Goal: Transaction & Acquisition: Purchase product/service

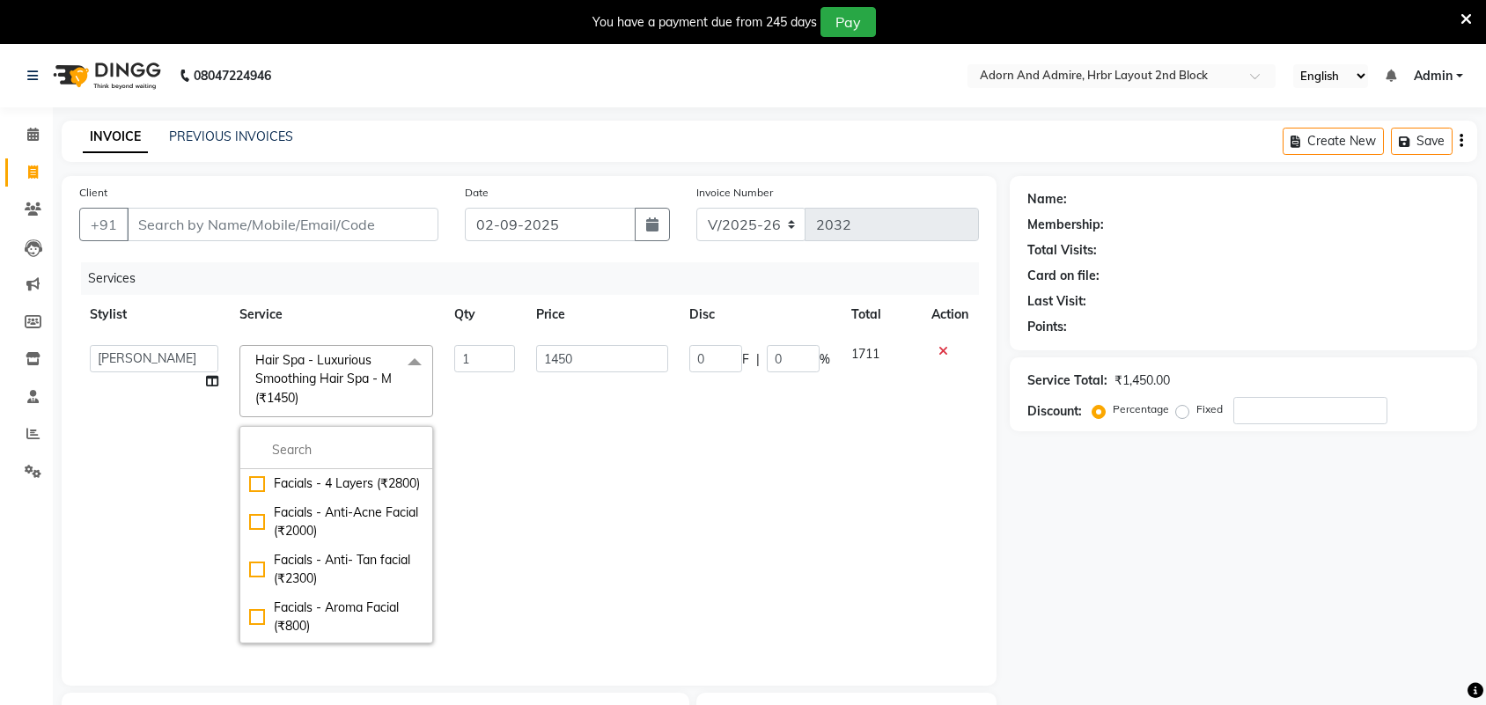
select select "7203"
select select "61720"
select select "service"
select select "61720"
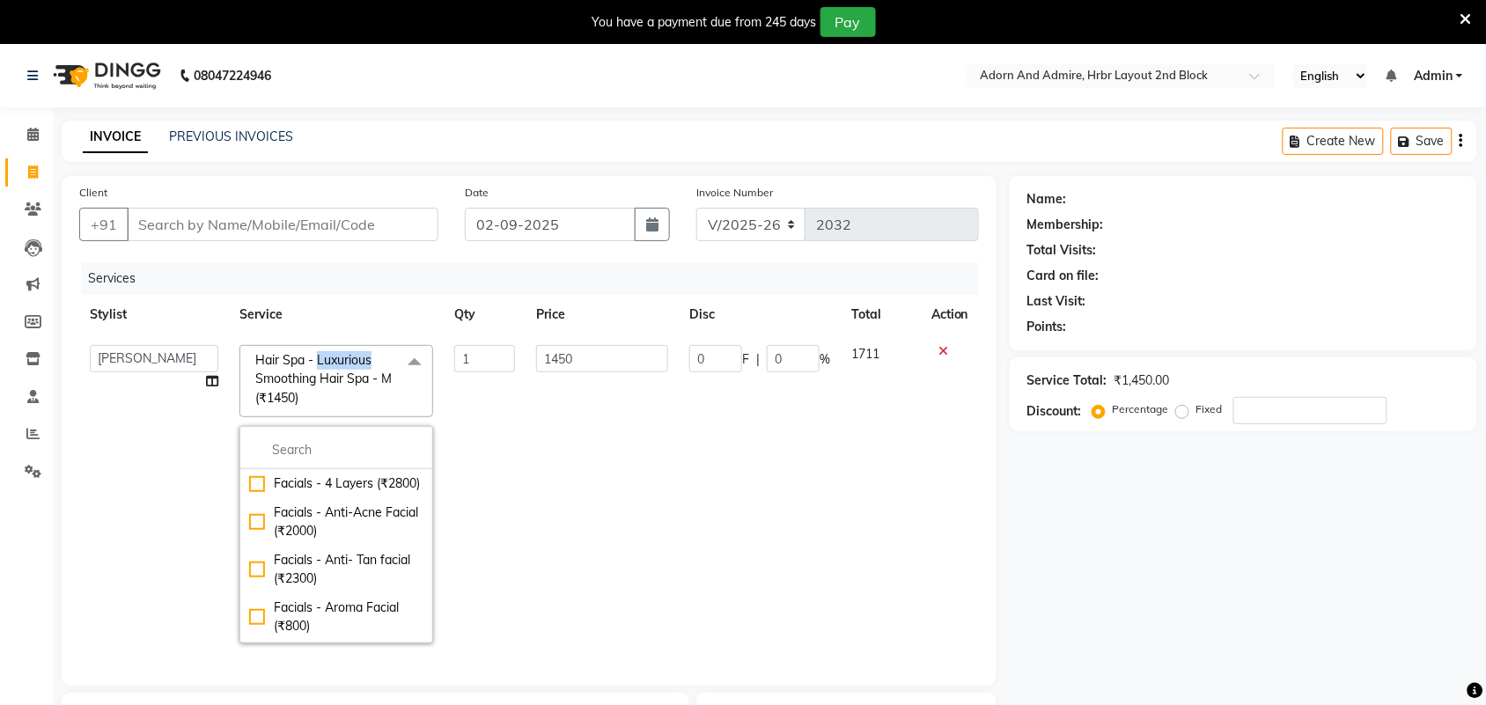
click at [25, 170] on span at bounding box center [33, 173] width 31 height 20
select select "service"
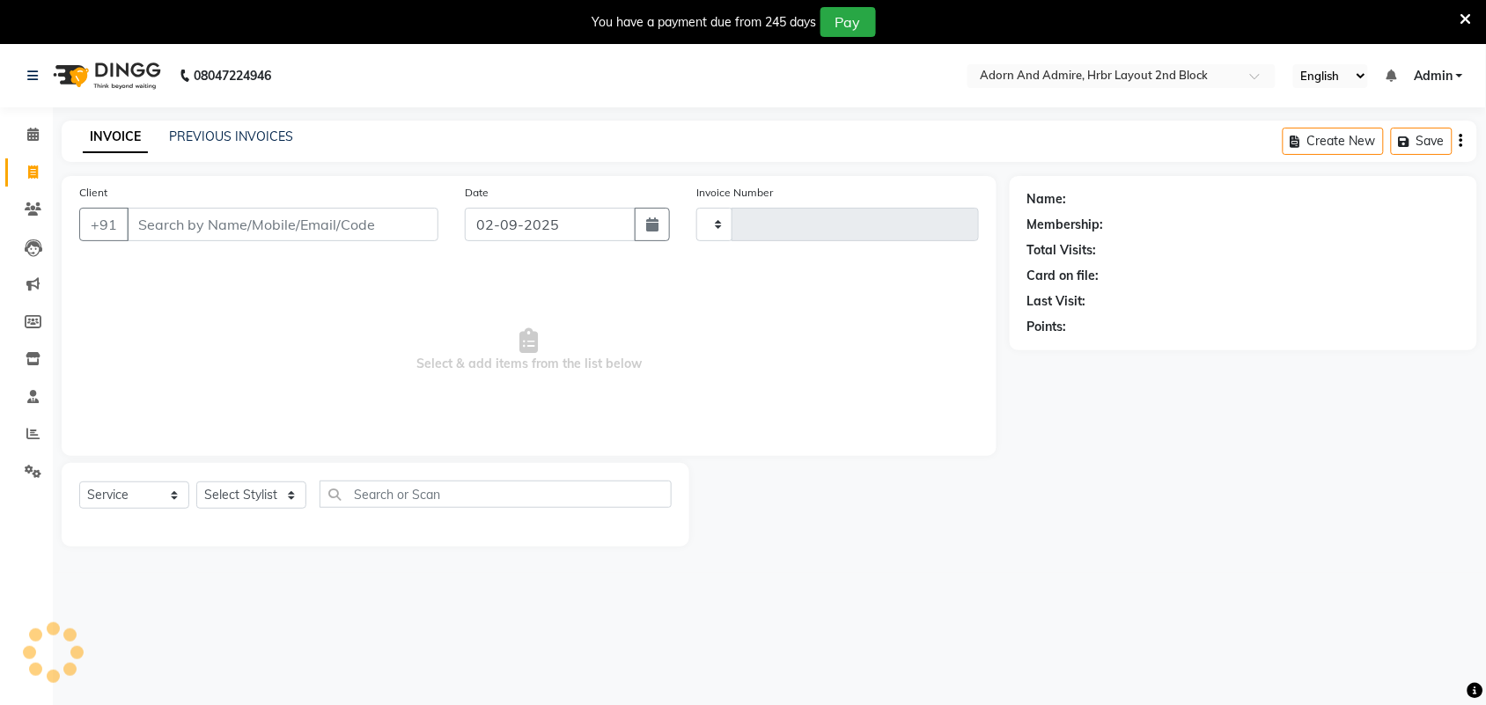
scroll to position [35, 0]
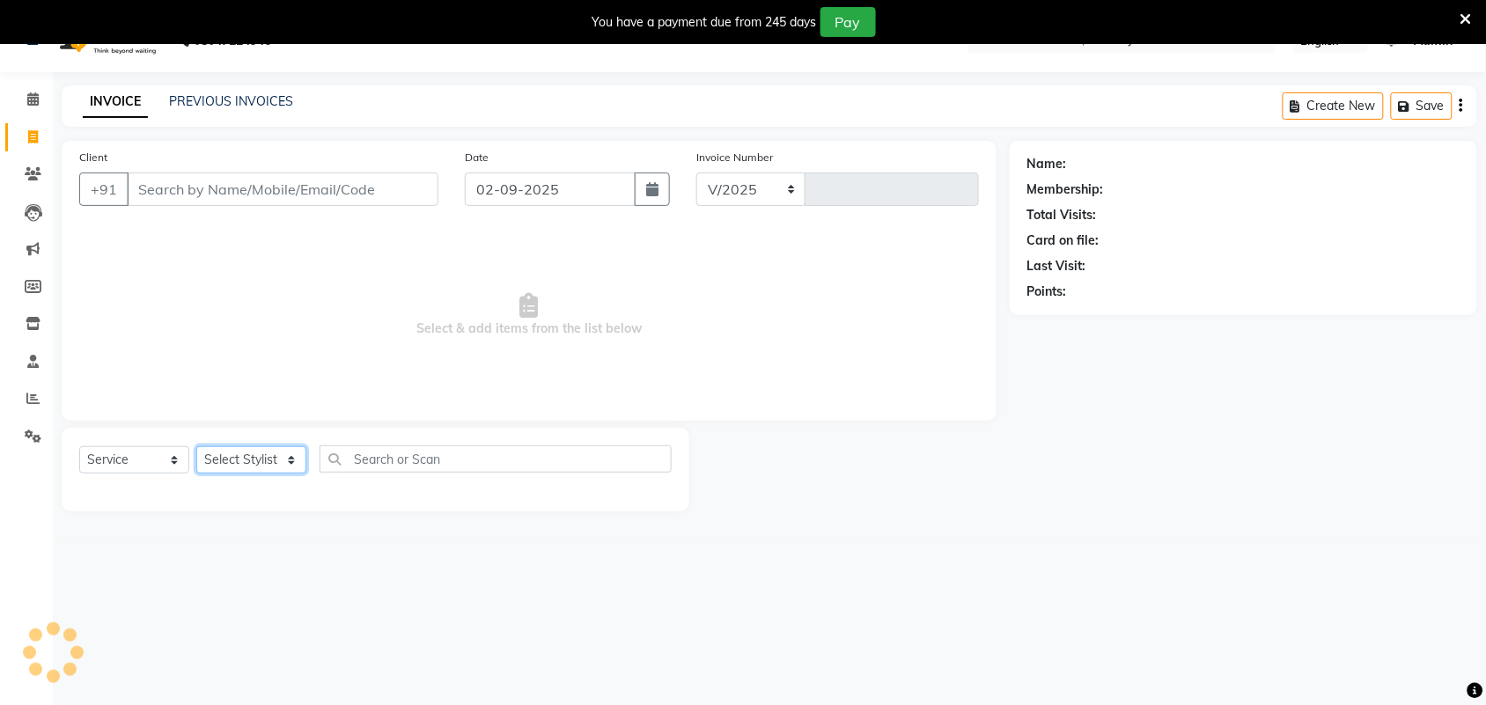
click at [277, 446] on select "Select Stylist" at bounding box center [251, 459] width 110 height 27
select select "7203"
type input "2032"
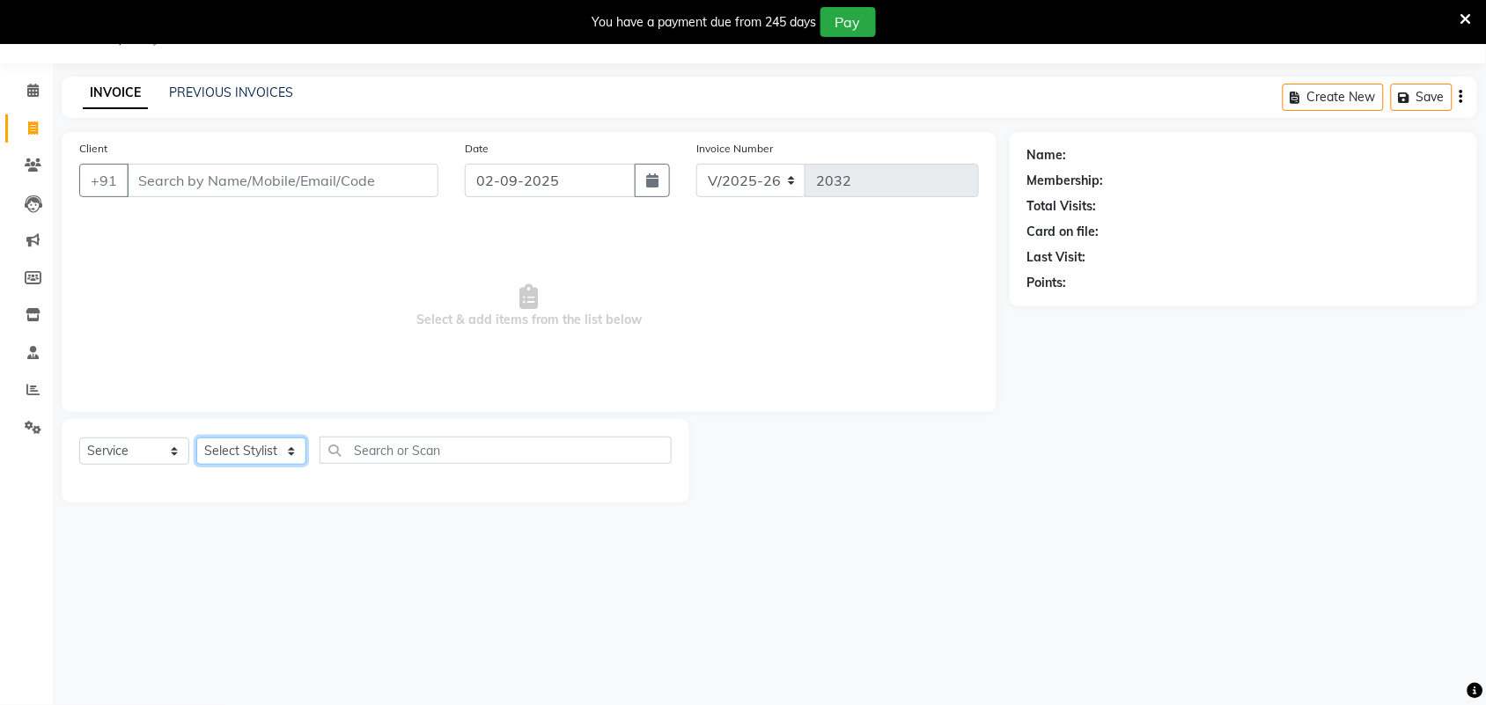
select select "61580"
click at [196, 438] on select "Select Stylist ajay [PERSON_NAME] [PERSON_NAME] [PERSON_NAME] [PERSON_NAME] [PE…" at bounding box center [251, 451] width 110 height 27
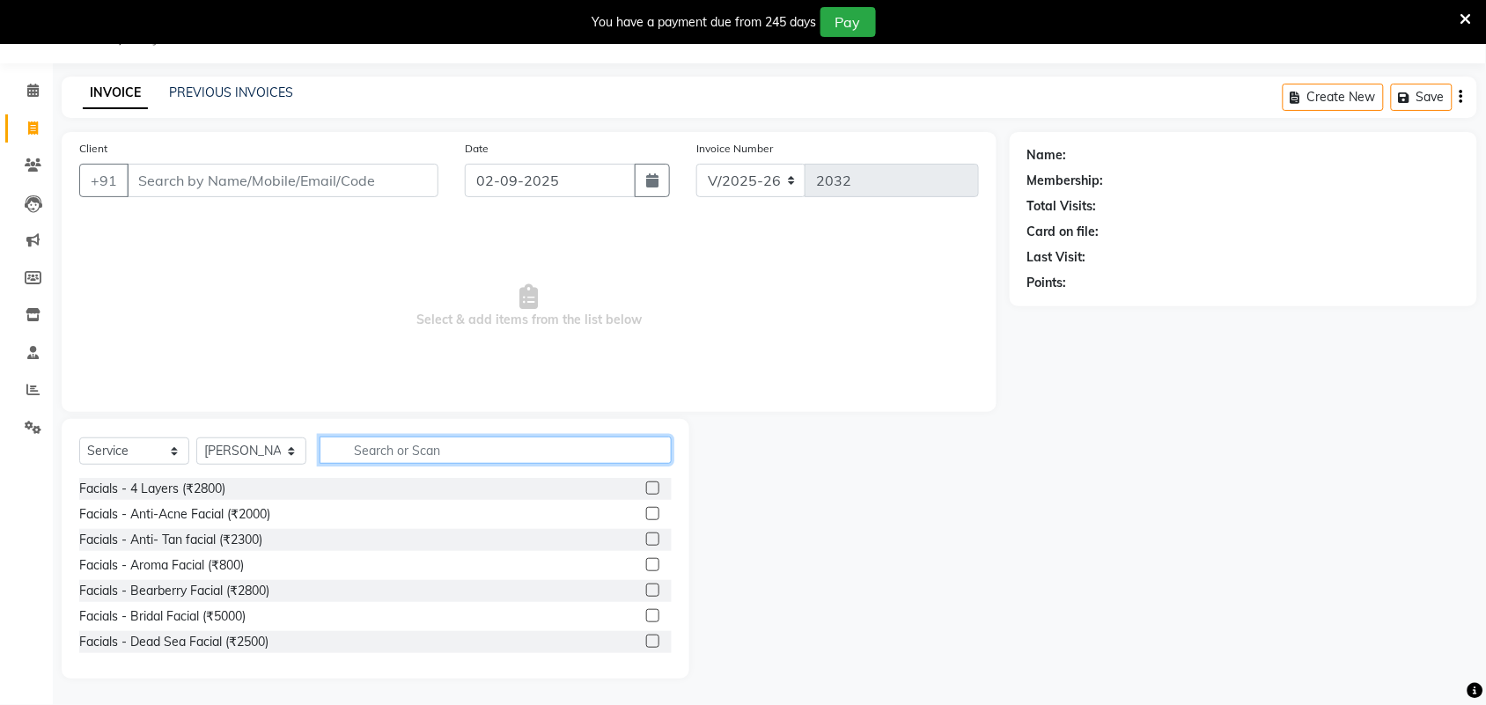
click at [431, 456] on input "text" at bounding box center [496, 450] width 352 height 27
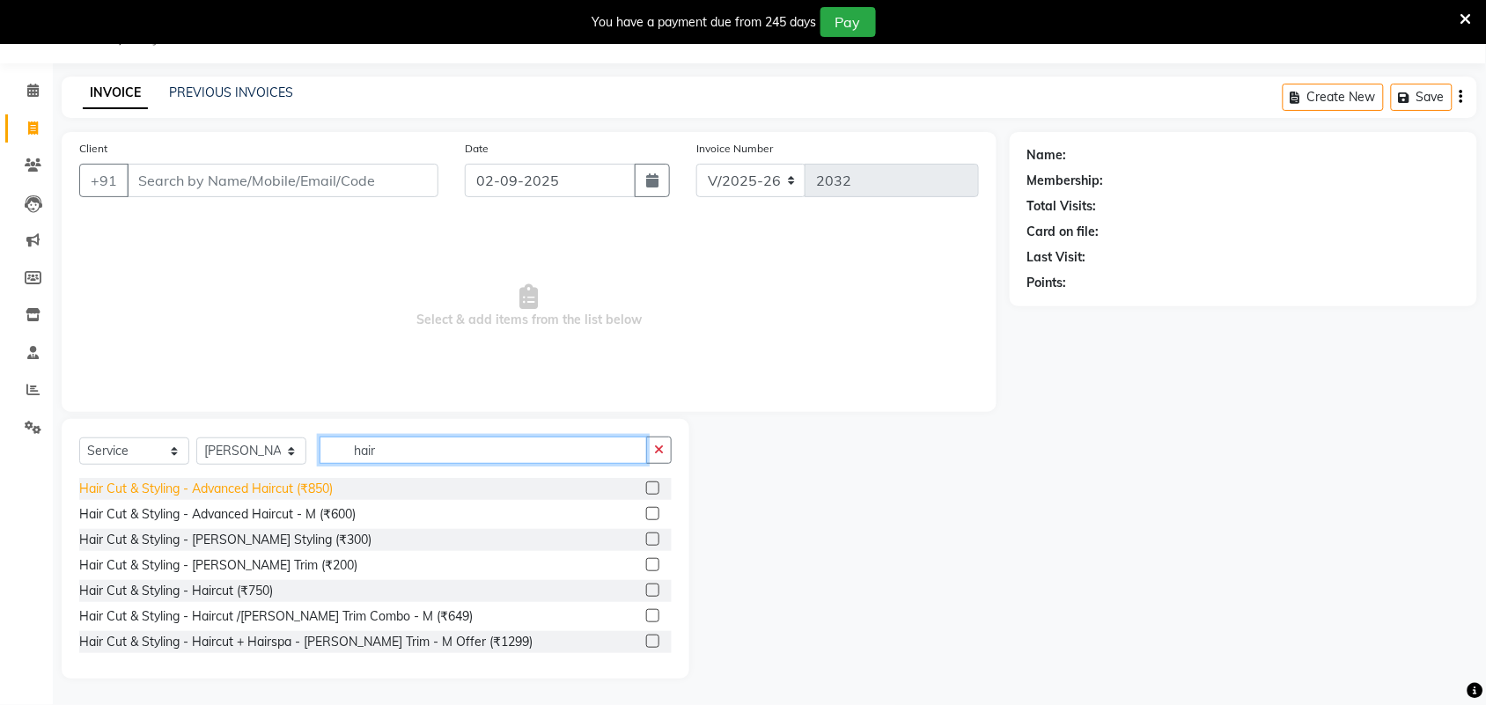
type input "hair"
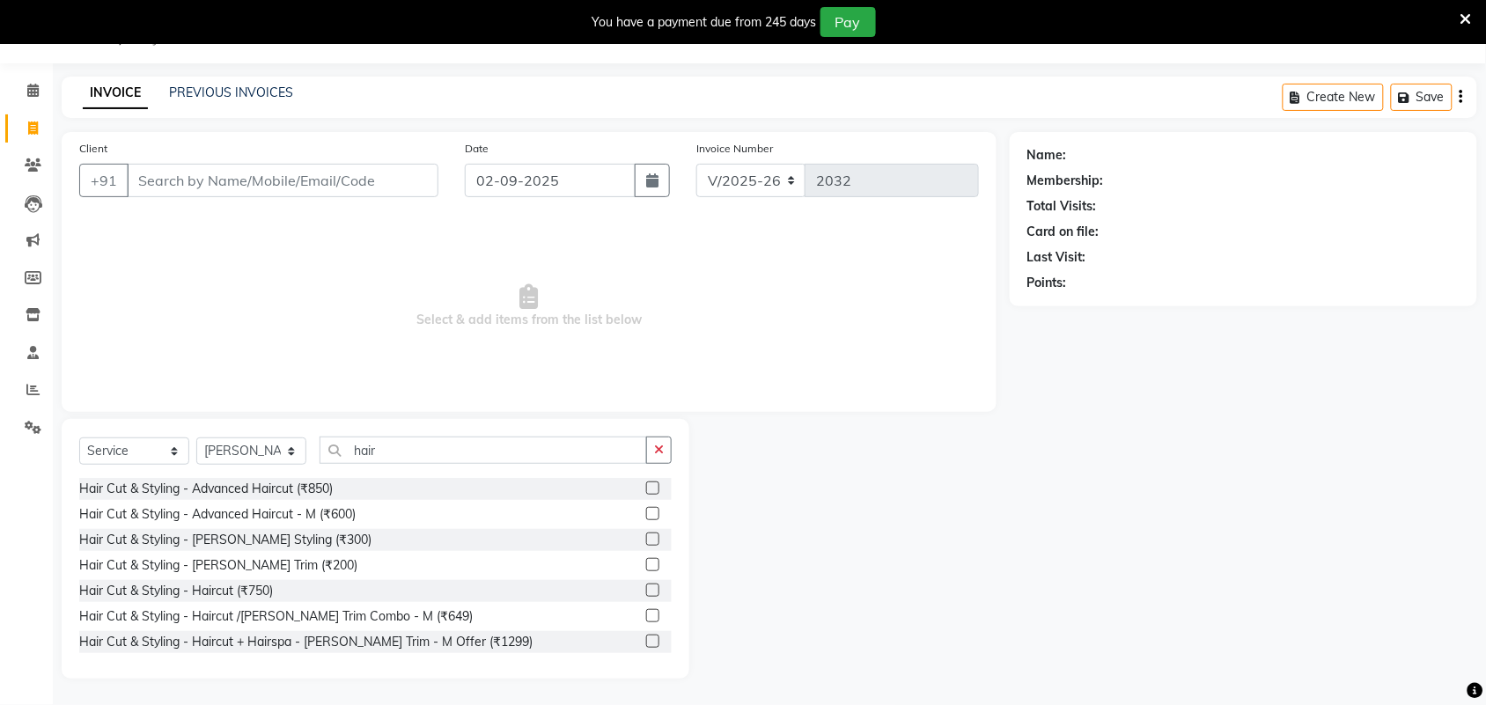
drag, startPoint x: 301, startPoint y: 489, endPoint x: 321, endPoint y: 476, distance: 23.7
click at [302, 490] on div "Hair Cut & Styling - Advanced Haircut (₹850)" at bounding box center [206, 489] width 254 height 18
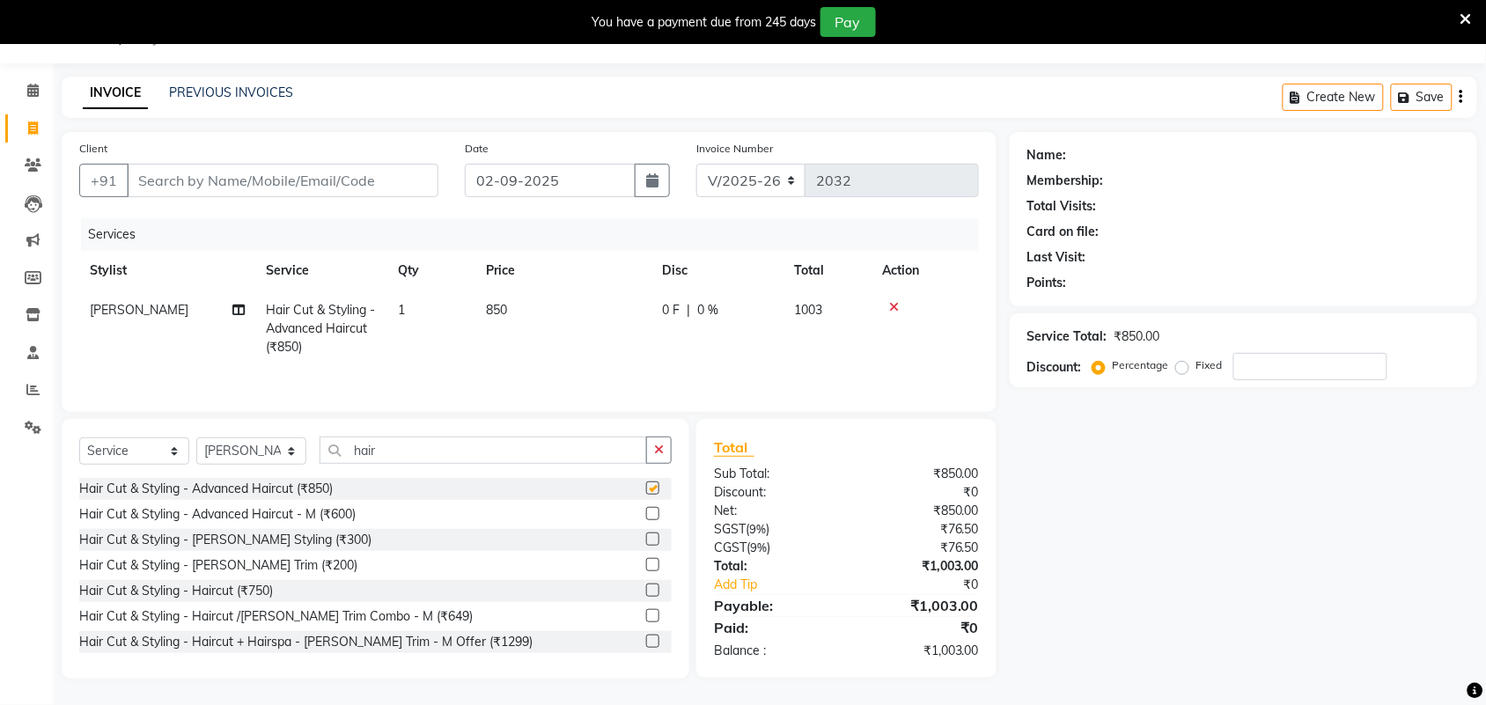
checkbox input "false"
click at [551, 331] on td "850" at bounding box center [563, 329] width 176 height 77
select select "61580"
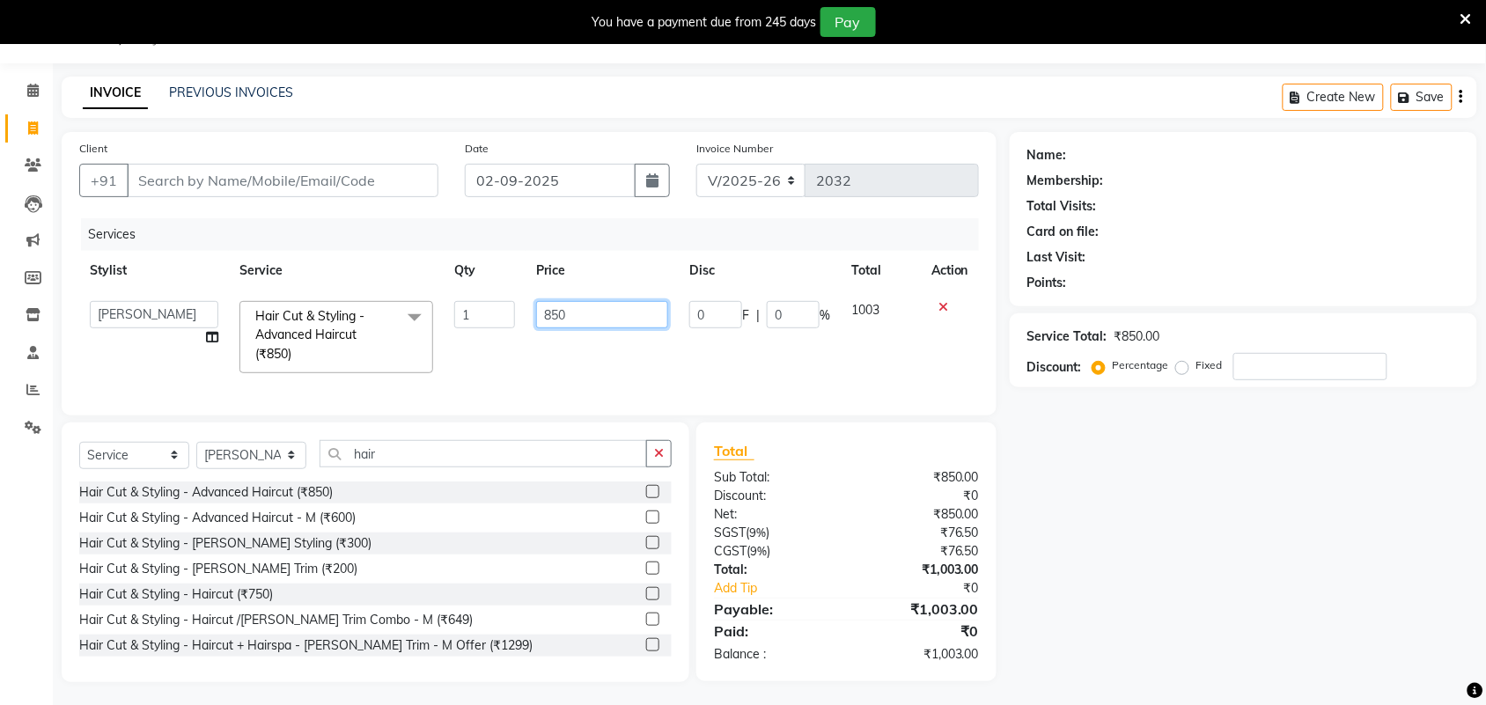
drag, startPoint x: 596, startPoint y: 311, endPoint x: 534, endPoint y: 324, distance: 63.9
click at [534, 324] on td "850" at bounding box center [602, 337] width 153 height 93
type input "750"
click at [1172, 606] on div "Name: Membership: Total Visits: Card on file: Last Visit: Points: Service Total…" at bounding box center [1250, 407] width 481 height 550
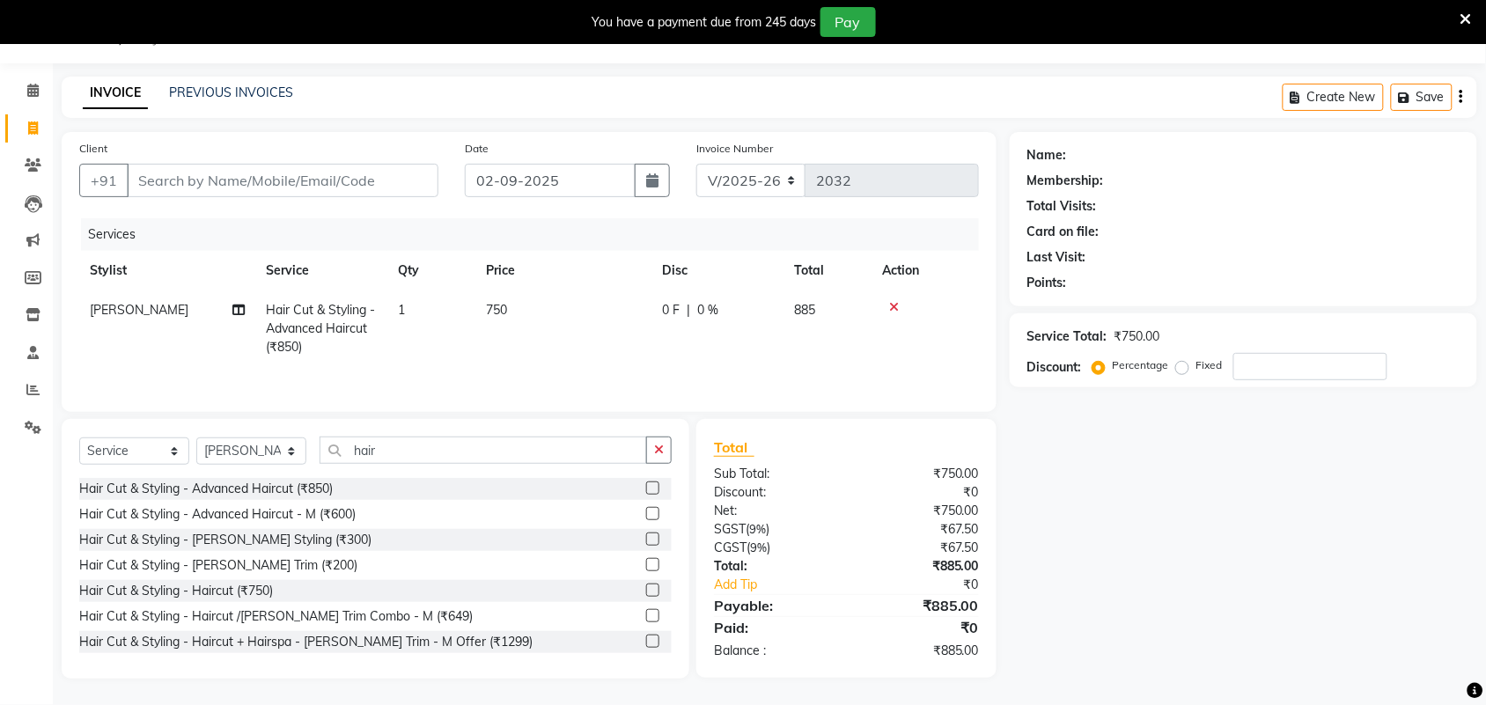
click at [543, 301] on td "750" at bounding box center [563, 329] width 176 height 77
select select "61580"
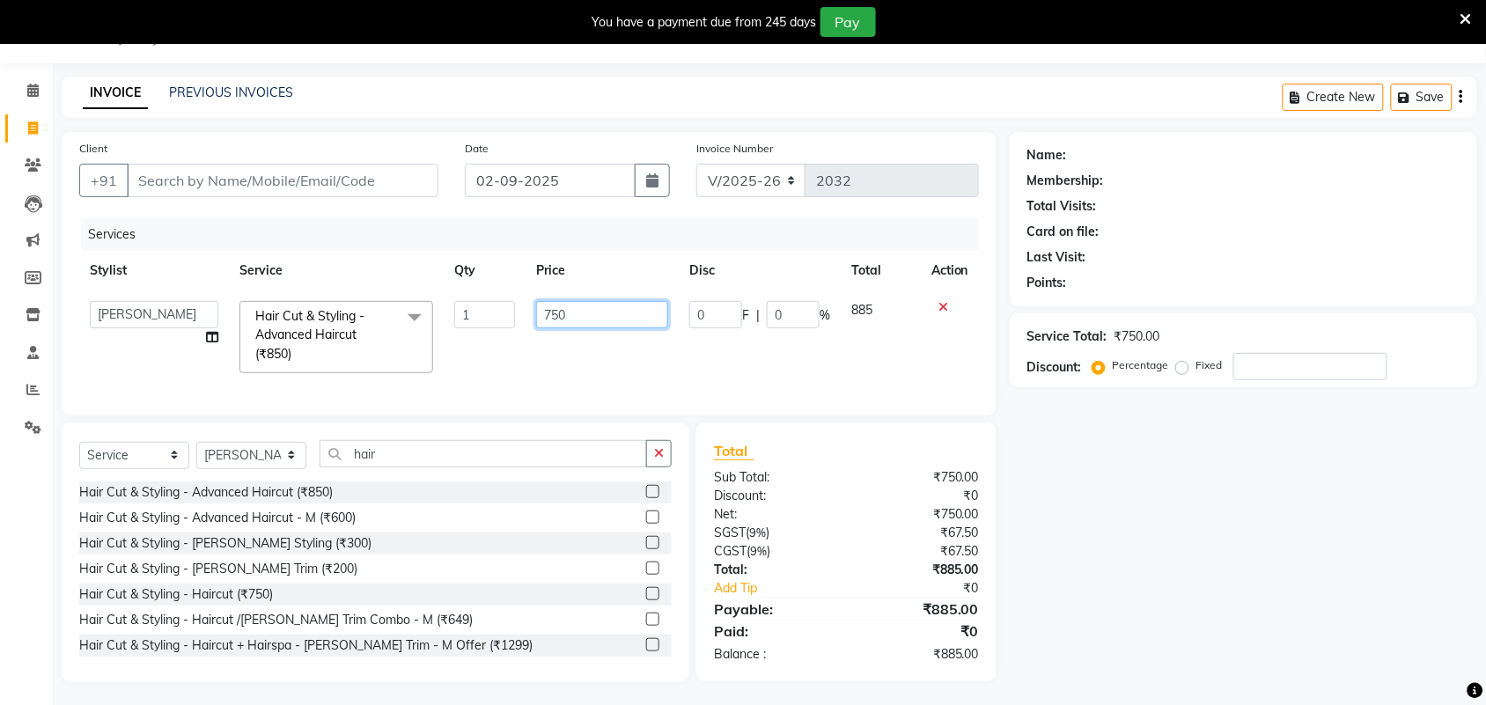
click at [555, 306] on input "750" at bounding box center [602, 314] width 132 height 27
click at [590, 314] on input "750" at bounding box center [602, 314] width 132 height 27
type input "759"
click at [1136, 562] on div "Name: Membership: Total Visits: Card on file: Last Visit: Points: Service Total…" at bounding box center [1250, 407] width 481 height 550
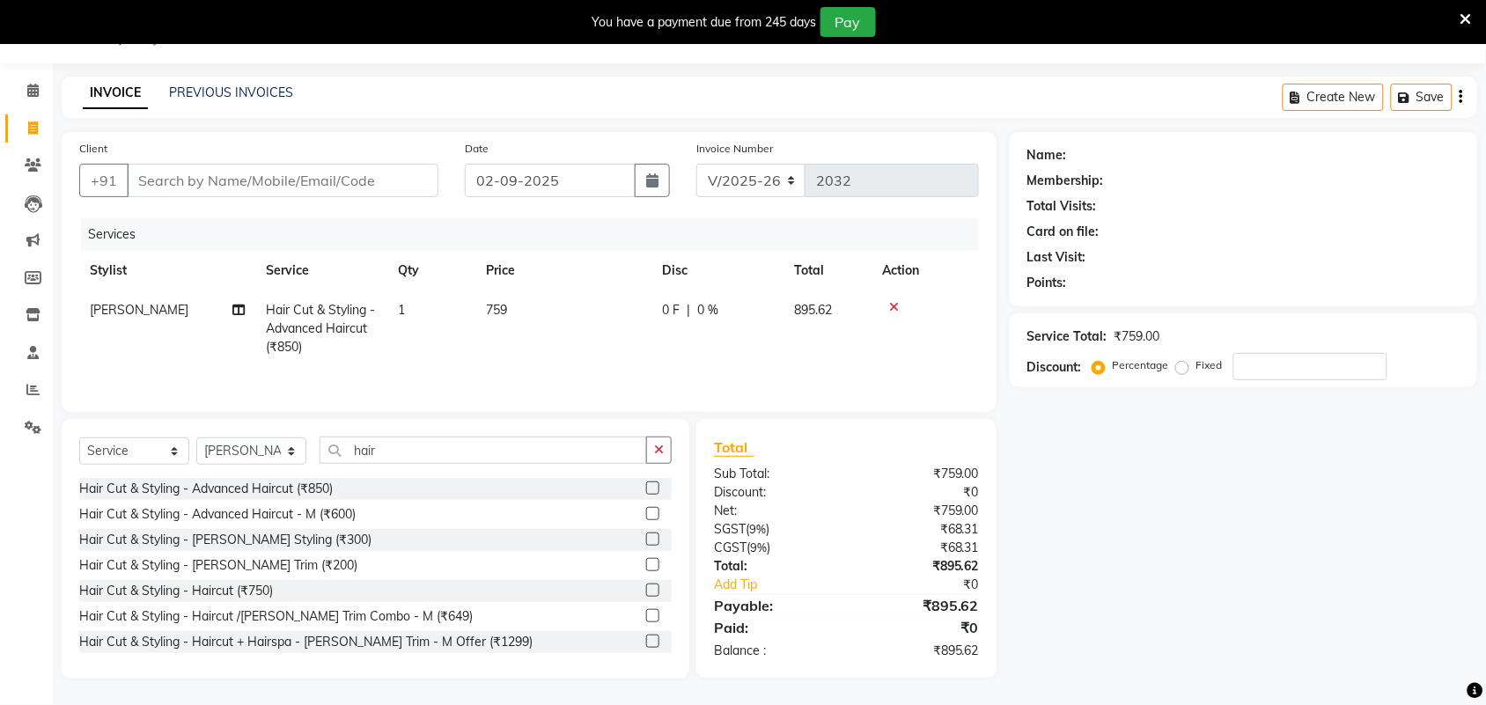
click at [531, 305] on td "759" at bounding box center [563, 329] width 176 height 77
select select "61580"
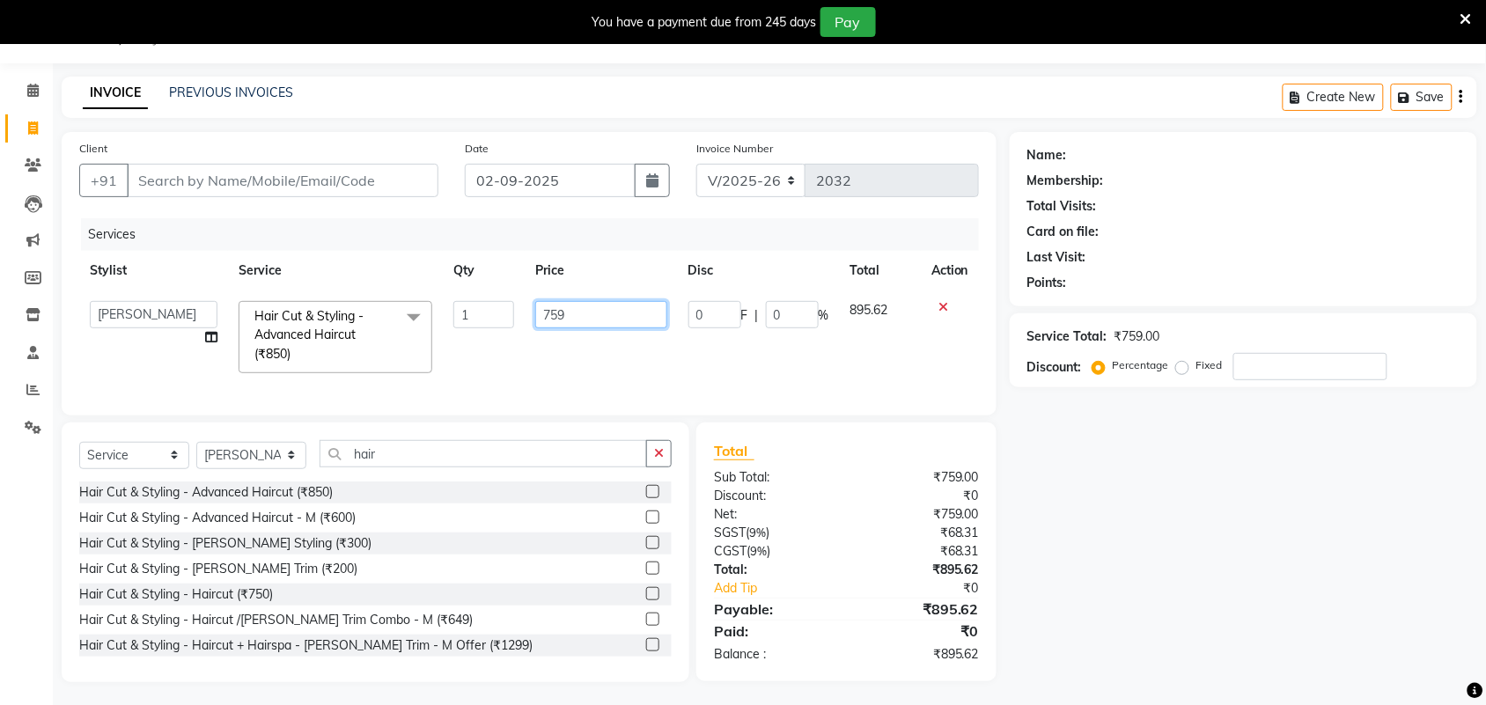
drag, startPoint x: 531, startPoint y: 305, endPoint x: 596, endPoint y: 306, distance: 65.2
click at [596, 306] on input "759" at bounding box center [600, 314] width 131 height 27
type input "765"
drag, startPoint x: 1200, startPoint y: 528, endPoint x: 1193, endPoint y: 511, distance: 19.0
click at [1204, 527] on div "Name: Membership: Total Visits: Card on file: Last Visit: Points: Service Total…" at bounding box center [1250, 407] width 481 height 550
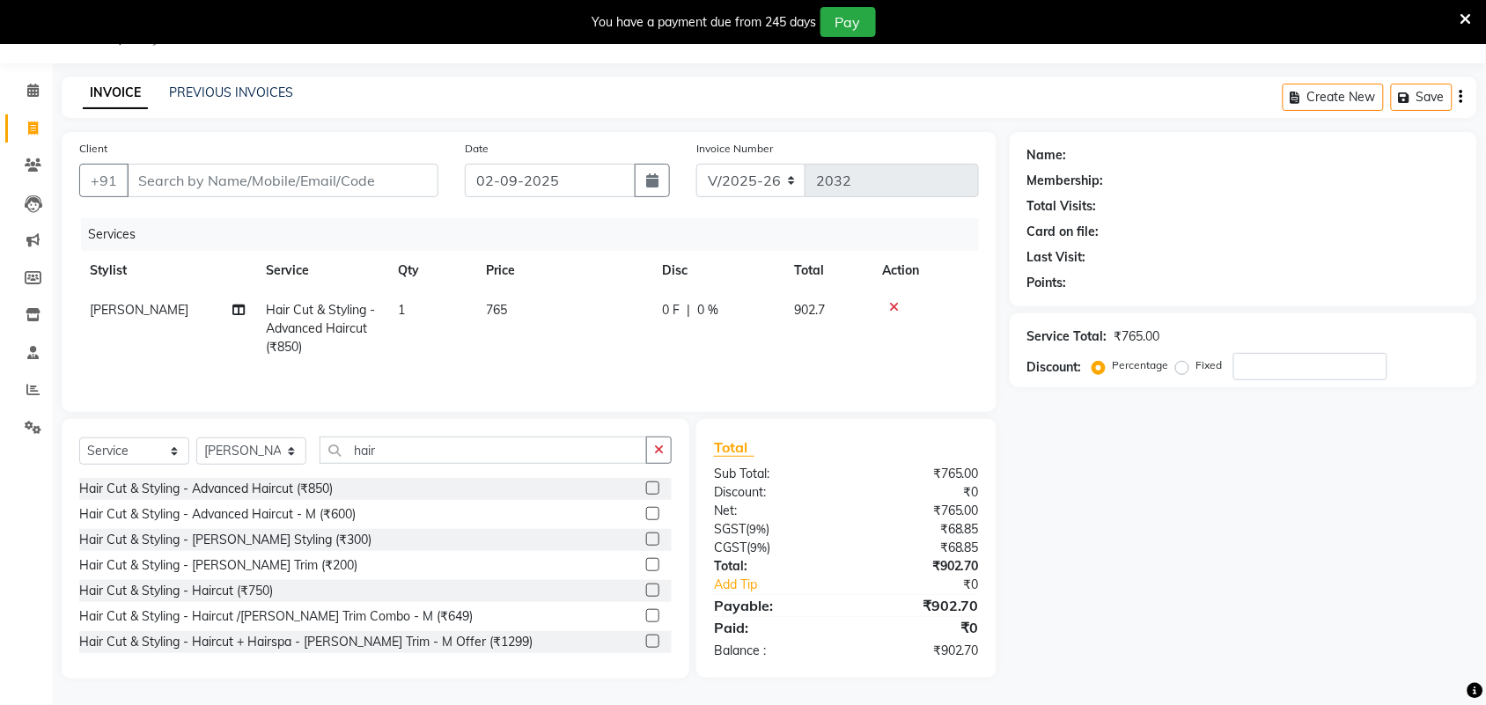
click at [560, 311] on td "765" at bounding box center [563, 329] width 176 height 77
select select "61580"
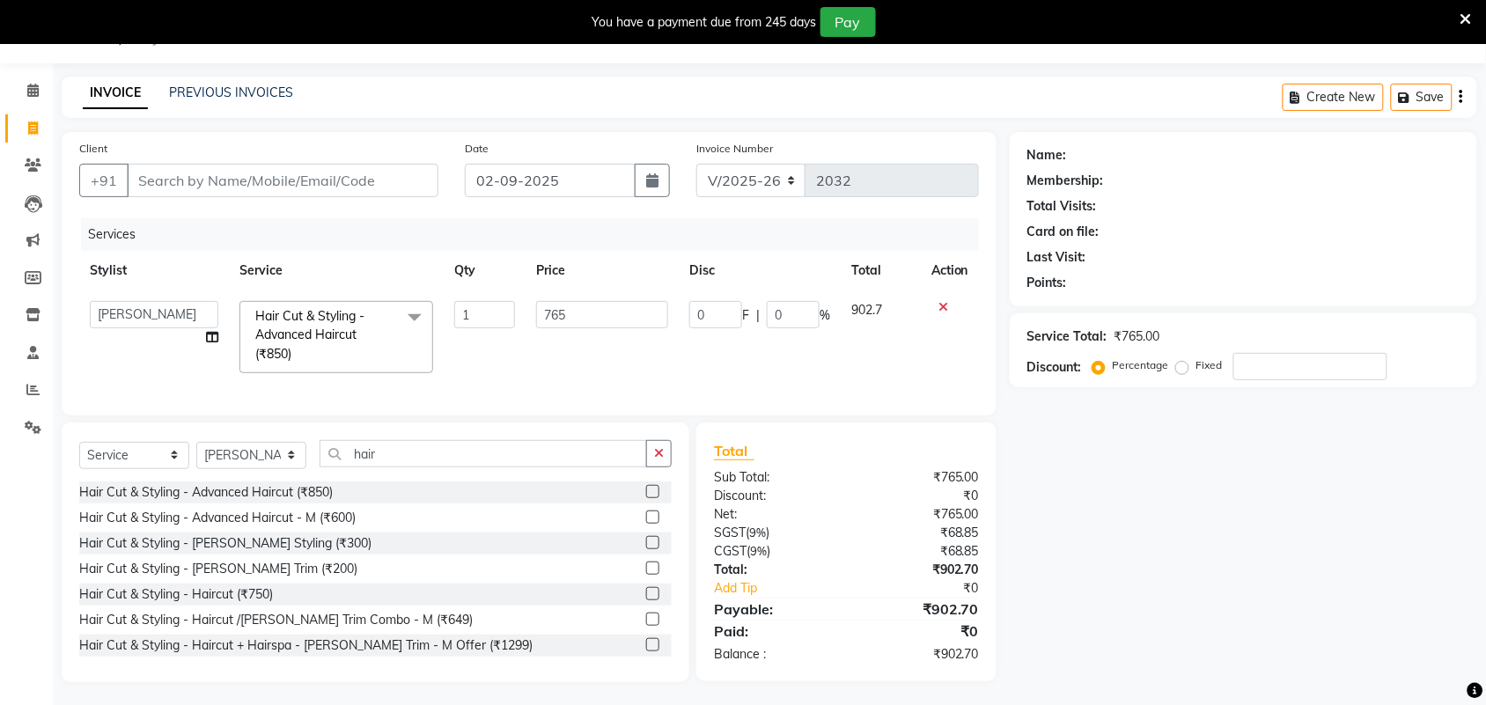
click at [604, 318] on input "765" at bounding box center [602, 314] width 132 height 27
type input "764"
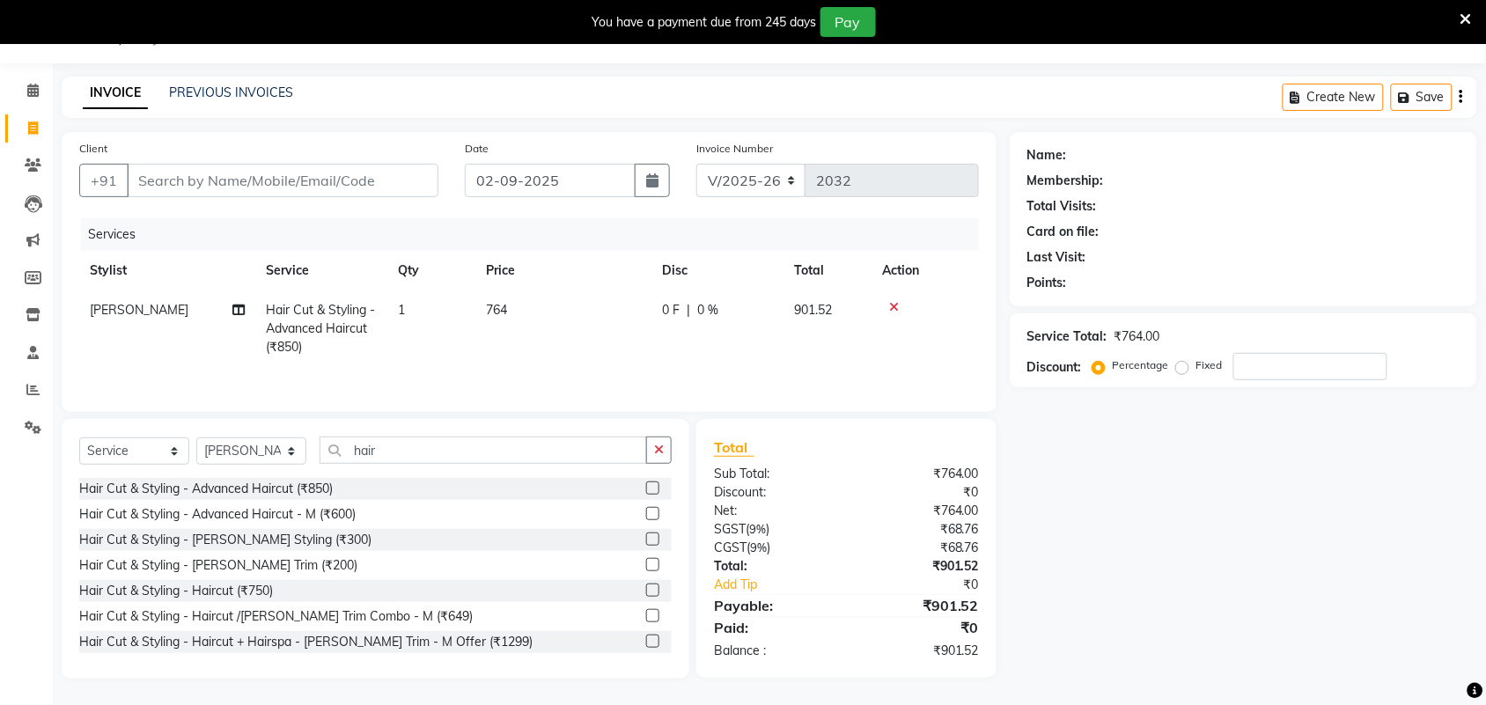
click at [1204, 516] on div "Name: Membership: Total Visits: Card on file: Last Visit: Points: Service Total…" at bounding box center [1250, 405] width 481 height 547
click at [264, 455] on select "Select Stylist ajay [PERSON_NAME] [PERSON_NAME] [PERSON_NAME] [PERSON_NAME] [PE…" at bounding box center [251, 451] width 110 height 27
click at [566, 319] on td "764" at bounding box center [563, 329] width 176 height 77
select select "61580"
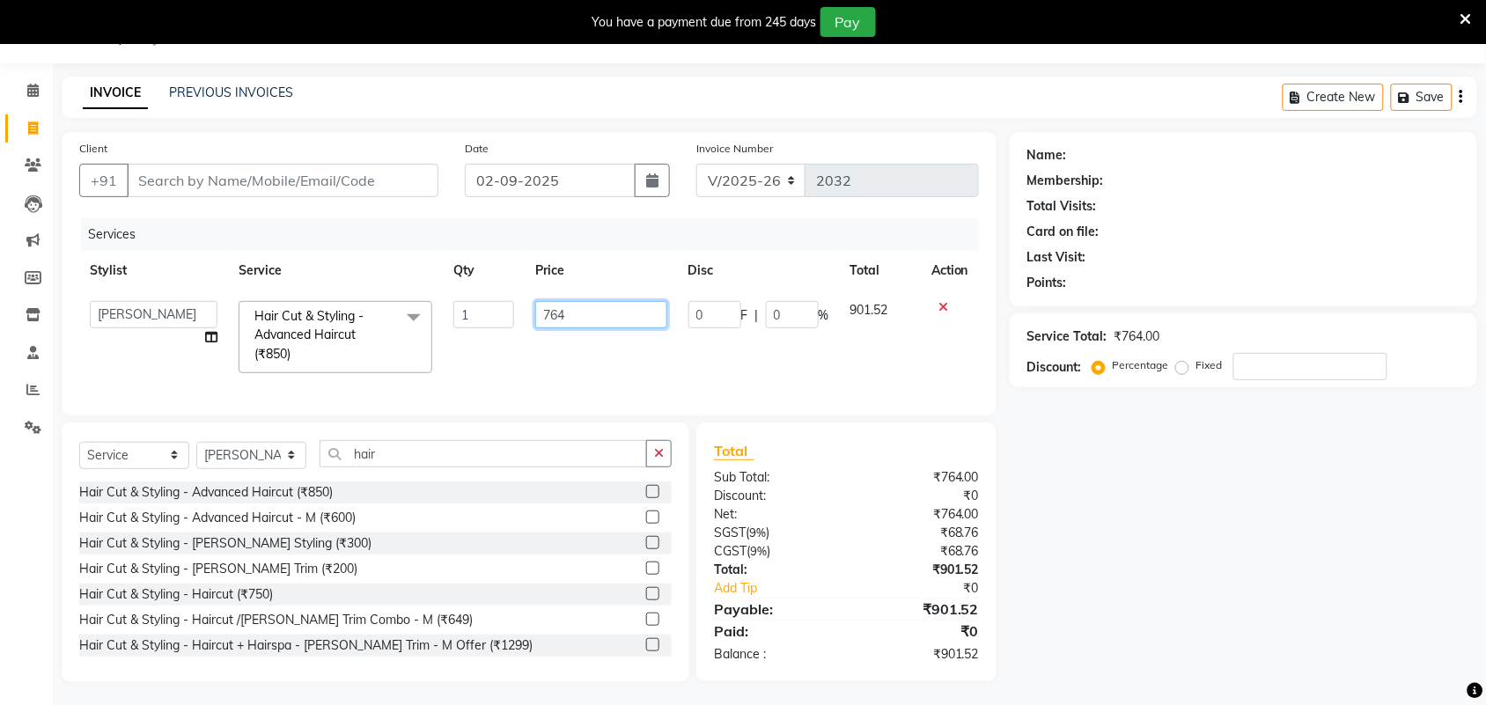
click at [600, 306] on input "764" at bounding box center [600, 314] width 131 height 27
type input "762"
click at [1291, 584] on div "Name: Membership: Total Visits: Card on file: Last Visit: Points: Service Total…" at bounding box center [1250, 407] width 481 height 550
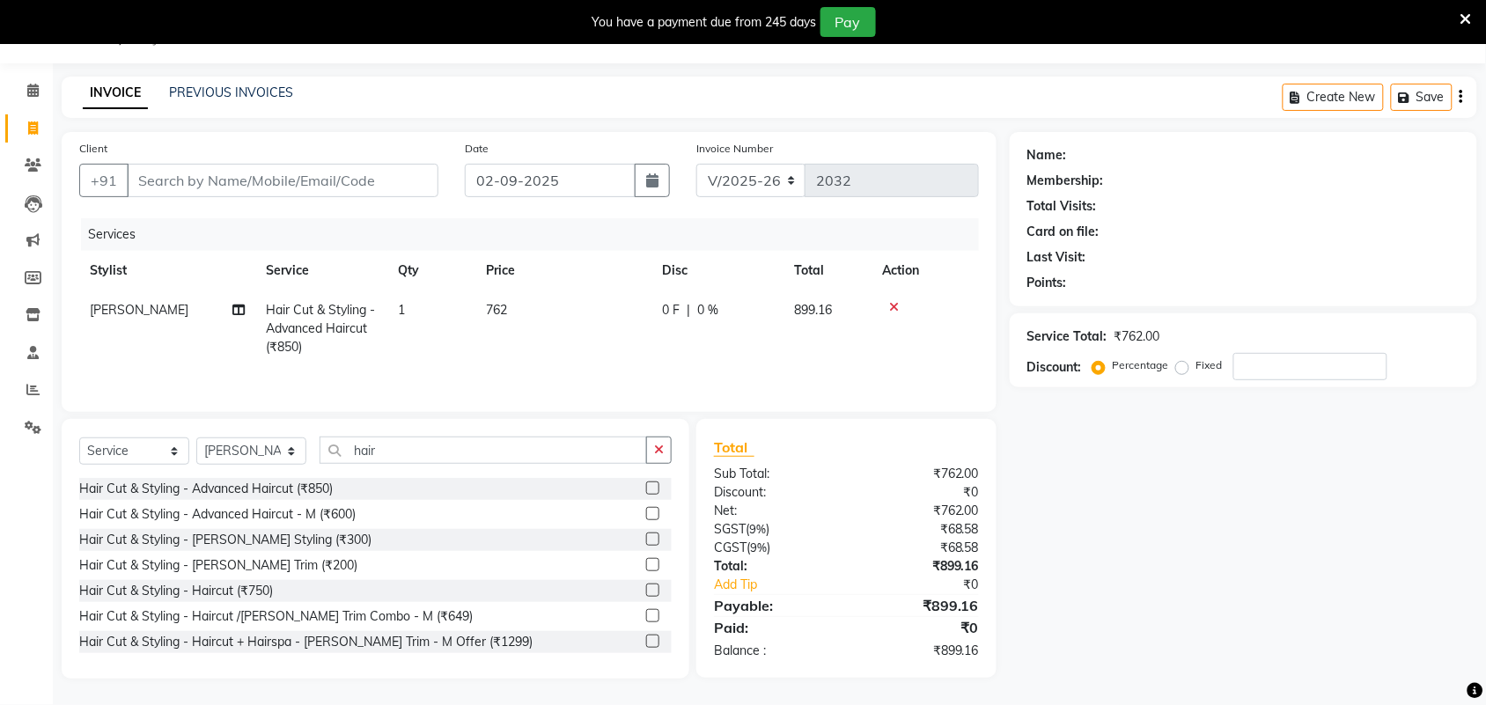
click at [594, 327] on td "762" at bounding box center [563, 329] width 176 height 77
select select "61580"
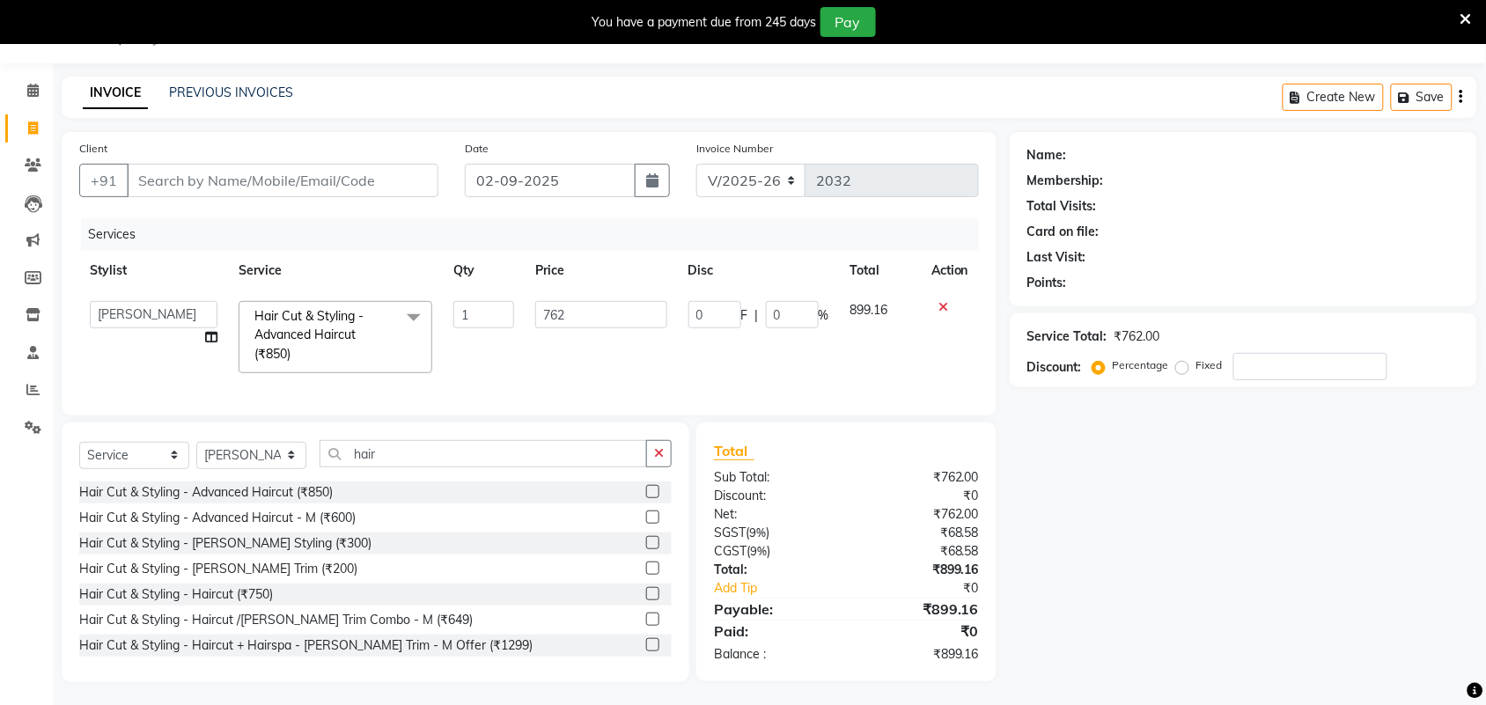
click at [669, 323] on td "762" at bounding box center [601, 337] width 152 height 93
click at [656, 315] on input "762" at bounding box center [600, 314] width 131 height 27
type input "762.5"
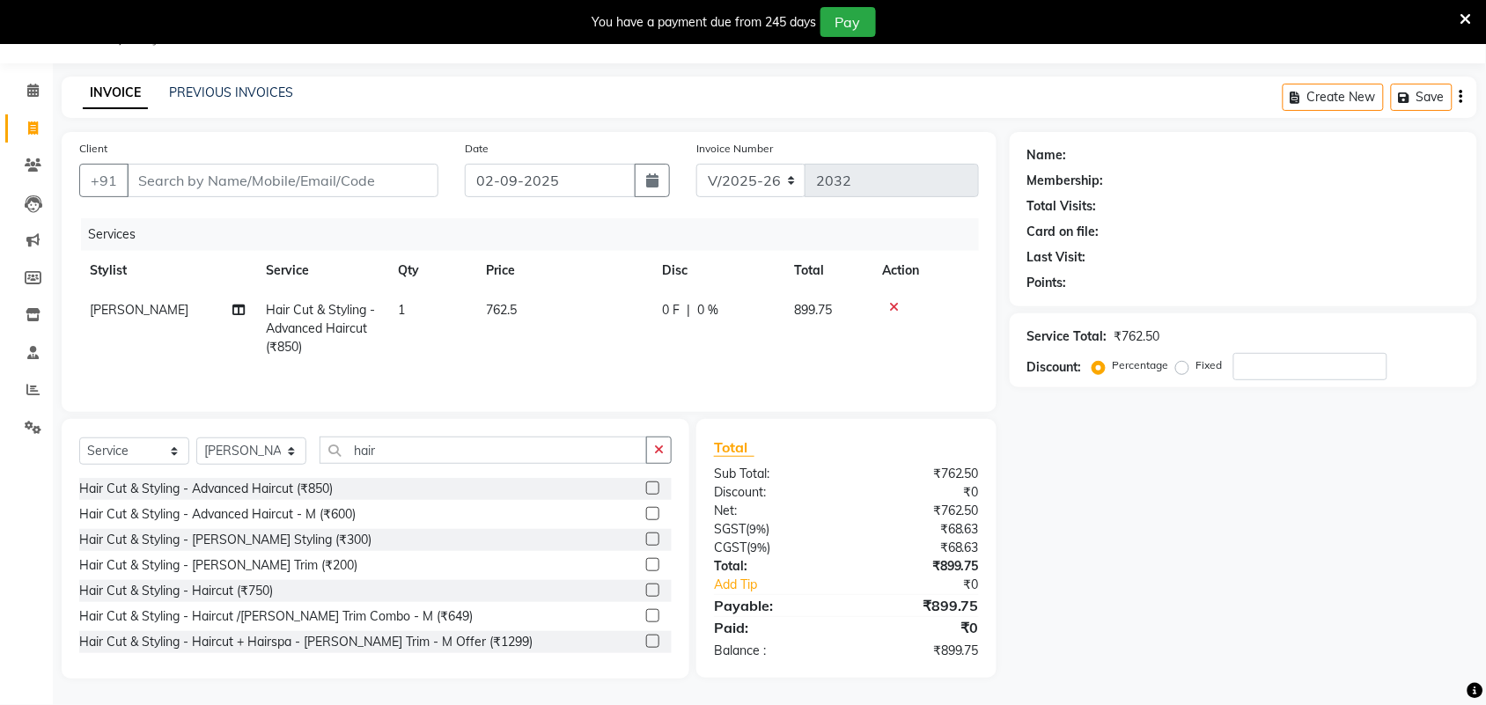
click at [1072, 506] on div "Name: Membership: Total Visits: Card on file: Last Visit: Points: Service Total…" at bounding box center [1250, 405] width 481 height 547
click at [255, 446] on select "Select Stylist ajay [PERSON_NAME] [PERSON_NAME] [PERSON_NAME] [PERSON_NAME] [PE…" at bounding box center [251, 451] width 110 height 27
click at [196, 440] on select "Select Stylist ajay [PERSON_NAME] [PERSON_NAME] [PERSON_NAME] [PERSON_NAME] [PE…" at bounding box center [251, 451] width 110 height 27
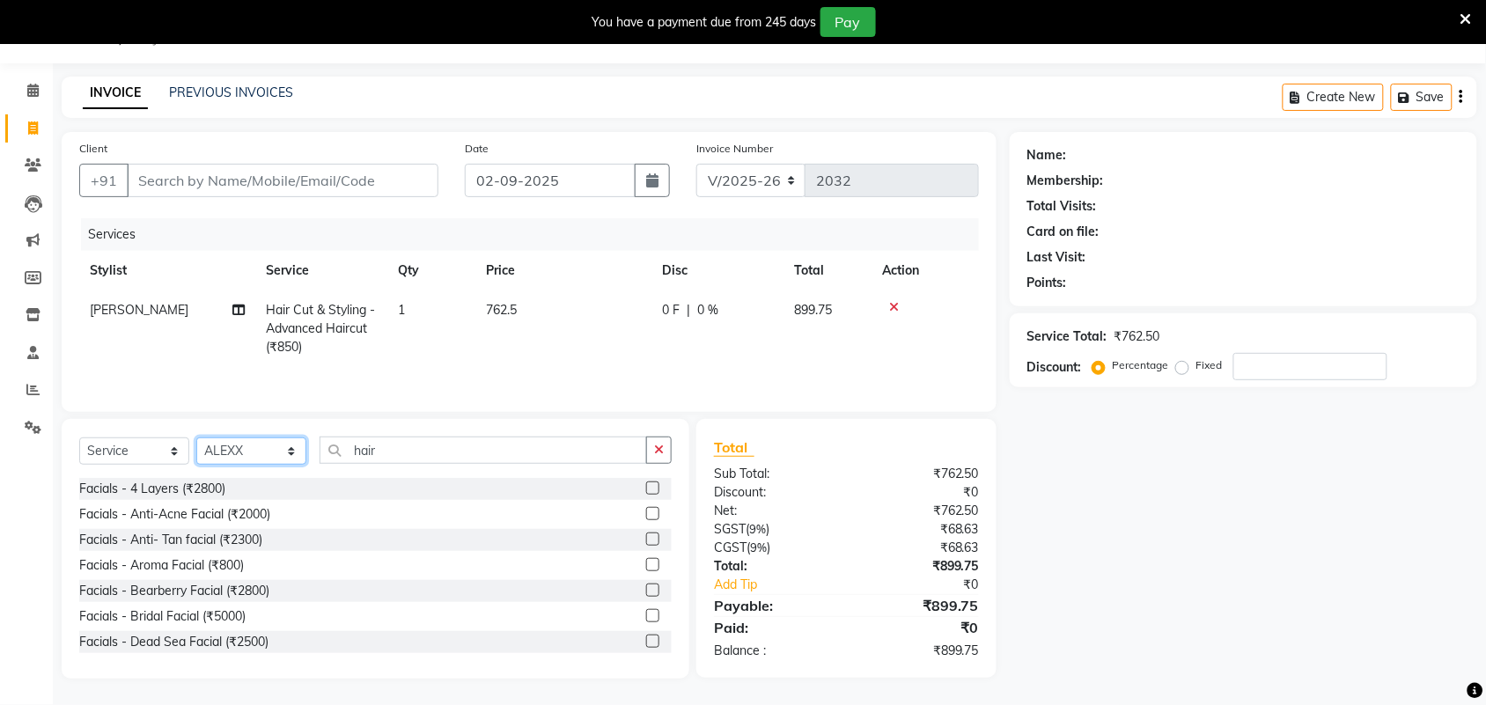
click at [251, 441] on select "Select Stylist ajay [PERSON_NAME] [PERSON_NAME] [PERSON_NAME] [PERSON_NAME] [PE…" at bounding box center [251, 451] width 110 height 27
click at [196, 440] on select "Select Stylist ajay [PERSON_NAME] [PERSON_NAME] [PERSON_NAME] [PERSON_NAME] [PE…" at bounding box center [251, 451] width 110 height 27
click at [261, 438] on div "Select Service Product Membership Package Voucher Prepaid Gift Card Select Styl…" at bounding box center [376, 549] width 628 height 260
click at [279, 451] on select "Select Stylist ajay [PERSON_NAME] [PERSON_NAME] [PERSON_NAME] [PERSON_NAME] [PE…" at bounding box center [251, 451] width 110 height 27
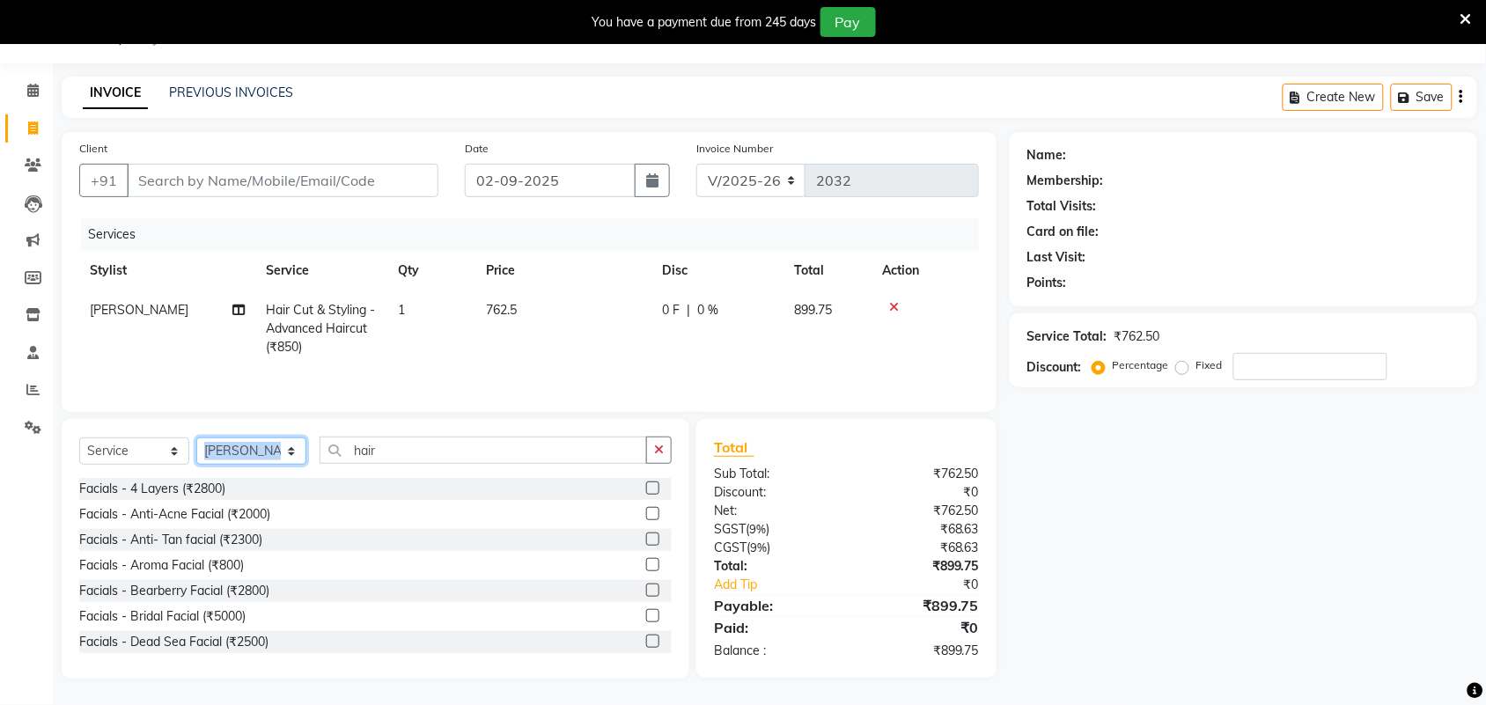
select select "61583"
click at [196, 440] on select "Select Stylist ajay [PERSON_NAME] [PERSON_NAME] [PERSON_NAME] [PERSON_NAME] [PE…" at bounding box center [251, 451] width 110 height 27
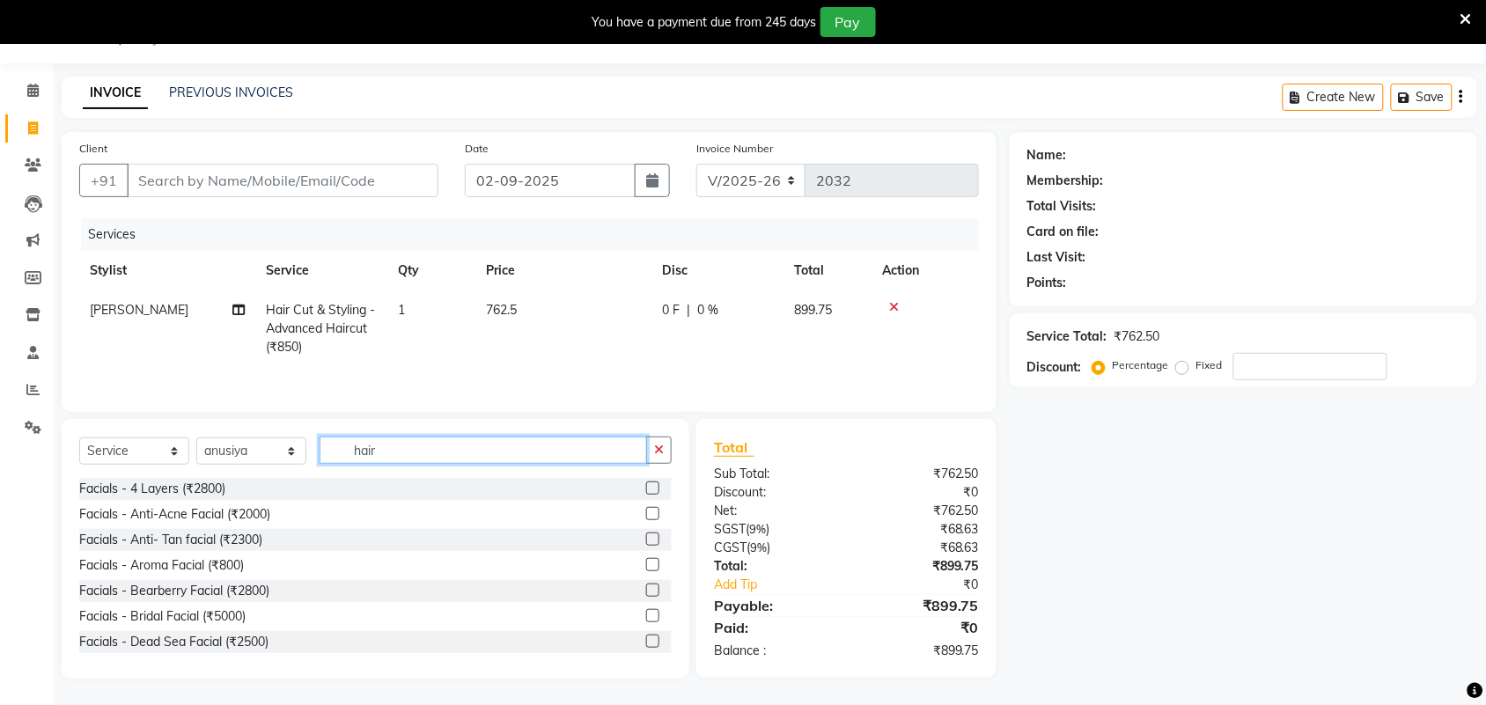
drag, startPoint x: 425, startPoint y: 455, endPoint x: 310, endPoint y: 468, distance: 116.1
click at [310, 468] on div "Select Service Product Membership Package Voucher Prepaid Gift Card Select Styl…" at bounding box center [375, 457] width 593 height 41
type input "thre"
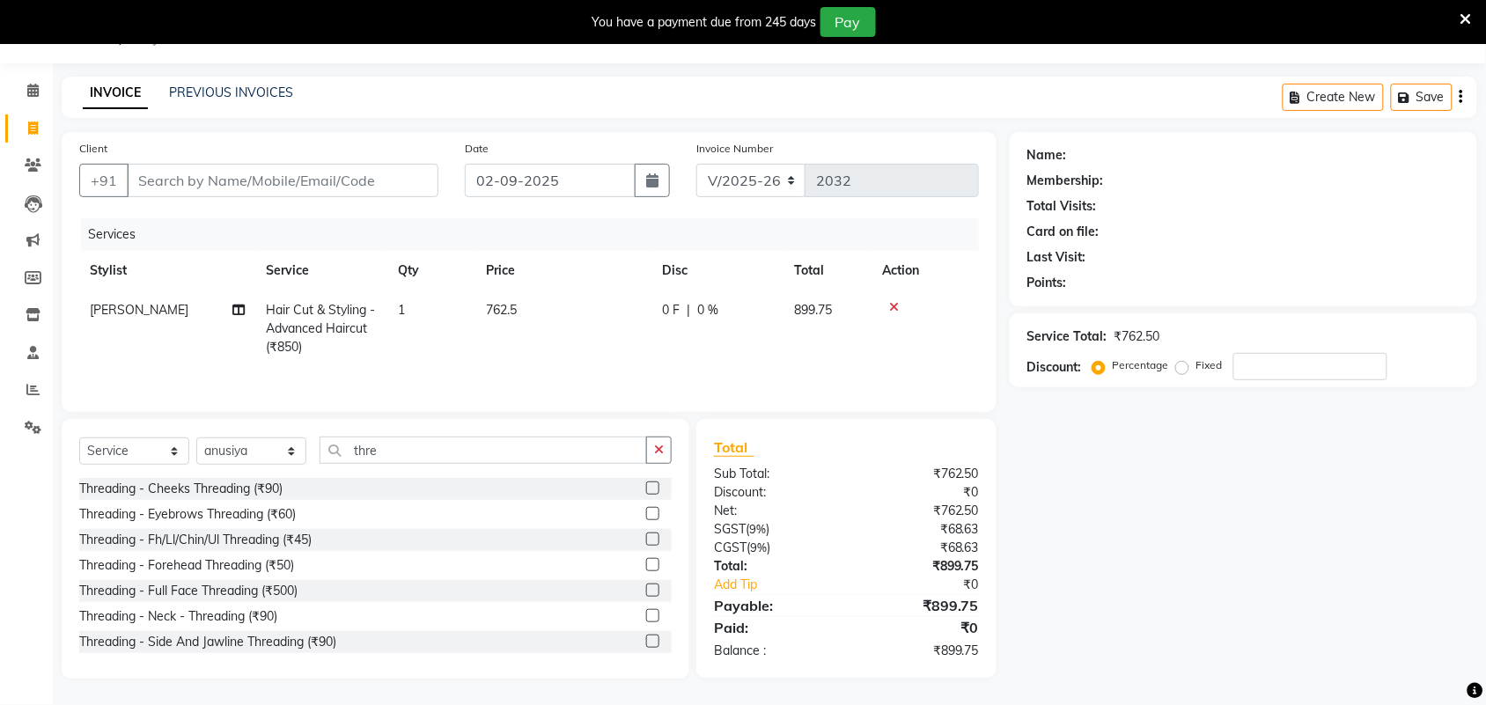
click at [274, 529] on div "Threading - Cheeks Threading (₹90) Threading - Eyebrows Threading (₹60) Threadi…" at bounding box center [375, 566] width 593 height 176
drag, startPoint x: 274, startPoint y: 529, endPoint x: 260, endPoint y: 517, distance: 18.7
click at [267, 524] on div "Threading - Cheeks Threading (₹90) Threading - Eyebrows Threading (₹60) Threadi…" at bounding box center [375, 566] width 593 height 176
click at [260, 517] on div "Threading - Eyebrows Threading (₹60)" at bounding box center [187, 514] width 217 height 18
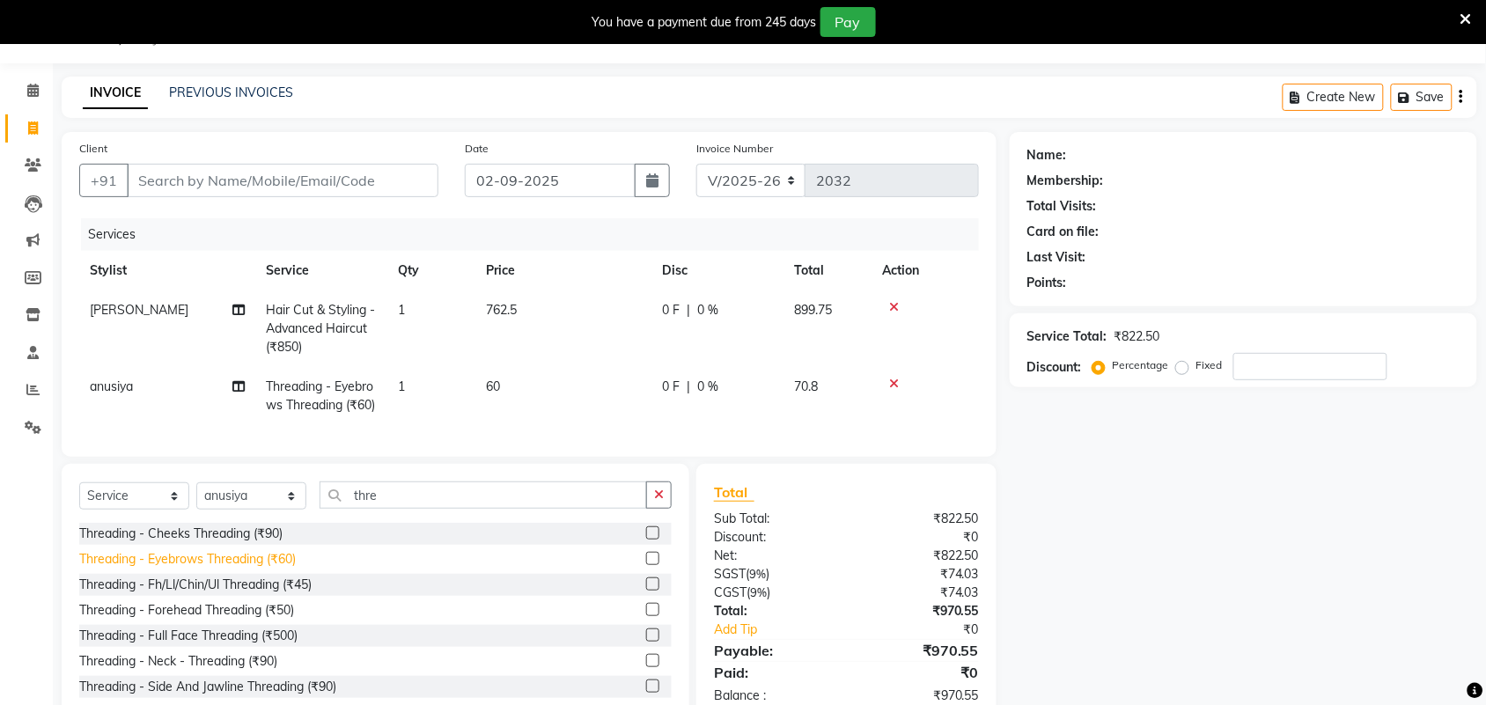
click at [278, 569] on div "Threading - Eyebrows Threading (₹60)" at bounding box center [187, 559] width 217 height 18
checkbox input "false"
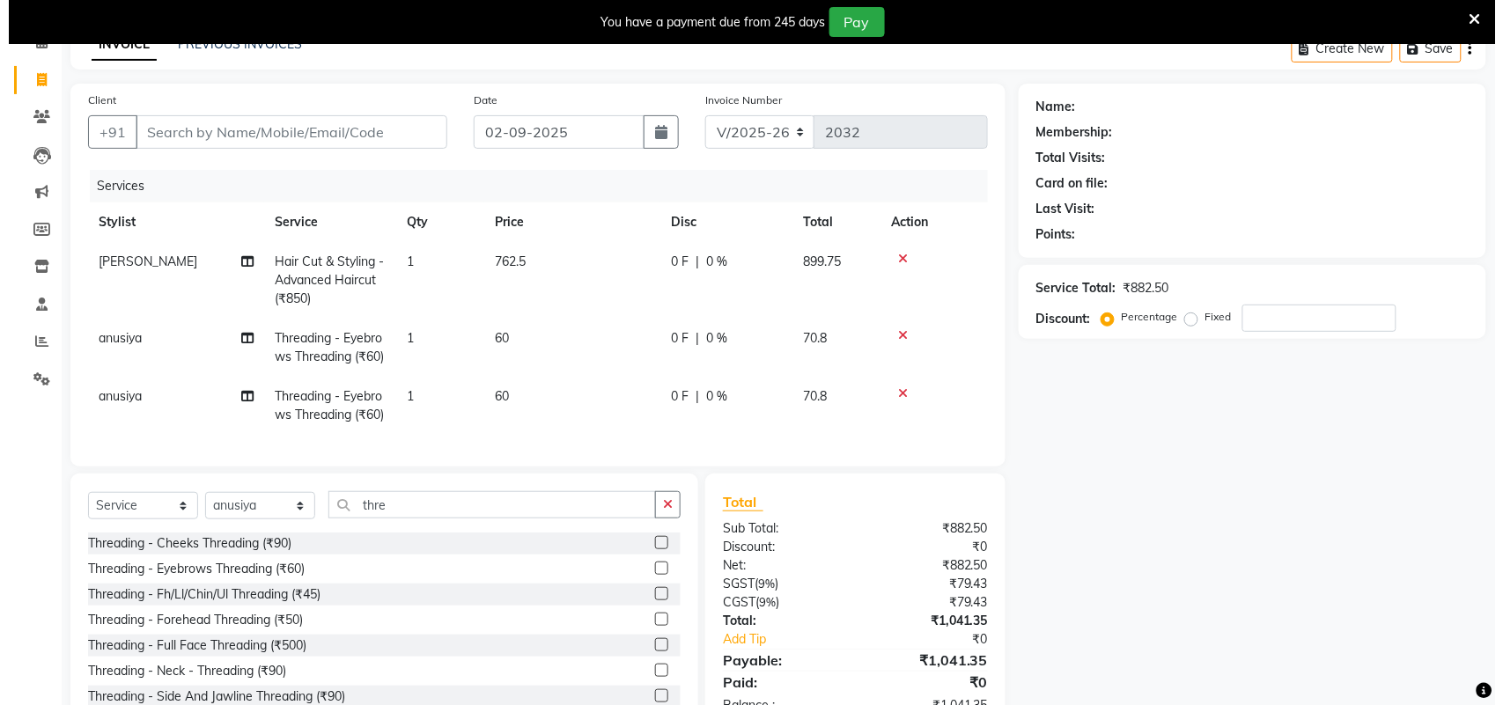
scroll to position [0, 0]
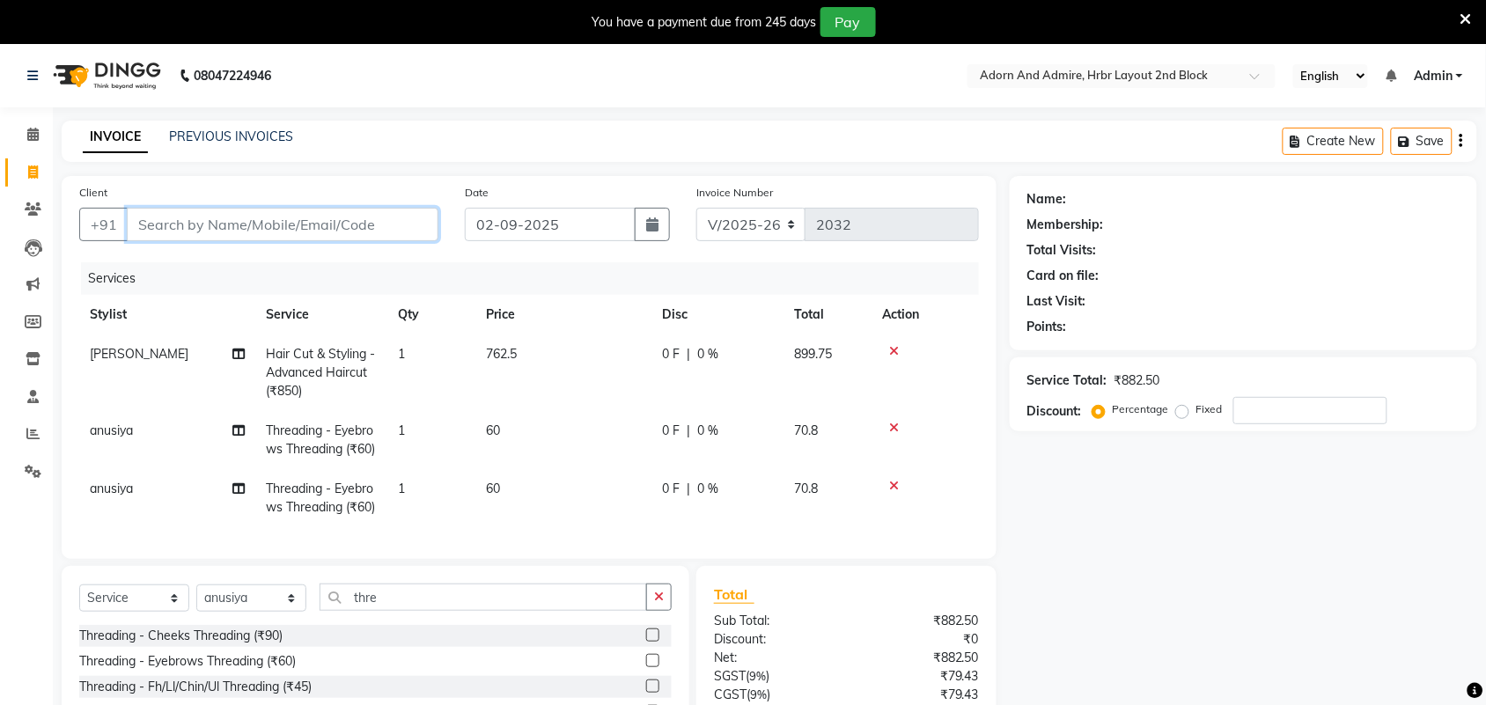
click at [291, 226] on input "Client" at bounding box center [283, 224] width 312 height 33
type input "7"
type input "0"
type input "7780884081"
click at [379, 225] on span "Add Client" at bounding box center [393, 225] width 70 height 18
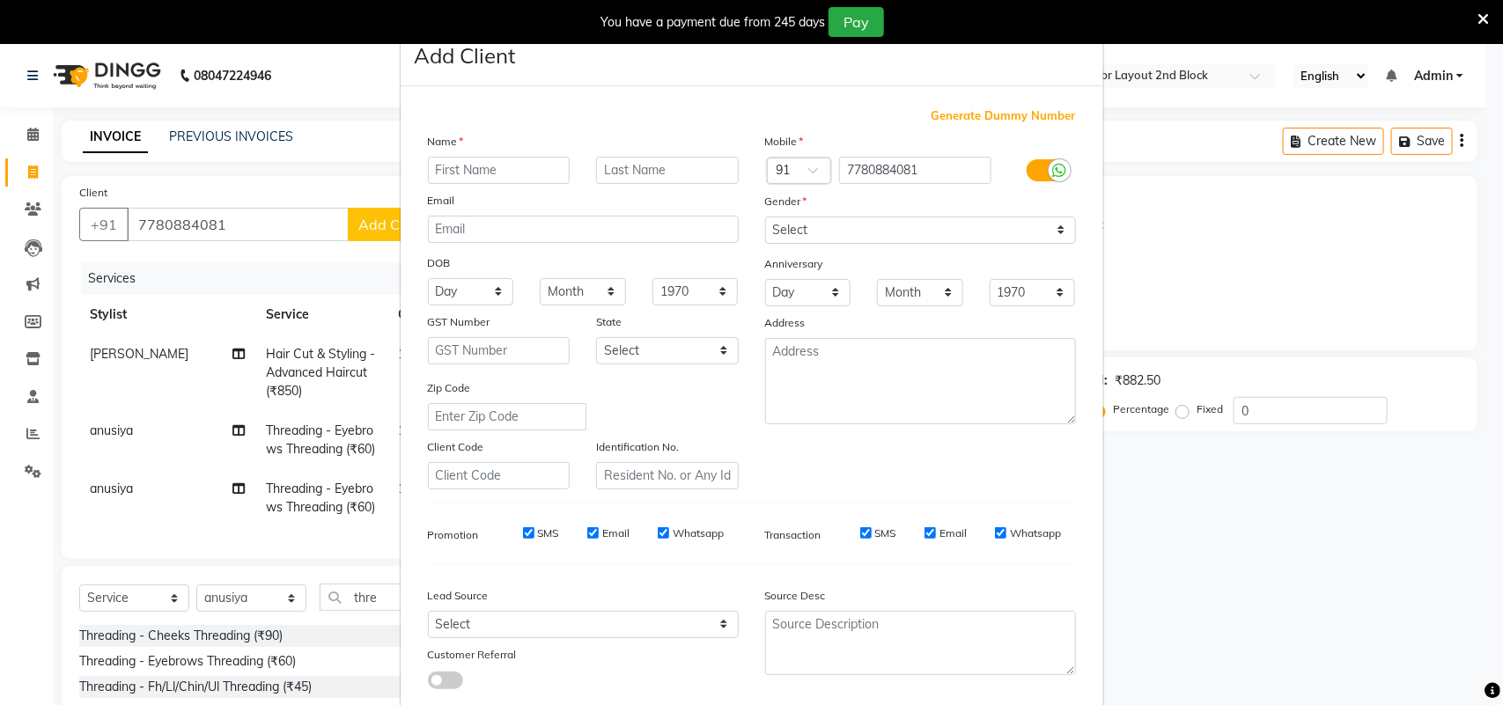
click at [472, 179] on input "text" at bounding box center [499, 170] width 143 height 27
type input "[PERSON_NAME]"
drag, startPoint x: 880, startPoint y: 239, endPoint x: 874, endPoint y: 231, distance: 10.7
click at [876, 232] on select "Select [DEMOGRAPHIC_DATA] [DEMOGRAPHIC_DATA] Other Prefer Not To Say" at bounding box center [920, 230] width 311 height 27
select select "[DEMOGRAPHIC_DATA]"
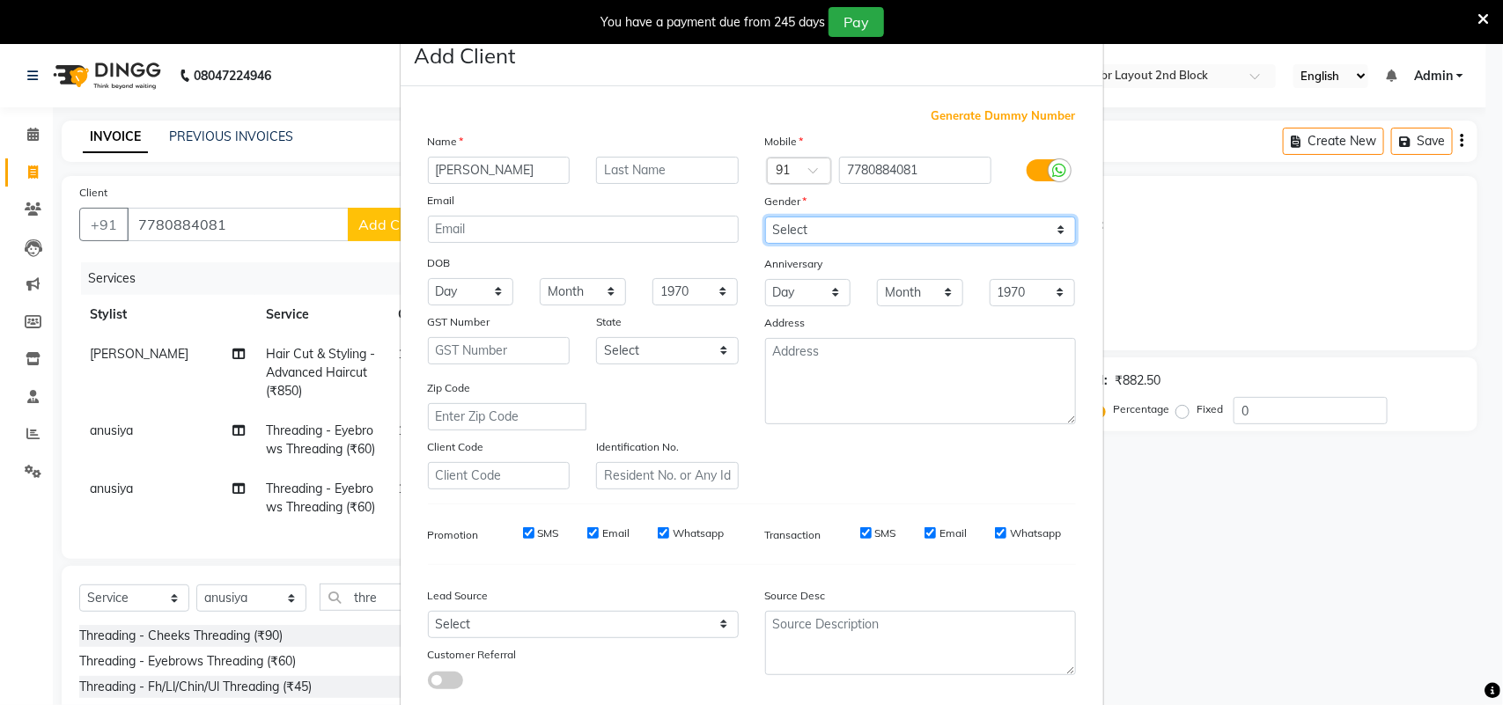
click at [765, 217] on select "Select [DEMOGRAPHIC_DATA] [DEMOGRAPHIC_DATA] Other Prefer Not To Say" at bounding box center [920, 230] width 311 height 27
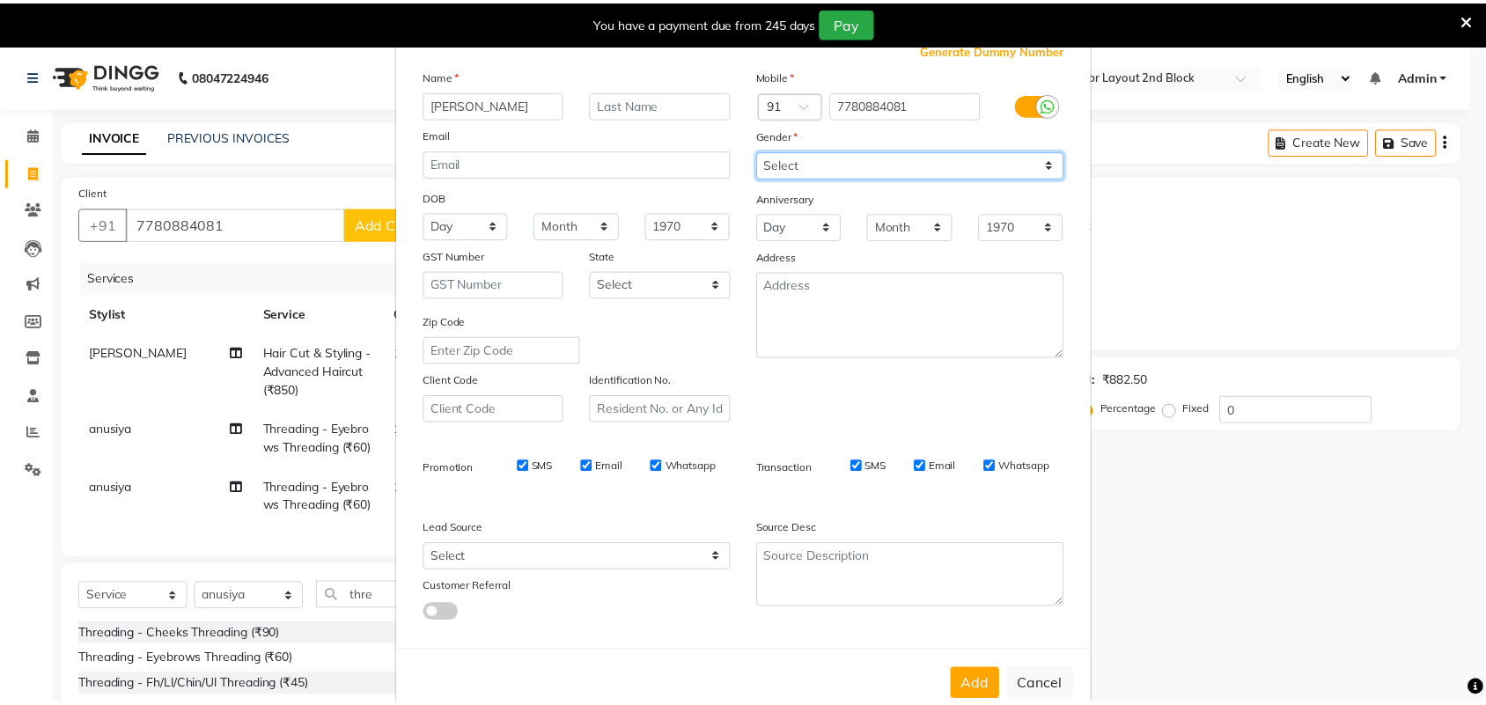
scroll to position [101, 0]
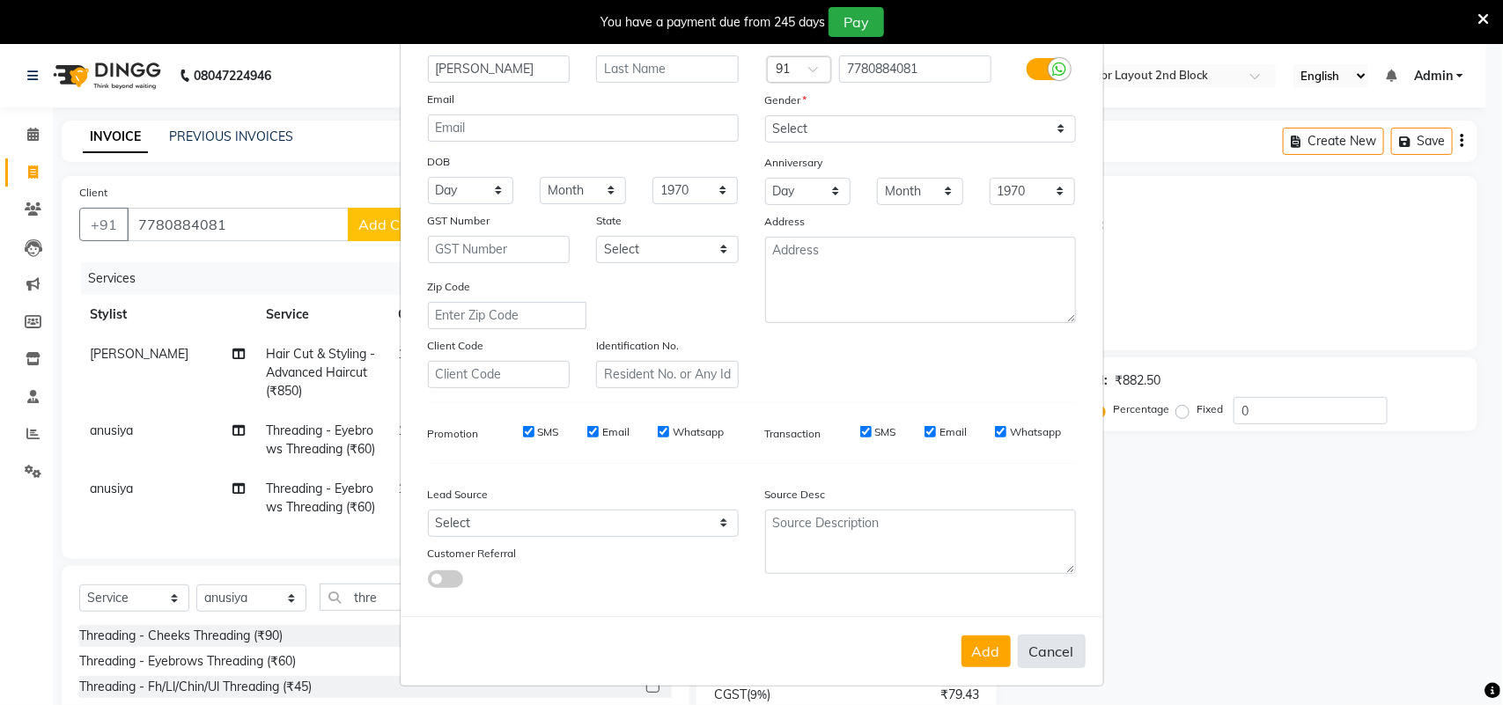
click at [1062, 639] on button "Cancel" at bounding box center [1052, 651] width 68 height 33
select select
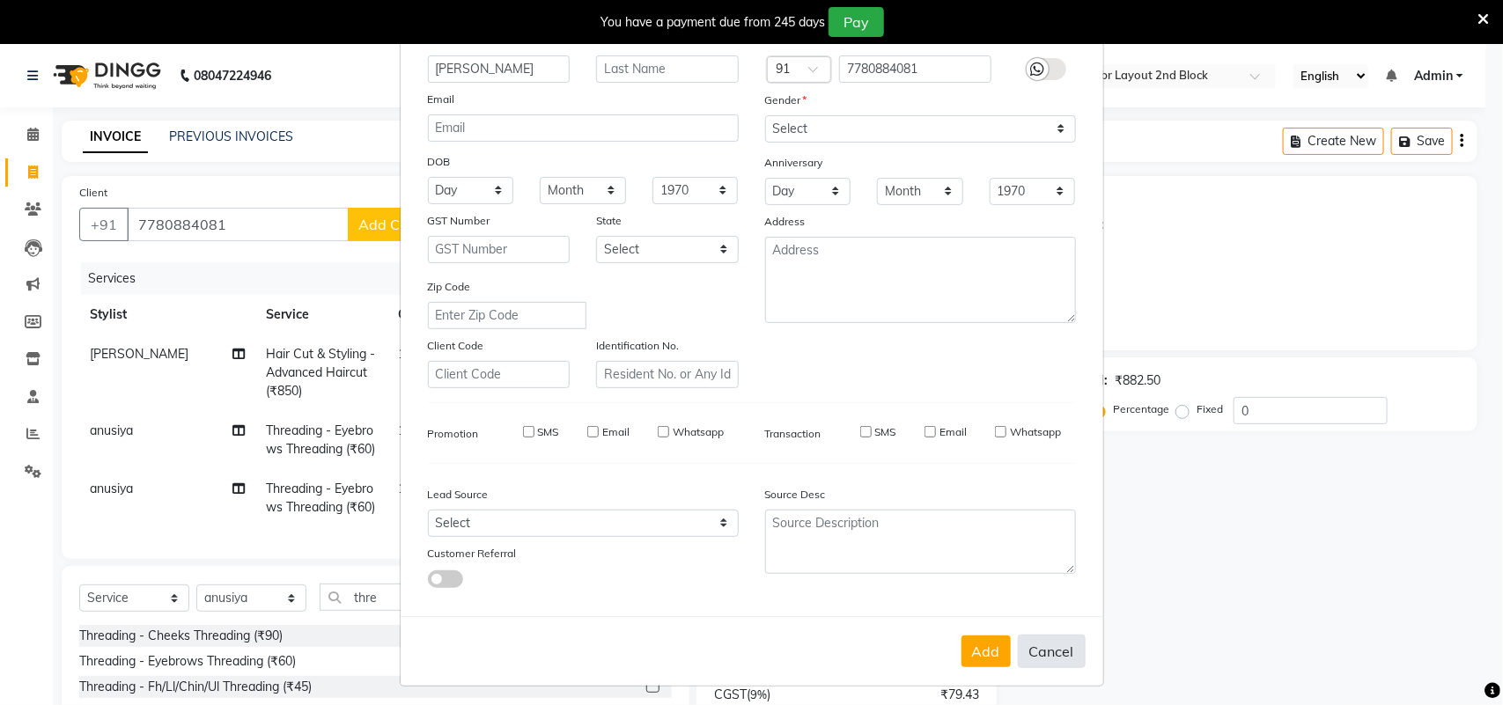
select select
checkbox input "false"
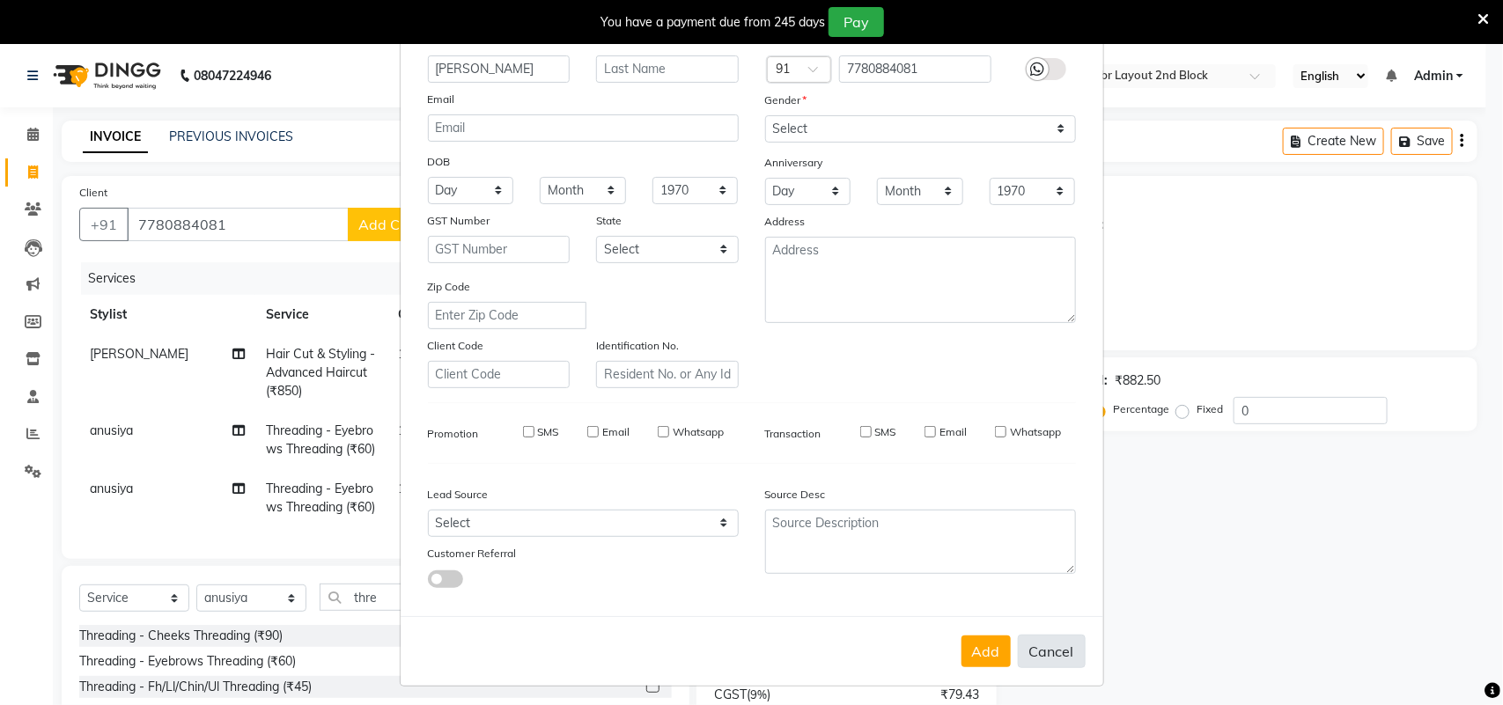
checkbox input "false"
click at [1062, 639] on div "Add Cancel" at bounding box center [752, 651] width 703 height 70
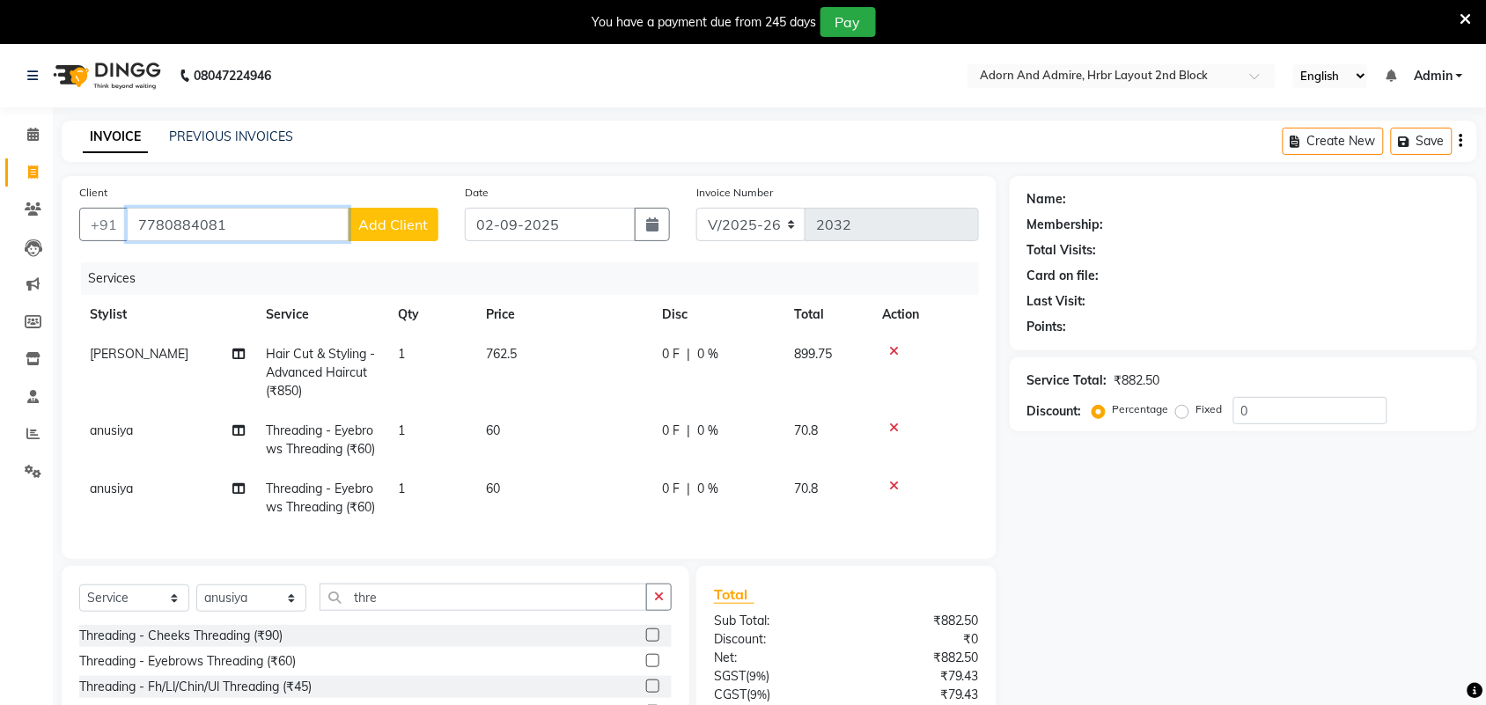
click at [167, 223] on input "7780884081" at bounding box center [238, 224] width 222 height 33
type input "7760884081"
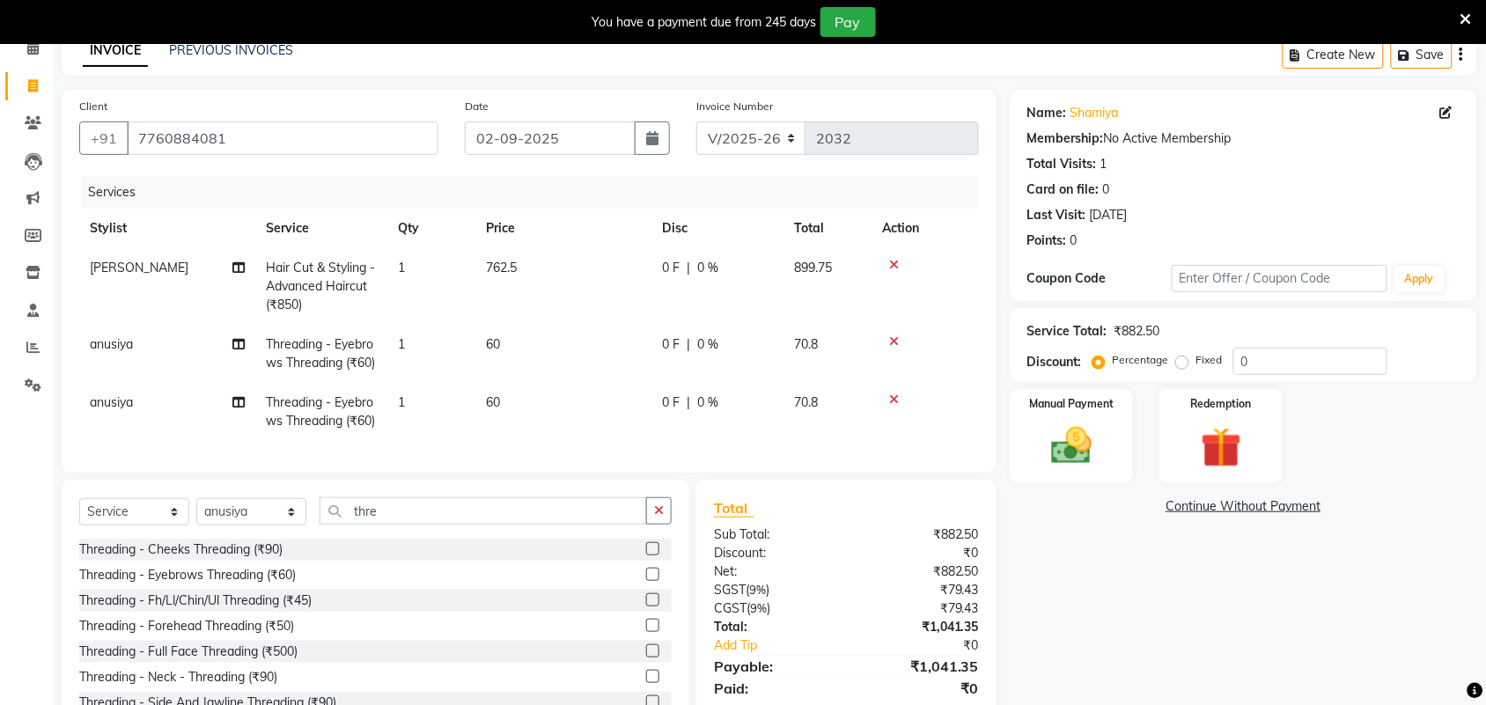
scroll to position [200, 0]
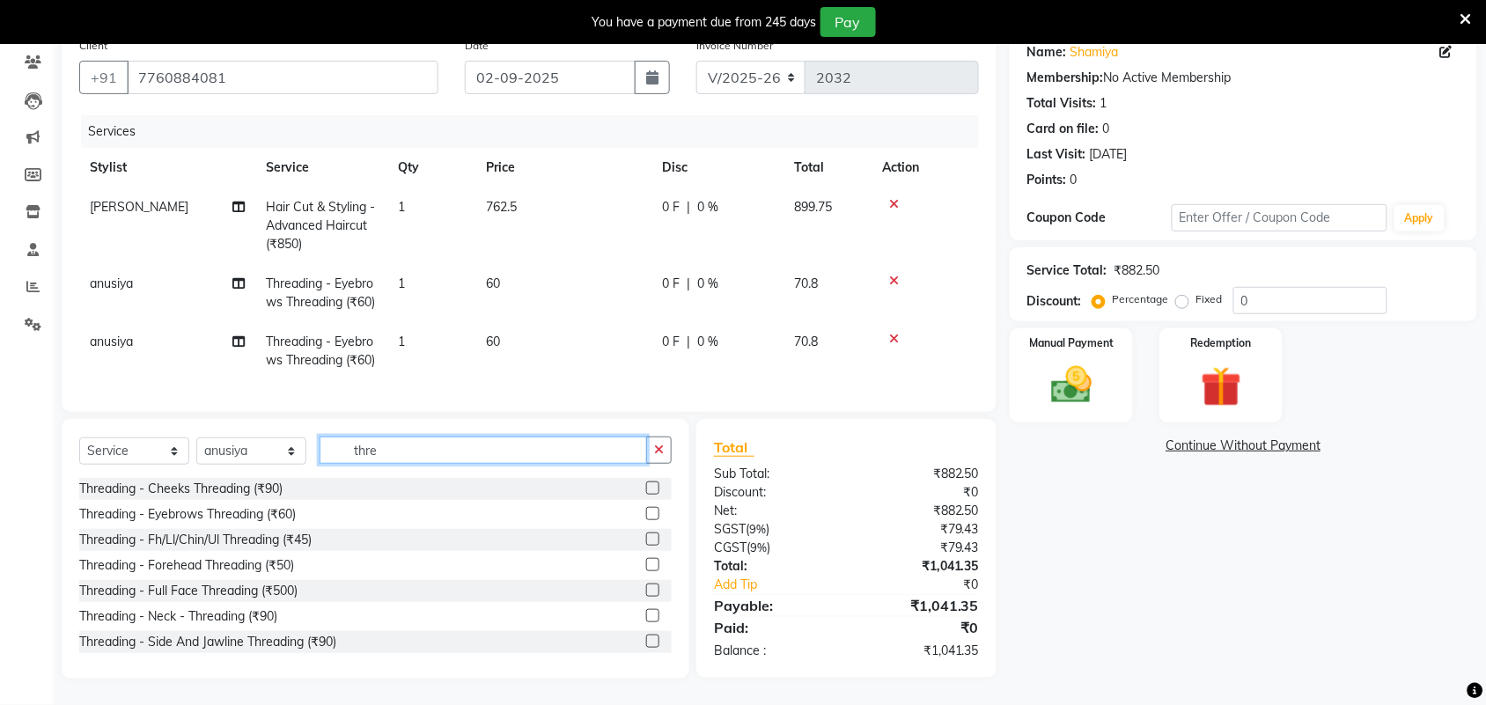
click at [438, 456] on input "thre" at bounding box center [484, 450] width 328 height 27
click at [264, 453] on select "Select Stylist ajay [PERSON_NAME] [PERSON_NAME] [PERSON_NAME] [PERSON_NAME] [PE…" at bounding box center [251, 451] width 110 height 27
select select "61720"
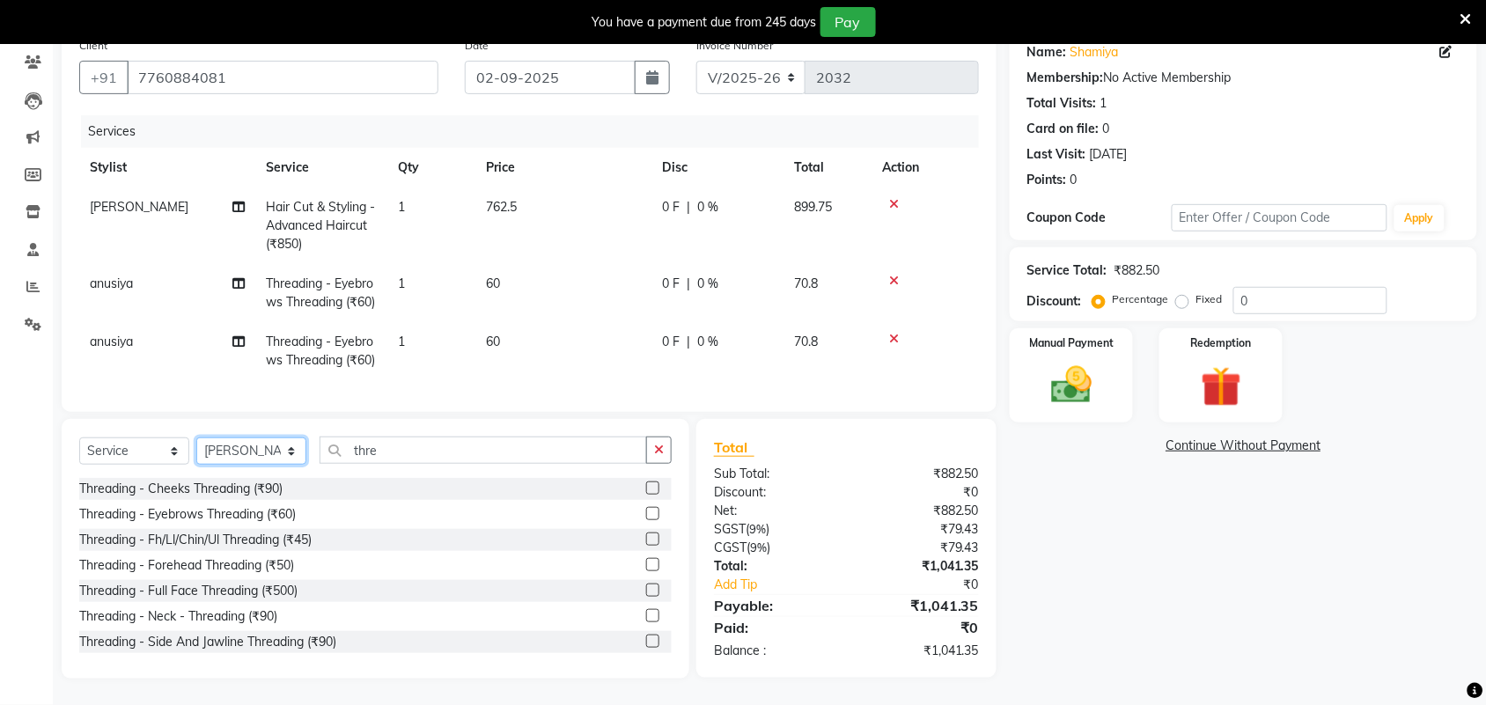
click at [196, 438] on select "Select Stylist ajay [PERSON_NAME] [PERSON_NAME] [PERSON_NAME] [PERSON_NAME] [PE…" at bounding box center [251, 451] width 110 height 27
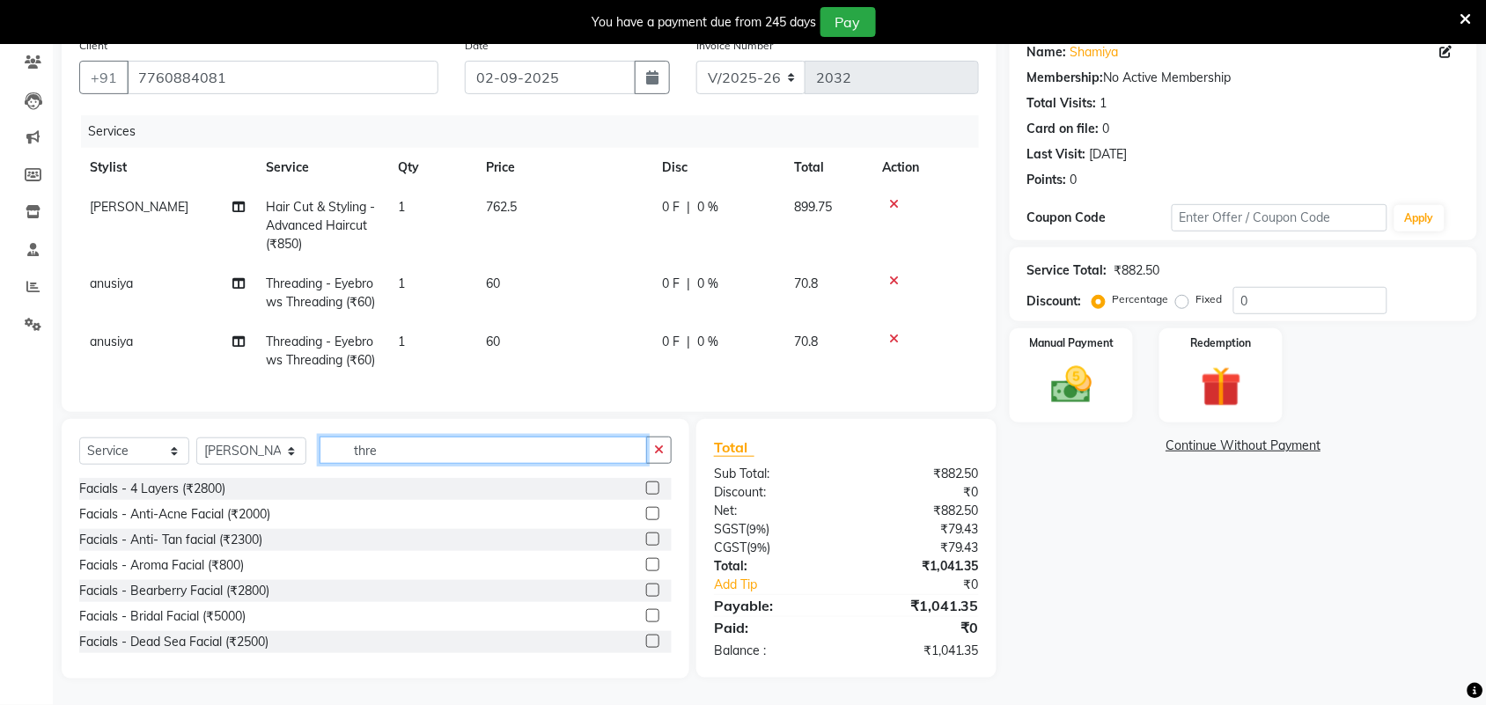
drag, startPoint x: 394, startPoint y: 452, endPoint x: 317, endPoint y: 460, distance: 77.0
click at [318, 460] on div "Select Service Product Membership Package Voucher Prepaid Gift Card Select Styl…" at bounding box center [375, 457] width 593 height 41
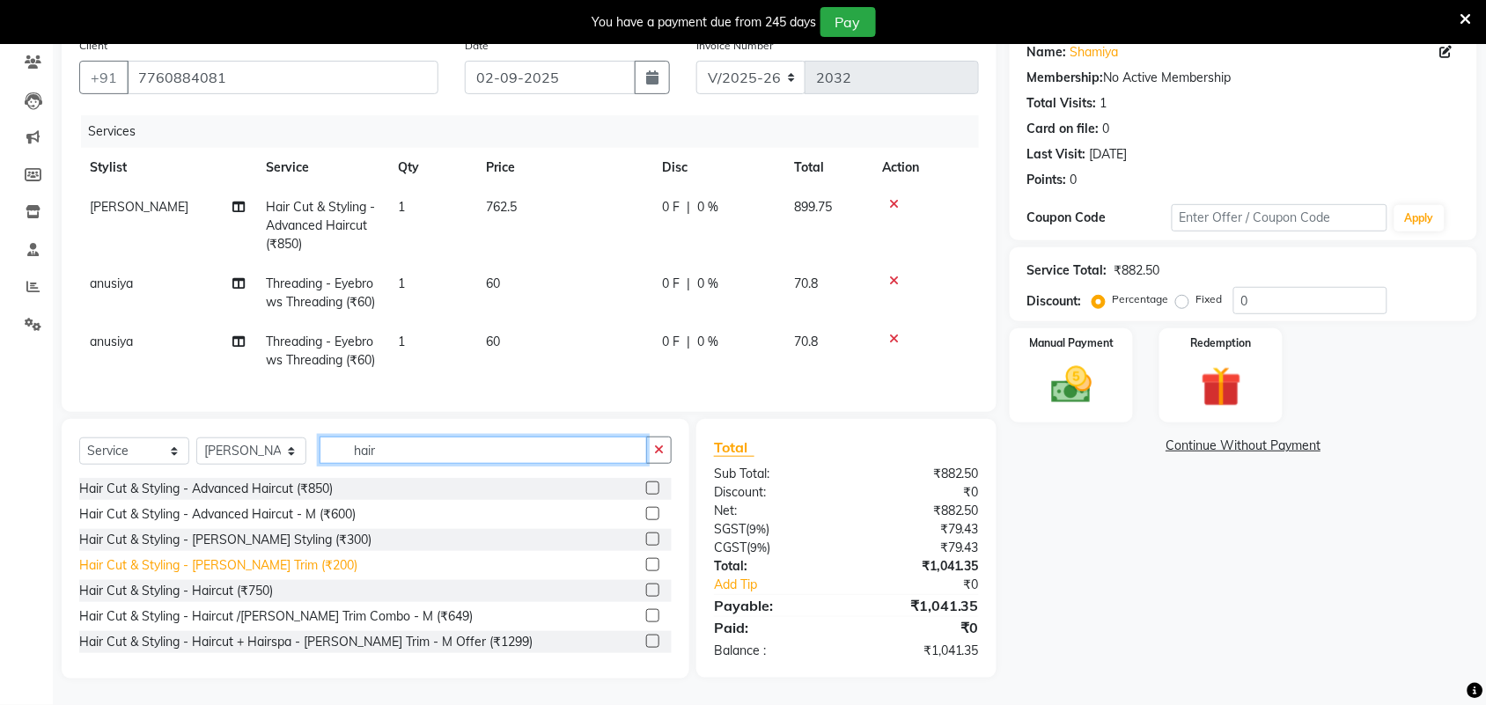
scroll to position [110, 0]
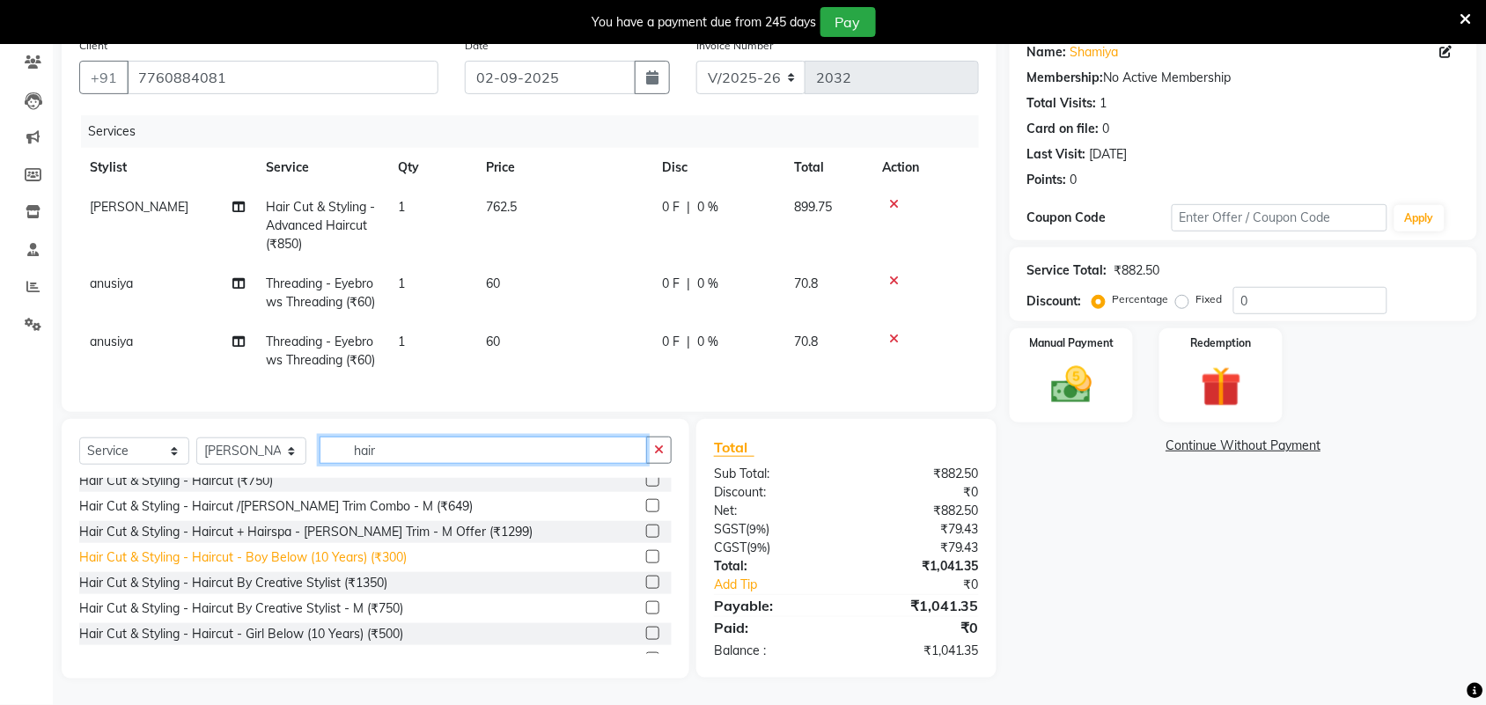
type input "hair"
click at [314, 559] on div "Hair Cut & Styling - Haircut - Boy Below (10 Years) (₹300)" at bounding box center [243, 558] width 328 height 18
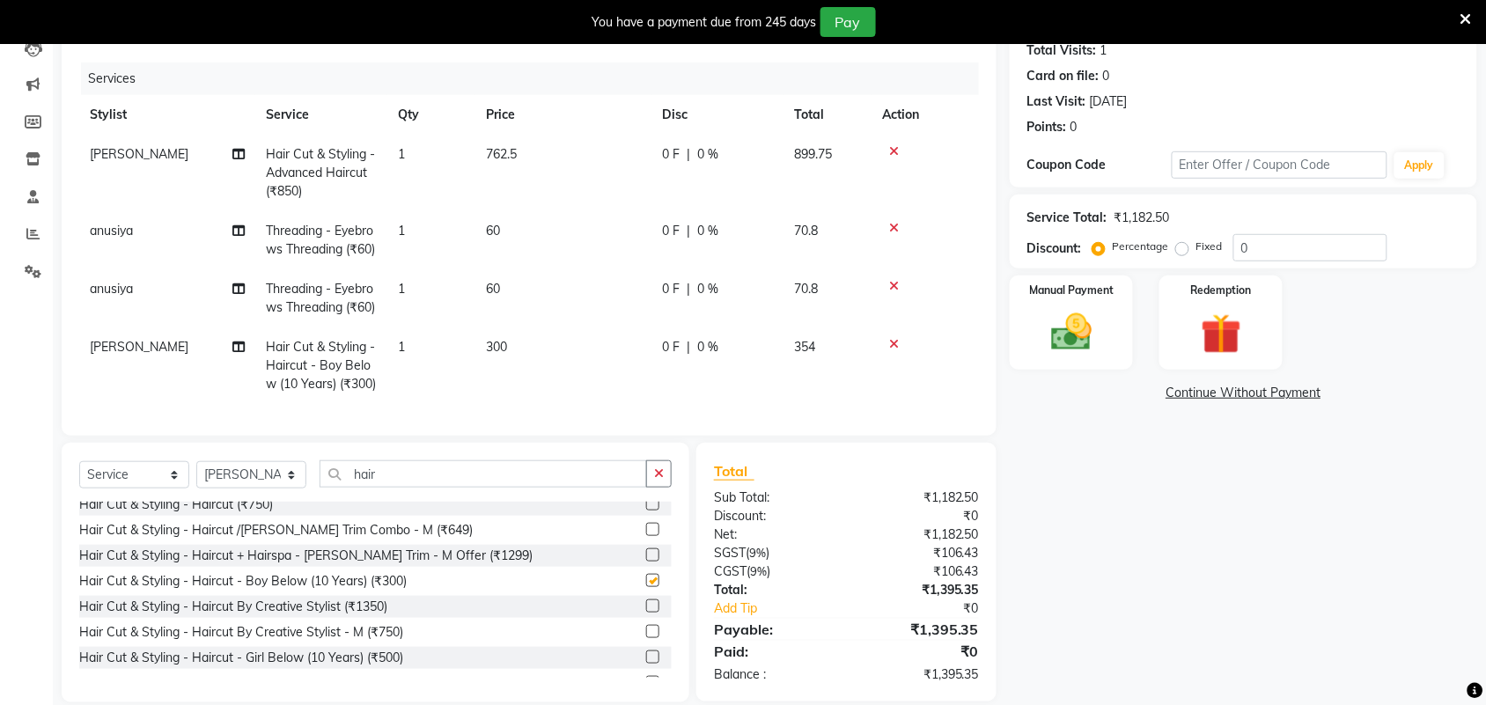
checkbox input "false"
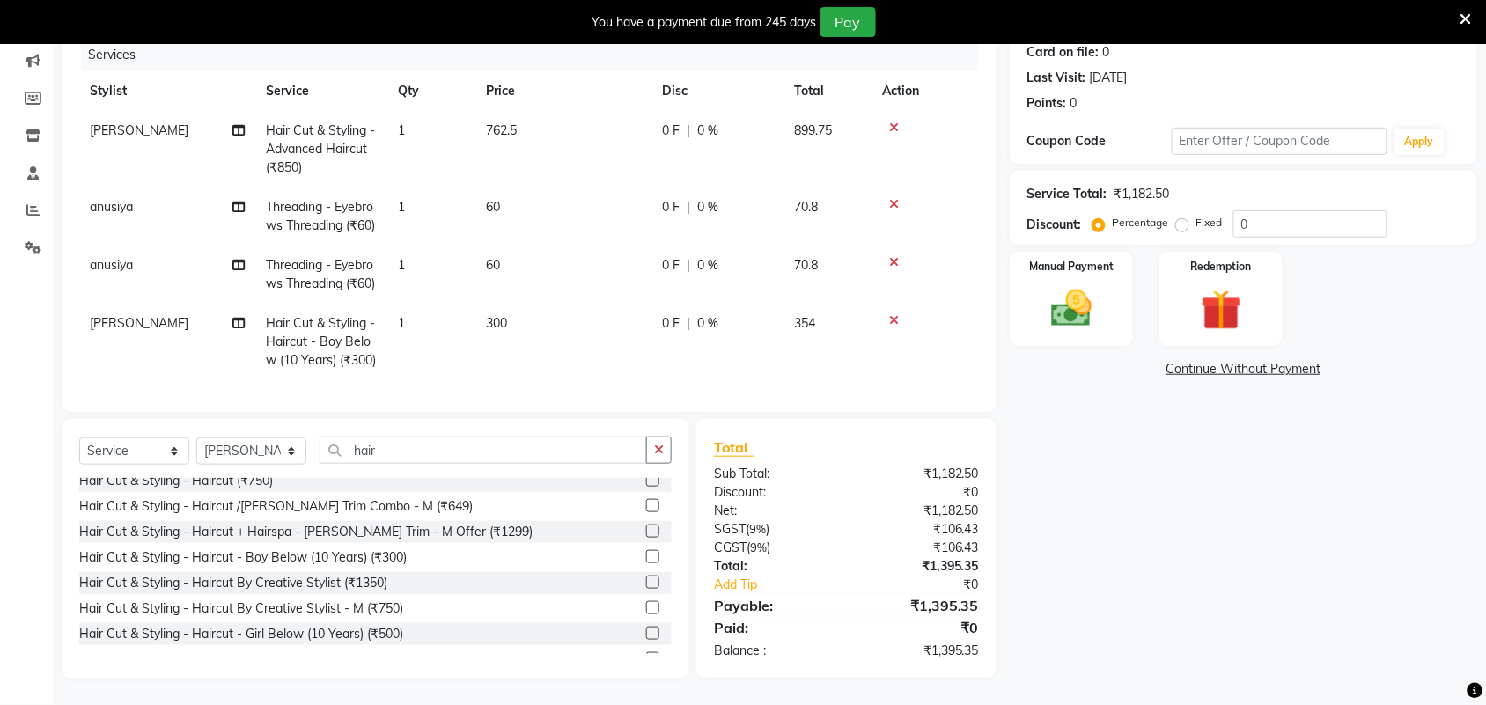
click at [556, 304] on td "300" at bounding box center [563, 342] width 176 height 77
select select "61720"
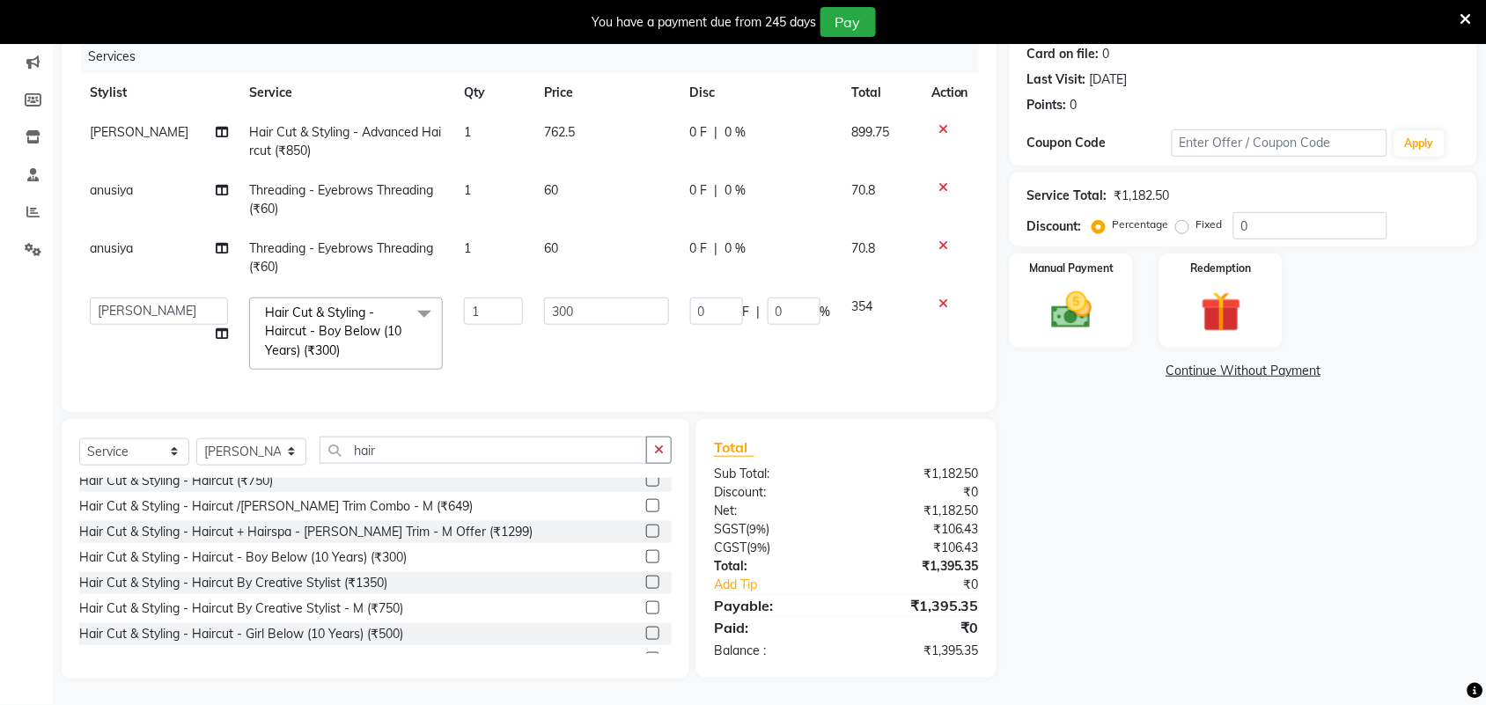
scroll to position [239, 0]
click at [597, 298] on input "300" at bounding box center [606, 311] width 125 height 27
type input "3"
type input "250"
click at [1300, 574] on div "Name: Shamiya Membership: No Active Membership Total Visits: 1 Card on file: 0 …" at bounding box center [1250, 316] width 481 height 725
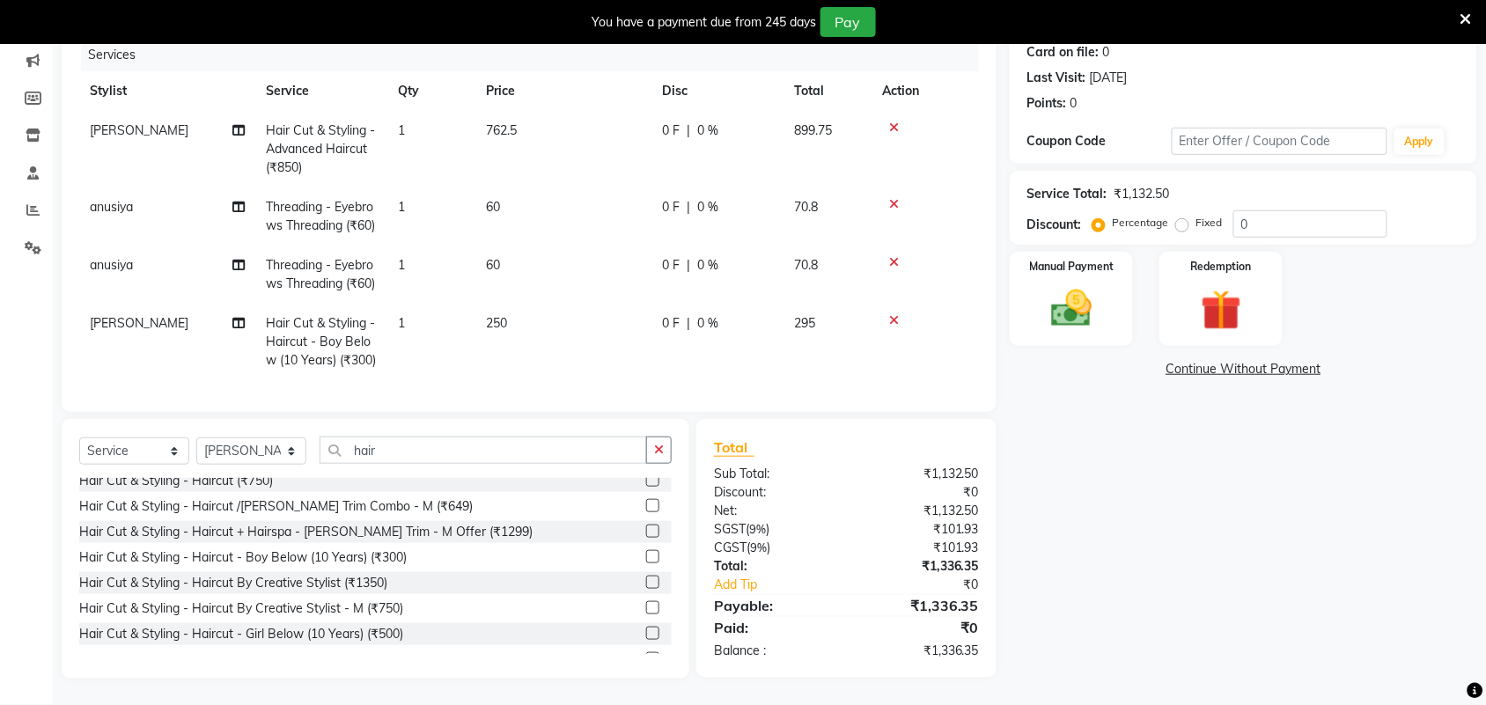
click at [572, 345] on td "250" at bounding box center [563, 342] width 176 height 77
select select "61720"
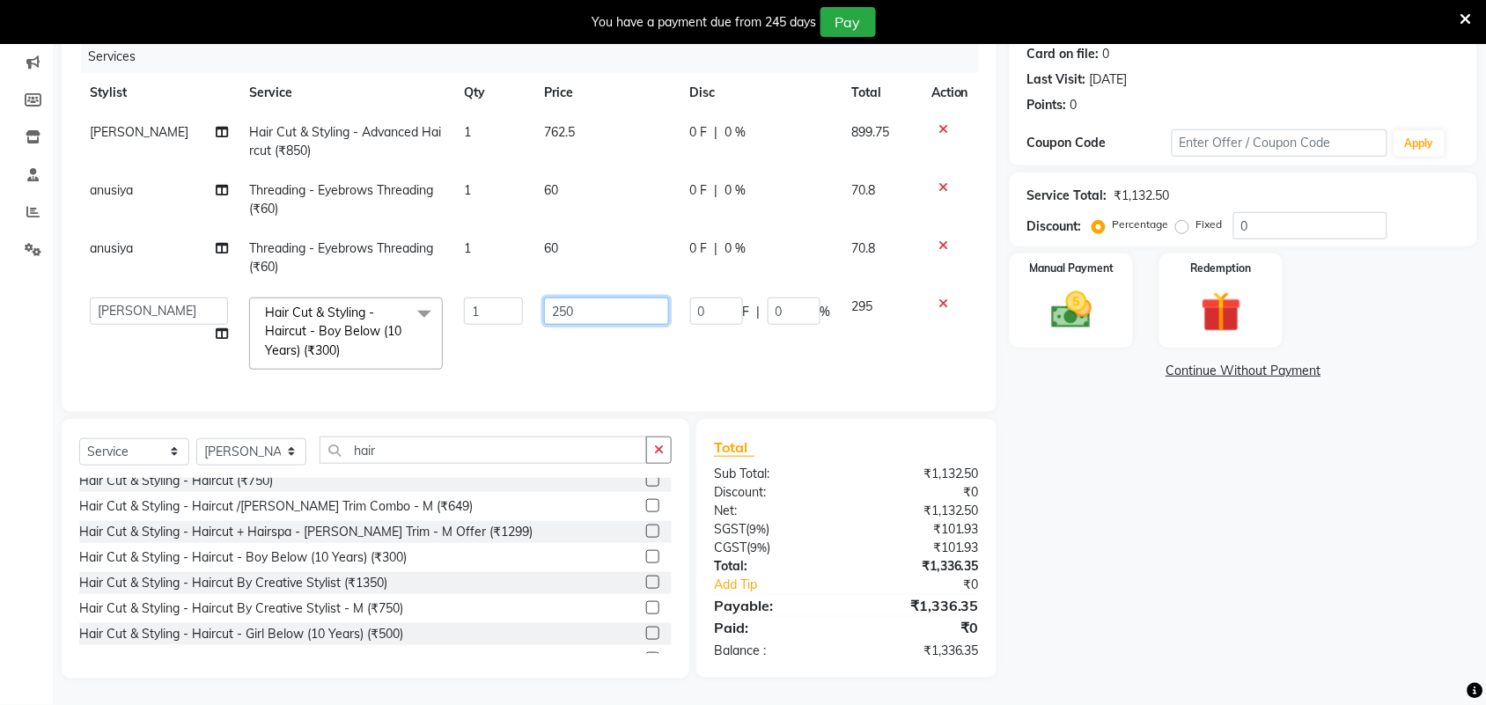
click at [616, 298] on input "250" at bounding box center [606, 311] width 125 height 27
type input "254"
click at [1094, 473] on div "Name: Shamiya Membership: No Active Membership Total Visits: 1 Card on file: 0 …" at bounding box center [1250, 316] width 481 height 725
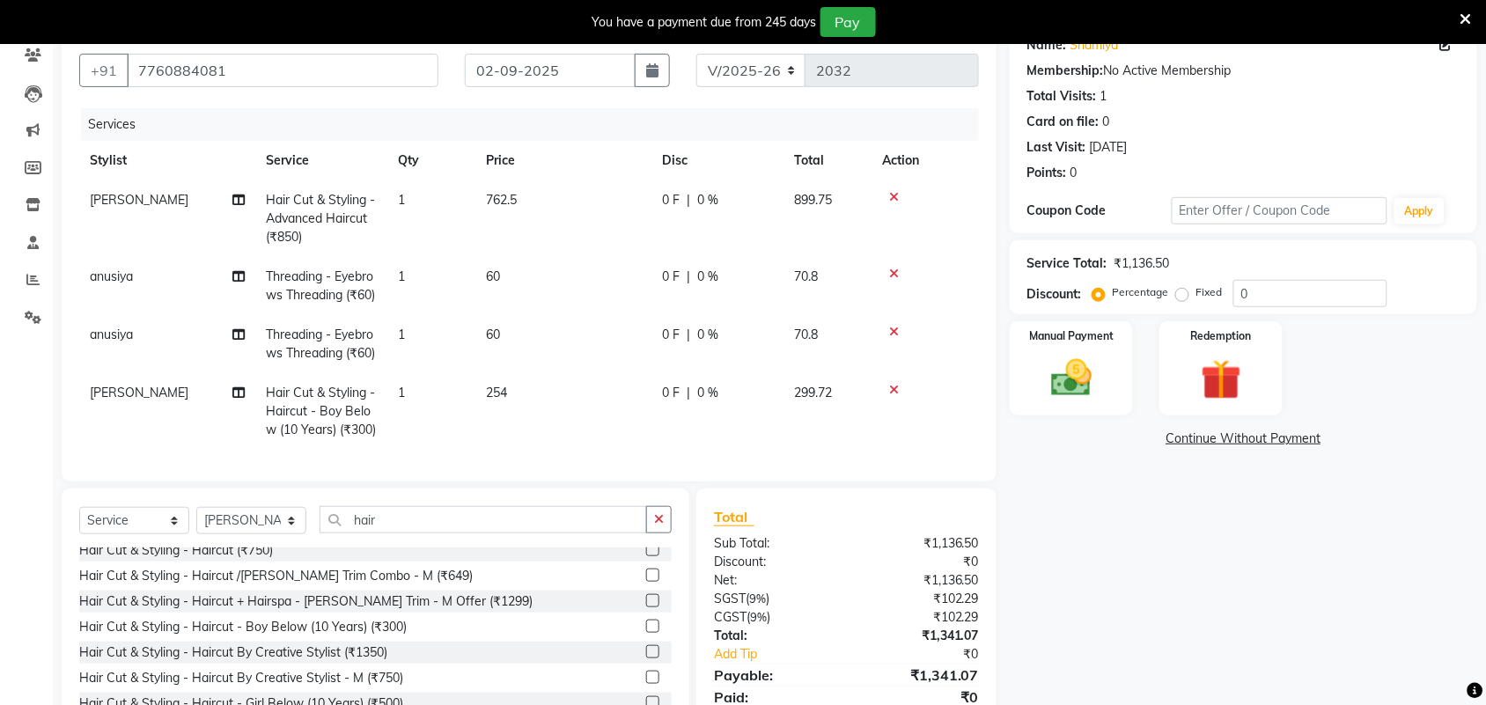
scroll to position [0, 0]
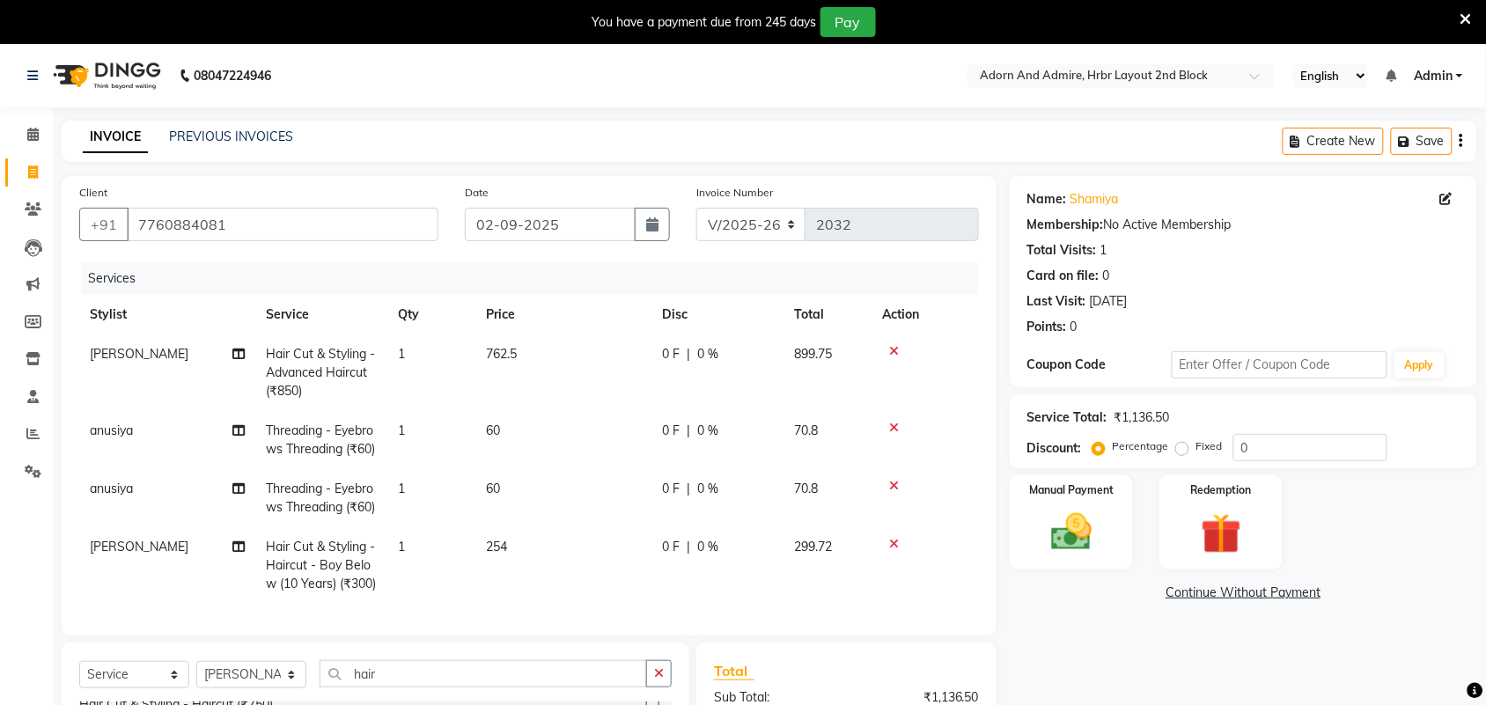
click at [890, 348] on icon at bounding box center [894, 351] width 10 height 12
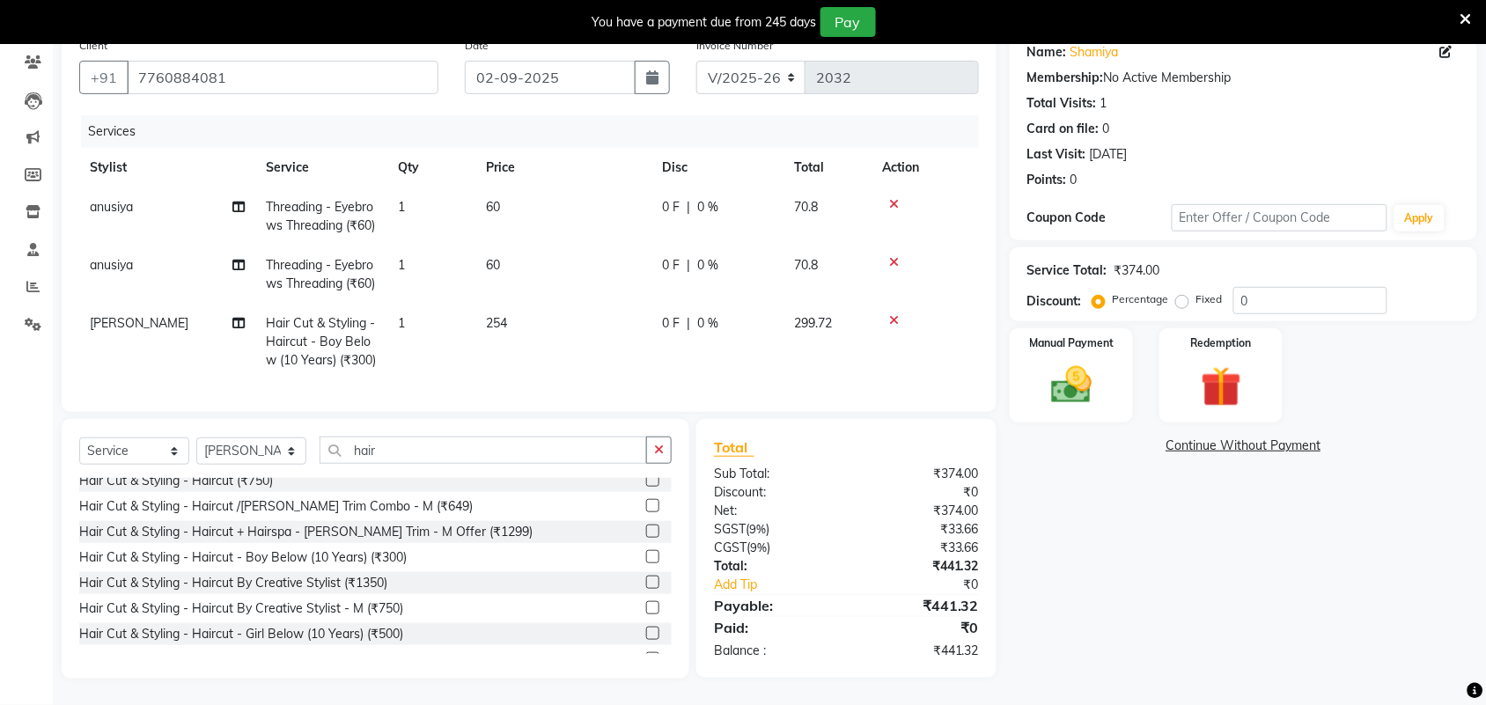
scroll to position [218, 0]
click at [1075, 337] on div "Manual Payment" at bounding box center [1071, 376] width 129 height 99
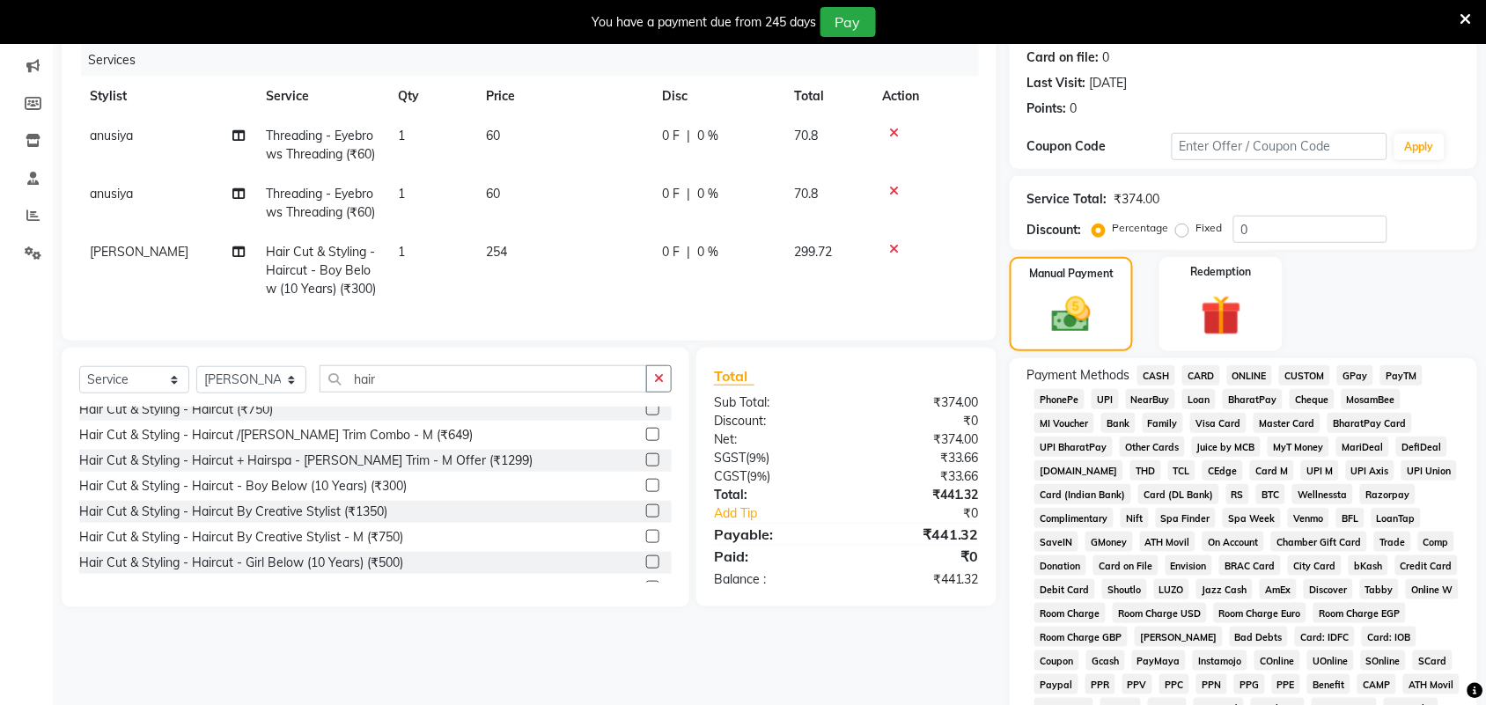
click at [1361, 371] on span "GPay" at bounding box center [1355, 375] width 36 height 20
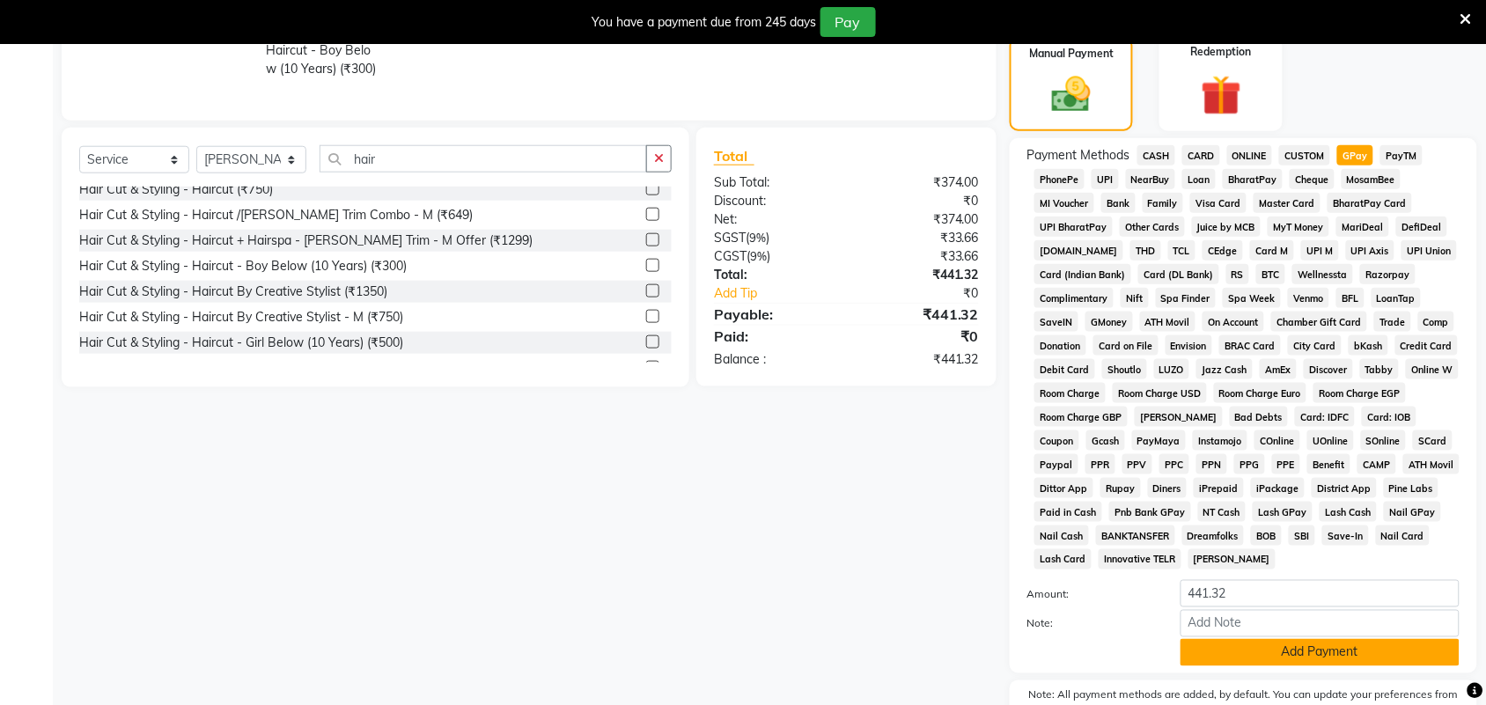
click at [1297, 648] on button "Add Payment" at bounding box center [1320, 652] width 279 height 27
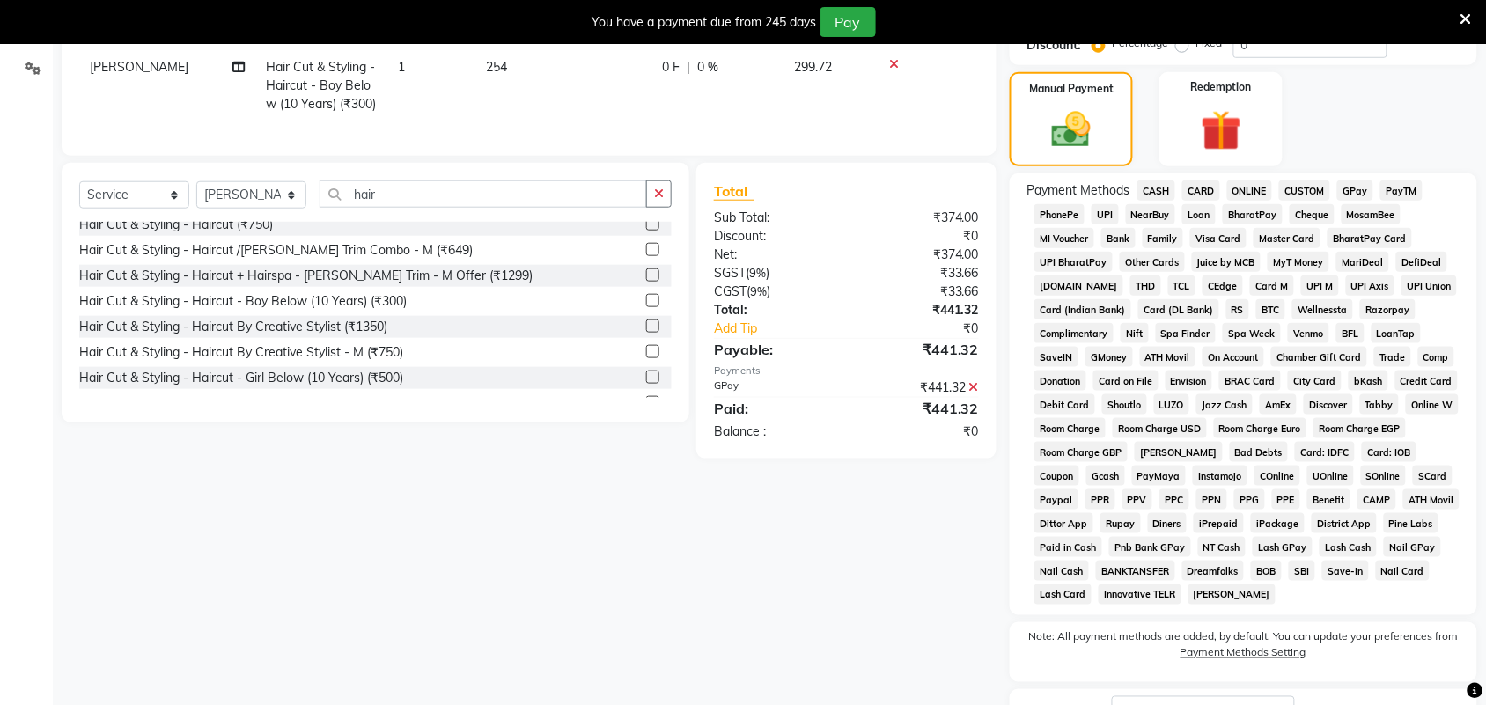
scroll to position [0, 0]
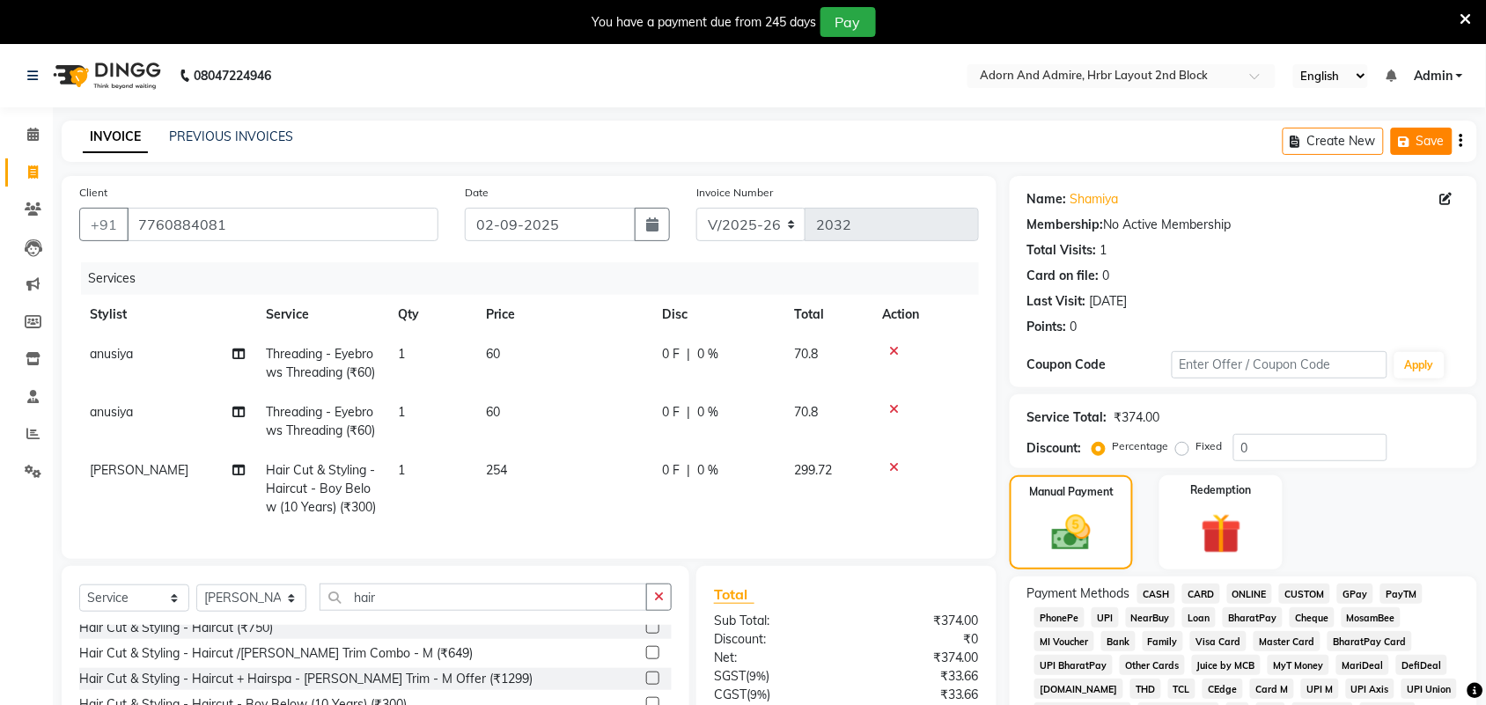
click at [1413, 143] on icon "button" at bounding box center [1408, 142] width 18 height 12
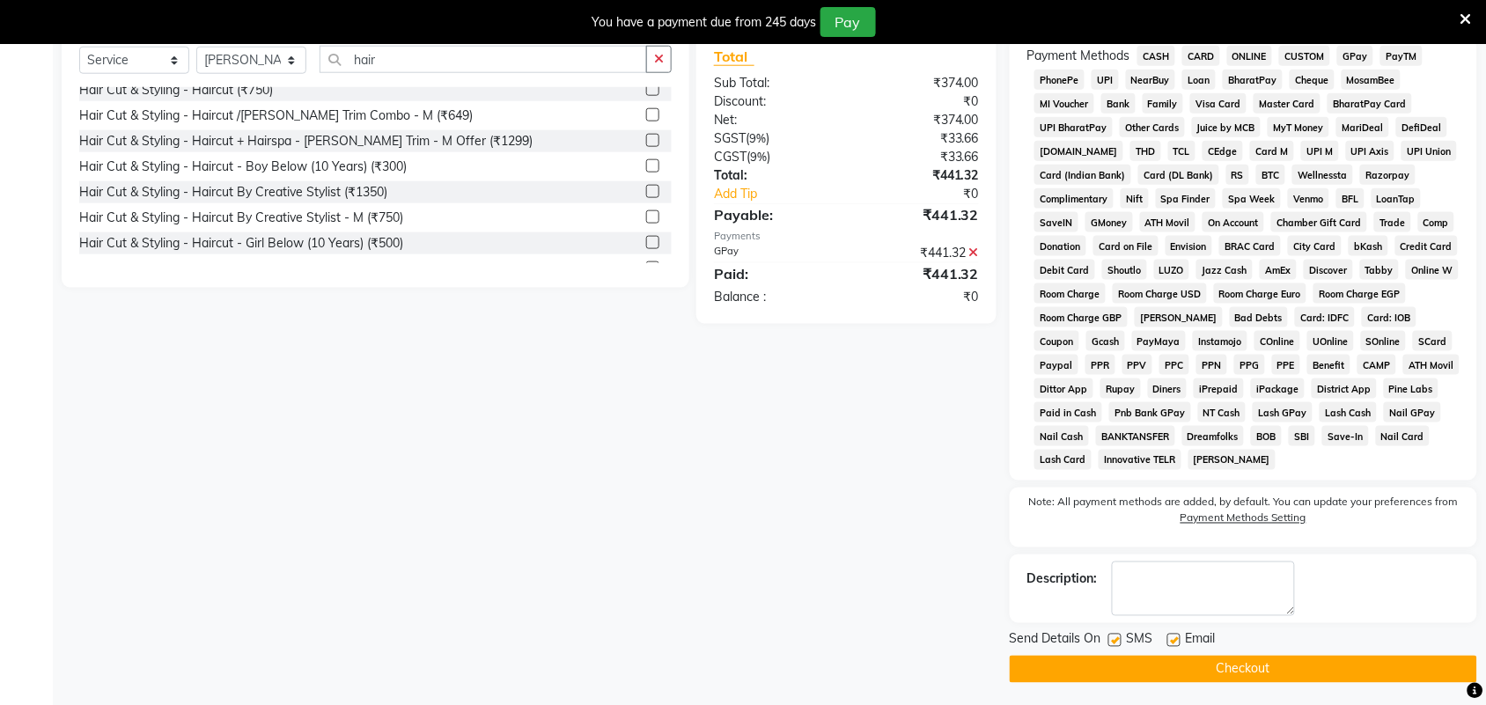
scroll to position [542, 0]
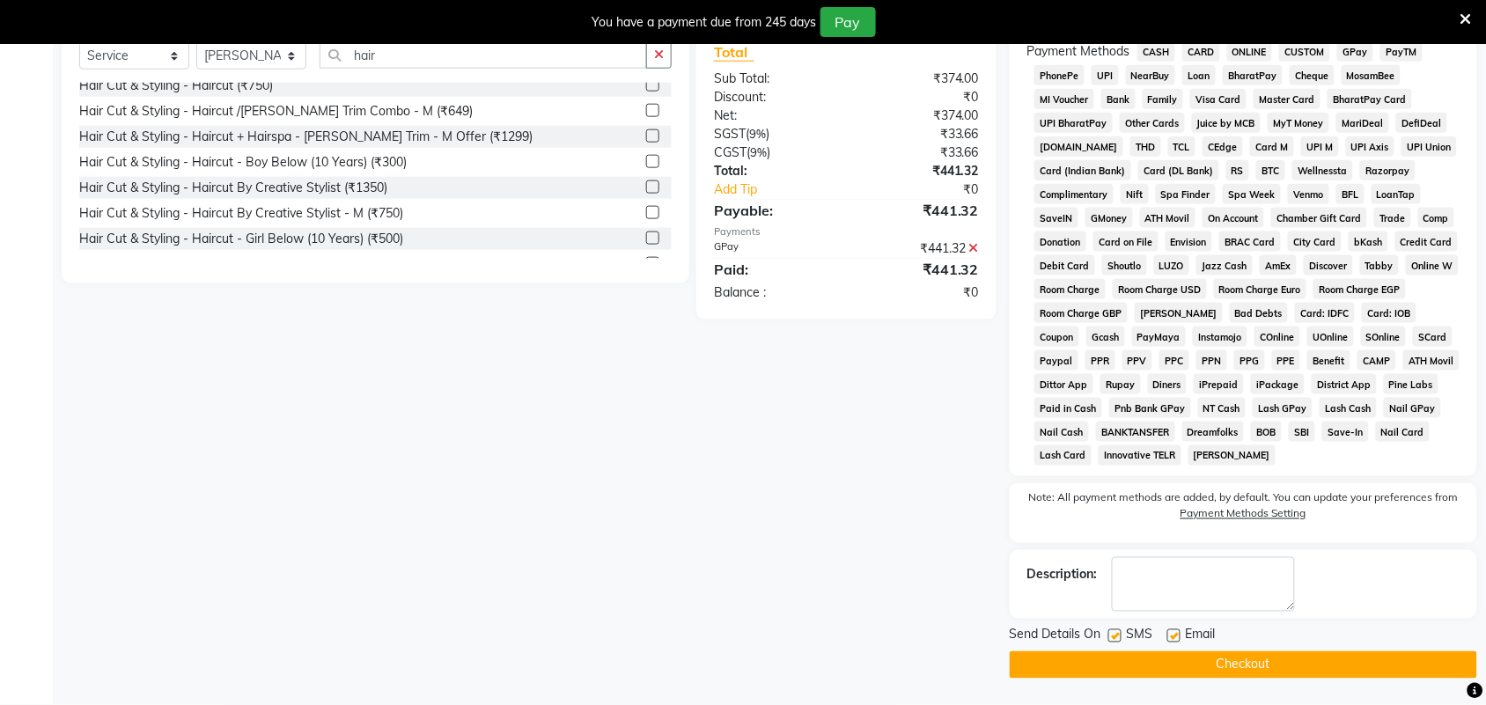
click at [1257, 663] on button "Checkout" at bounding box center [1244, 665] width 468 height 27
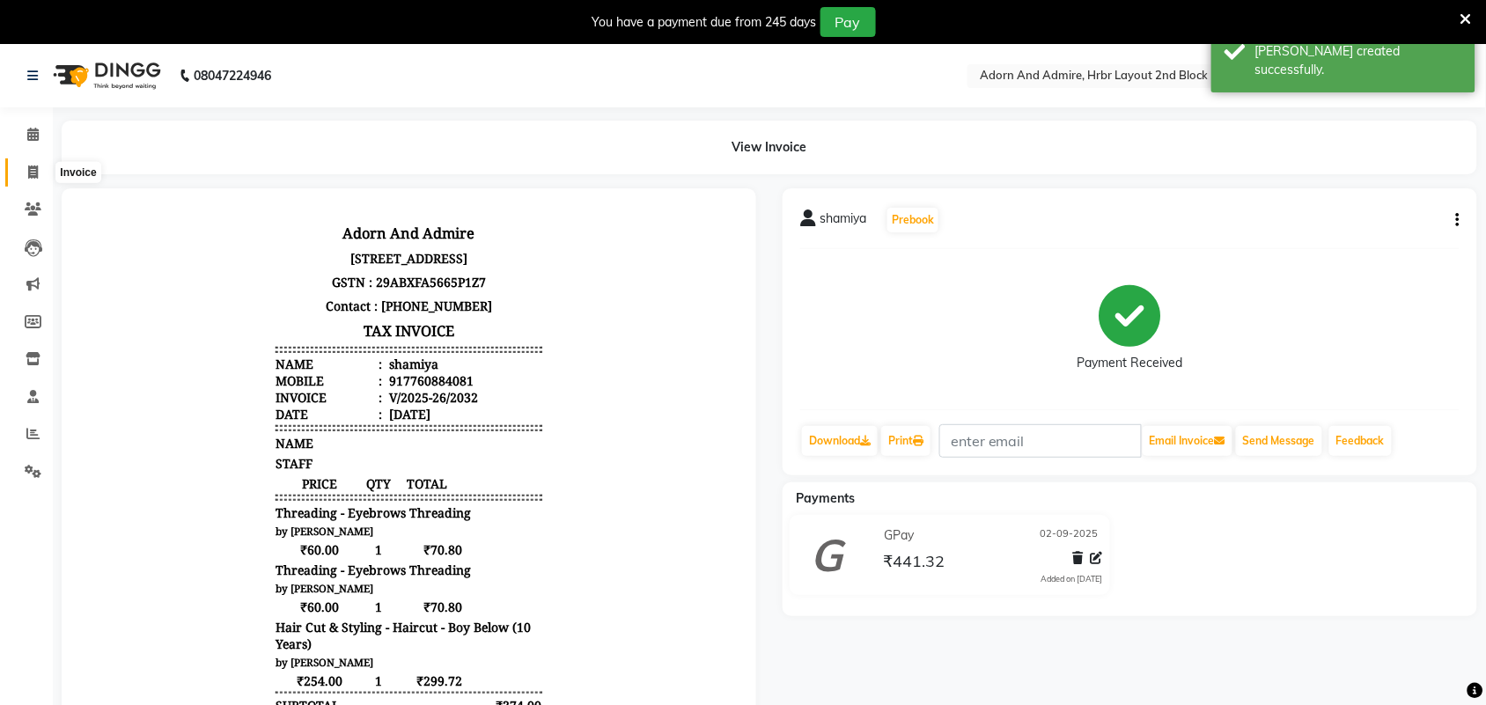
click at [35, 168] on icon at bounding box center [33, 172] width 10 height 13
select select "service"
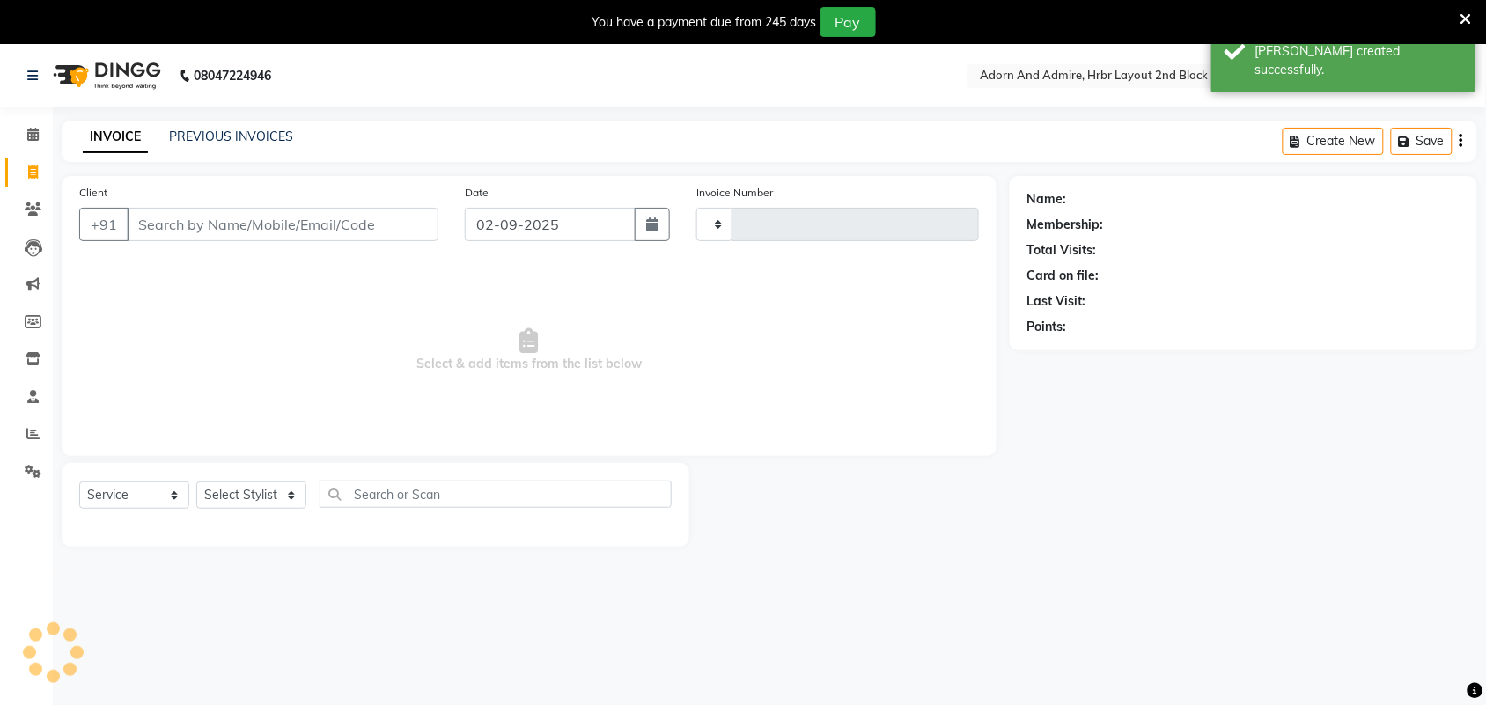
scroll to position [44, 0]
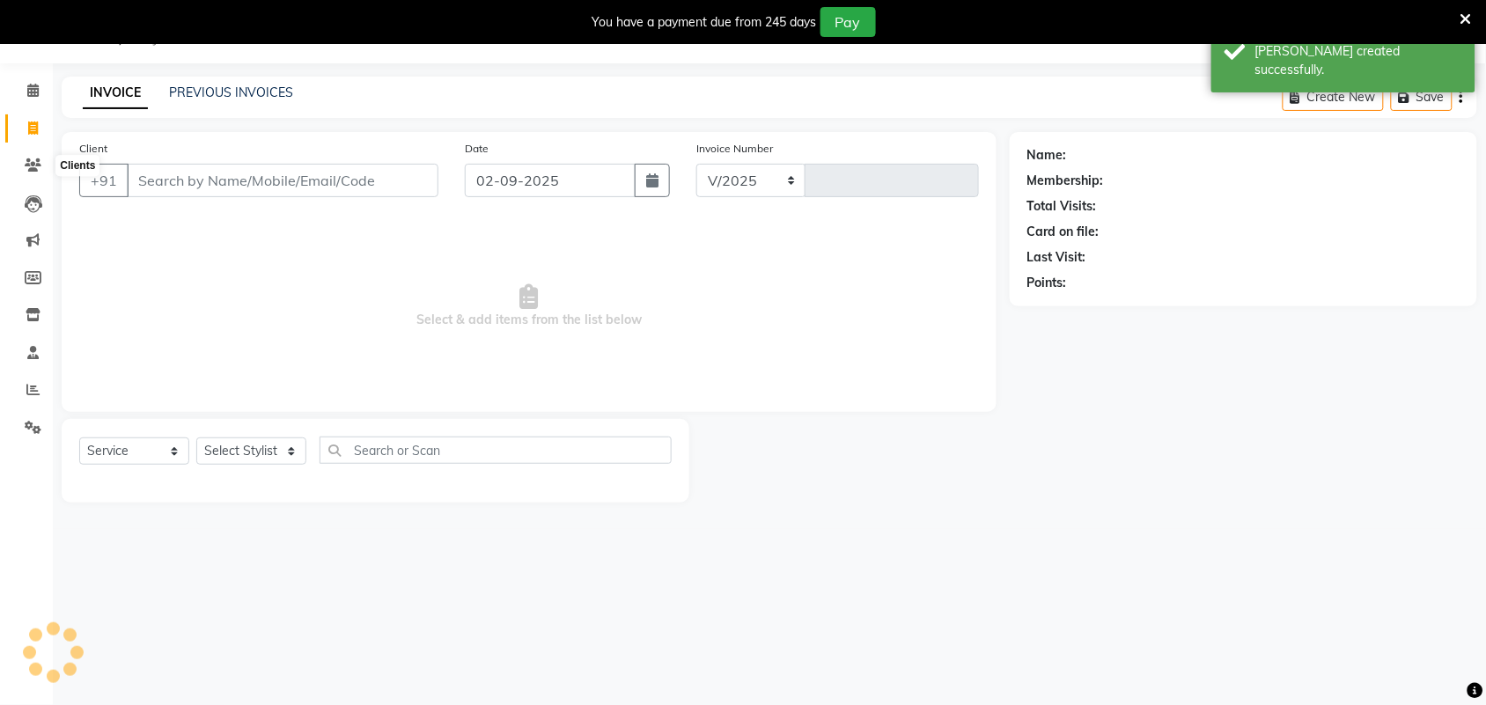
select select "7203"
type input "2033"
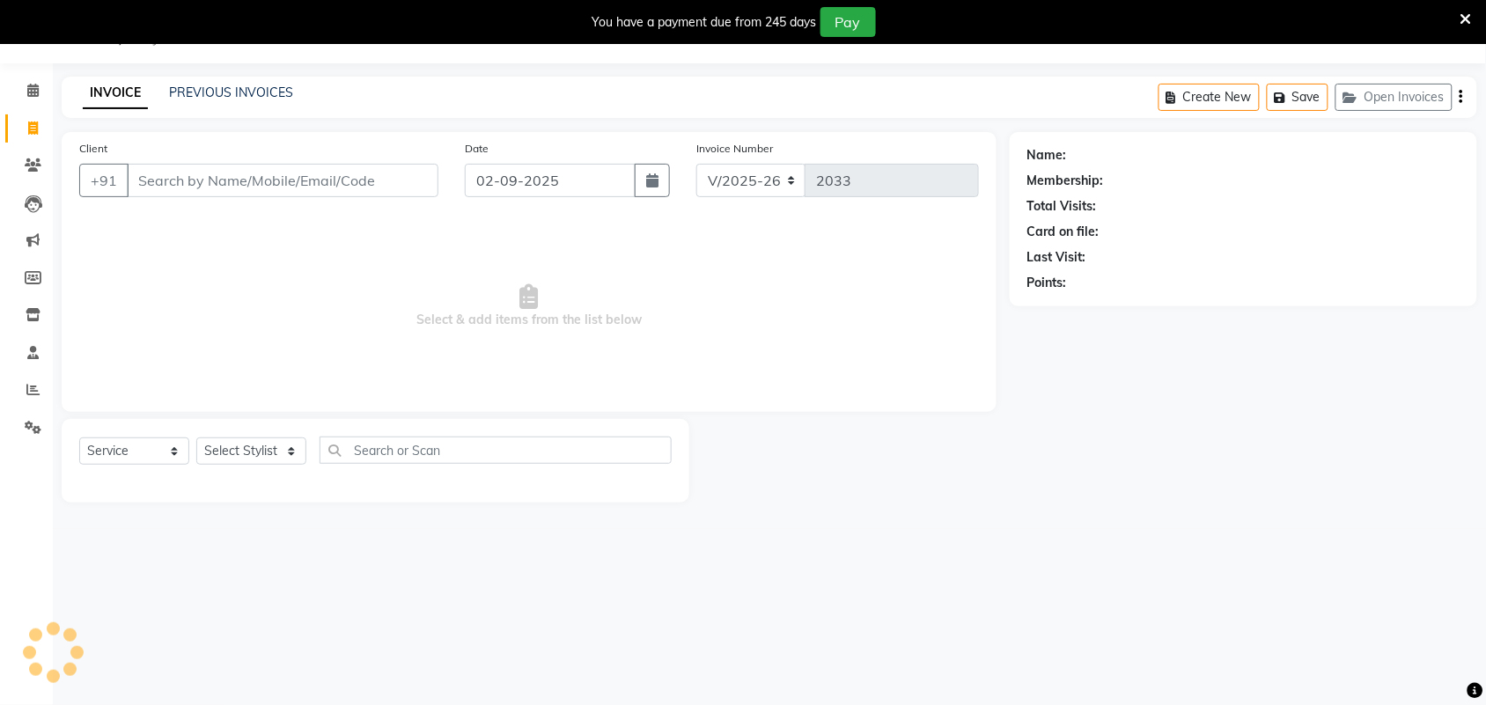
click at [262, 185] on input "Client" at bounding box center [283, 180] width 312 height 33
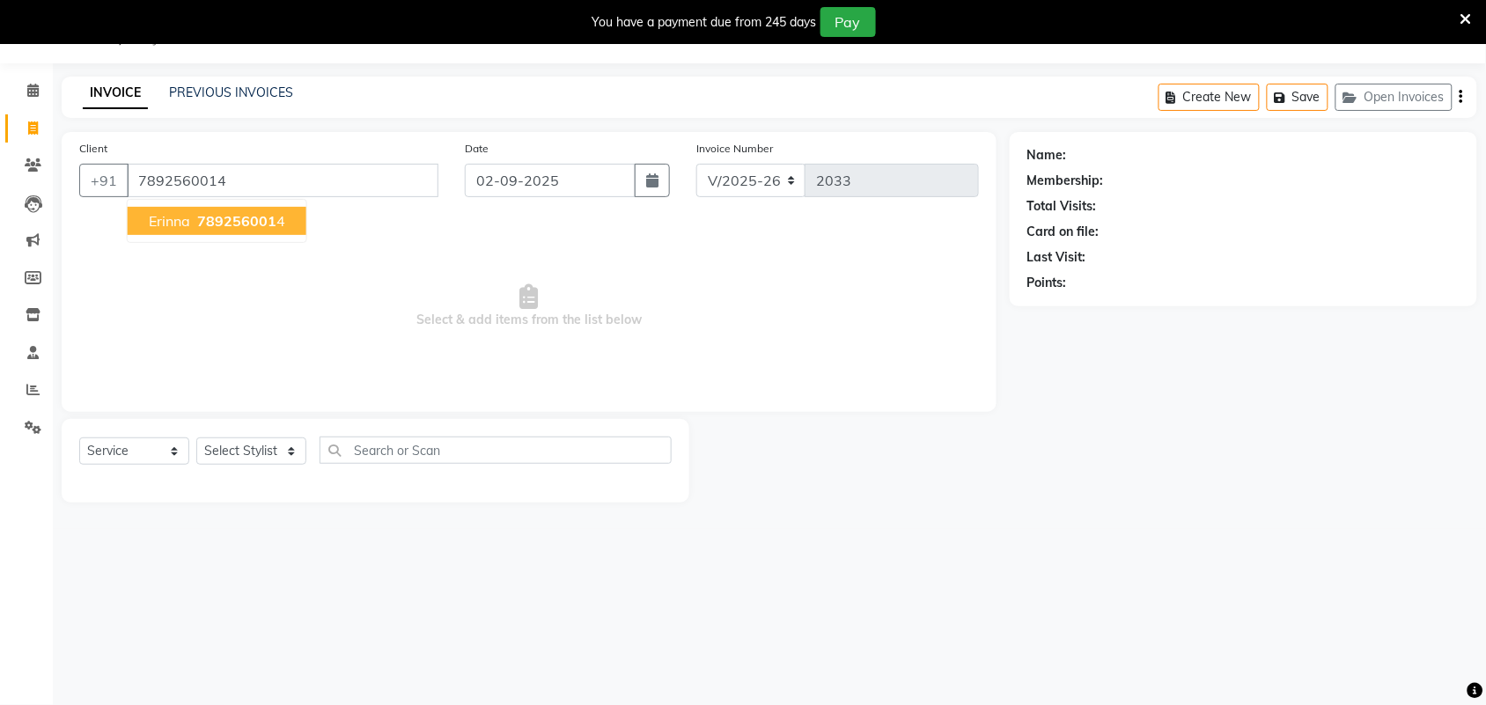
type input "7892560014"
click at [253, 221] on span "789256001" at bounding box center [236, 221] width 79 height 18
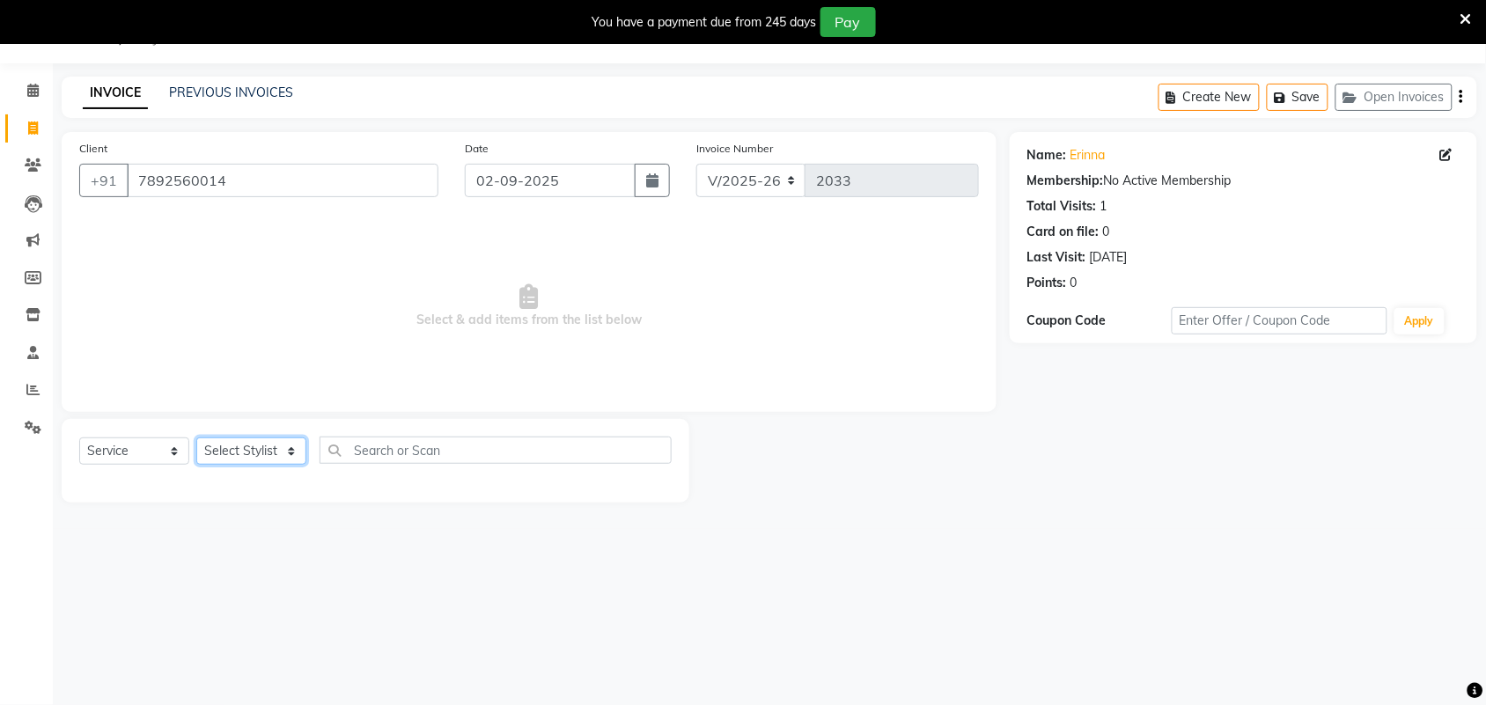
click at [252, 458] on select "Select Stylist ajay [PERSON_NAME] [PERSON_NAME] [PERSON_NAME] [PERSON_NAME] [PE…" at bounding box center [251, 451] width 110 height 27
select select "61721"
click at [196, 438] on select "Select Stylist ajay [PERSON_NAME] [PERSON_NAME] [PERSON_NAME] [PERSON_NAME] [PE…" at bounding box center [251, 451] width 110 height 27
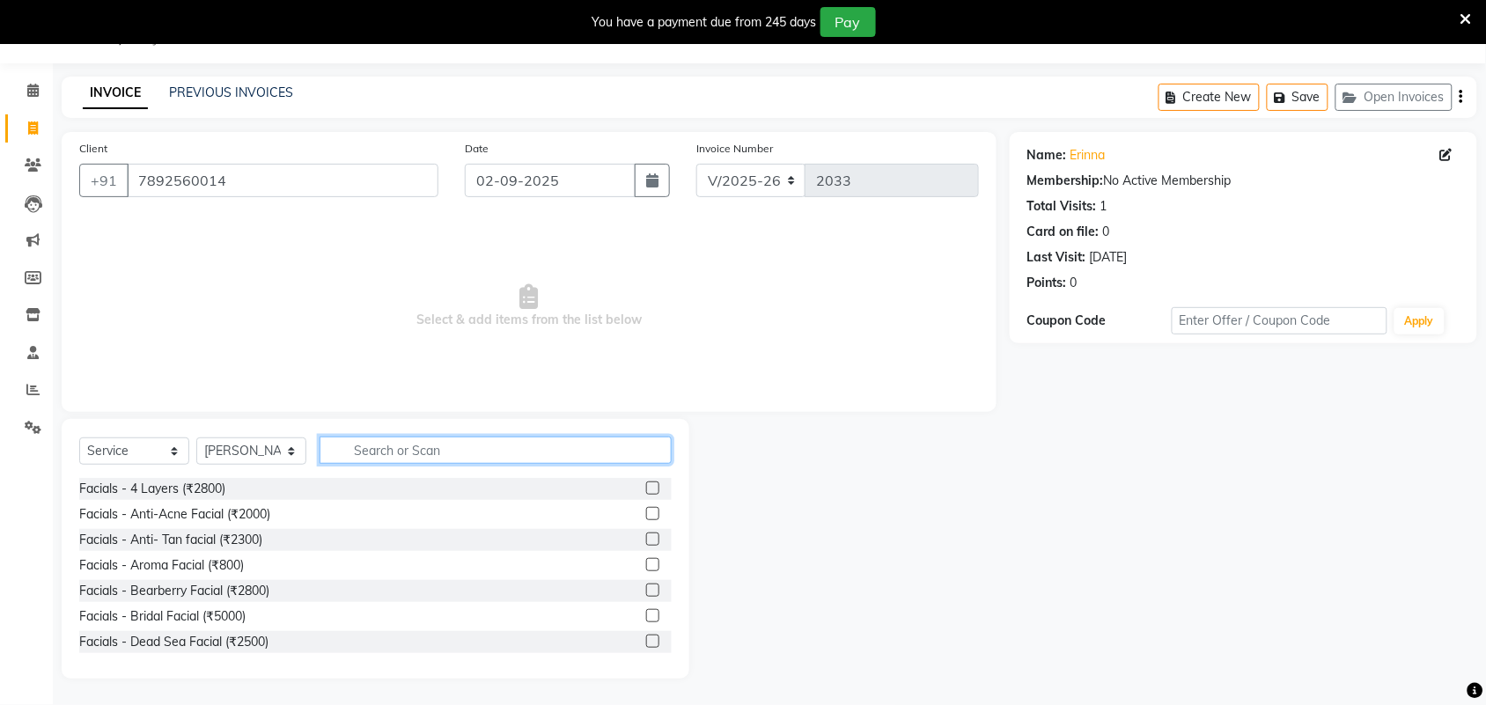
click at [402, 450] on input "text" at bounding box center [496, 450] width 352 height 27
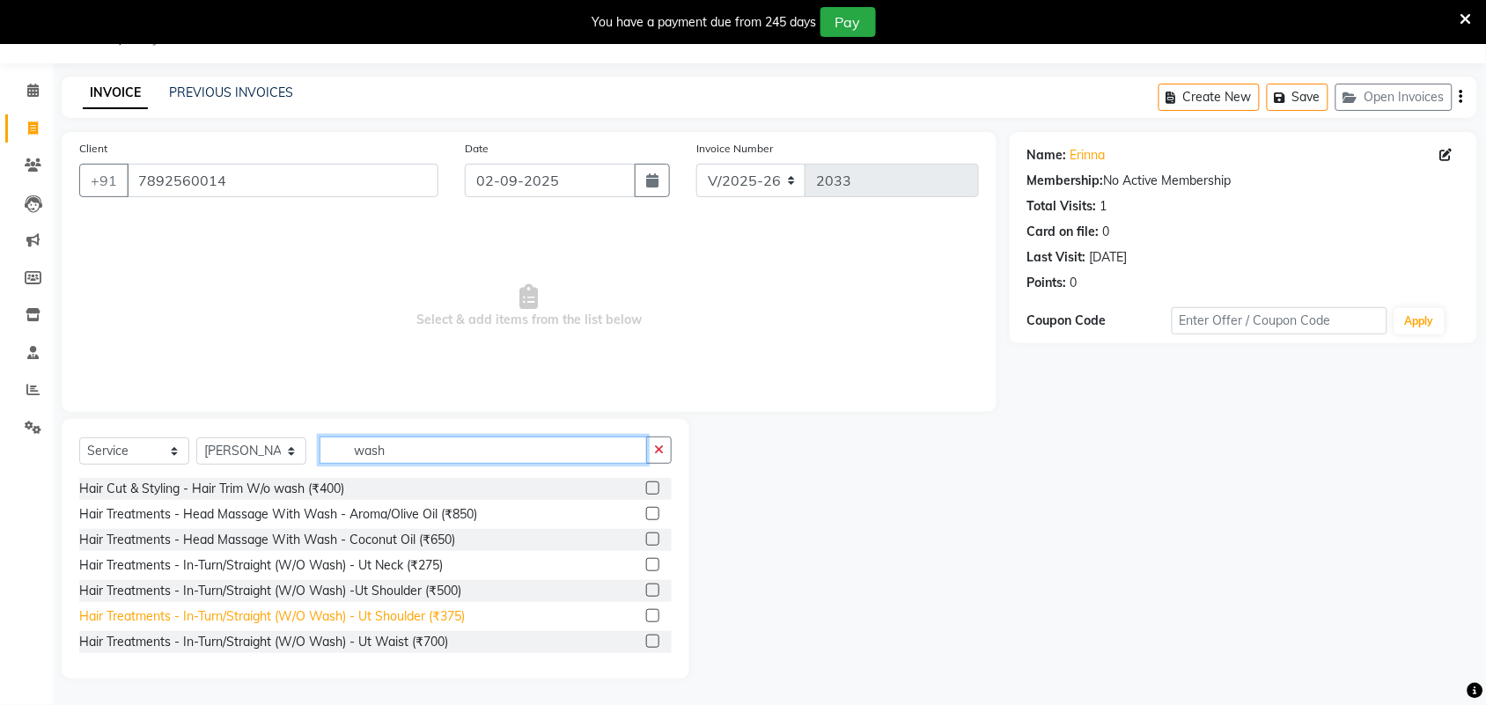
type input "wash"
drag, startPoint x: 429, startPoint y: 614, endPoint x: 529, endPoint y: 453, distance: 189.1
click at [430, 610] on div "Hair Treatments - In-Turn/Straight (W/O Wash) - Ut Shoulder (₹375)" at bounding box center [272, 617] width 386 height 18
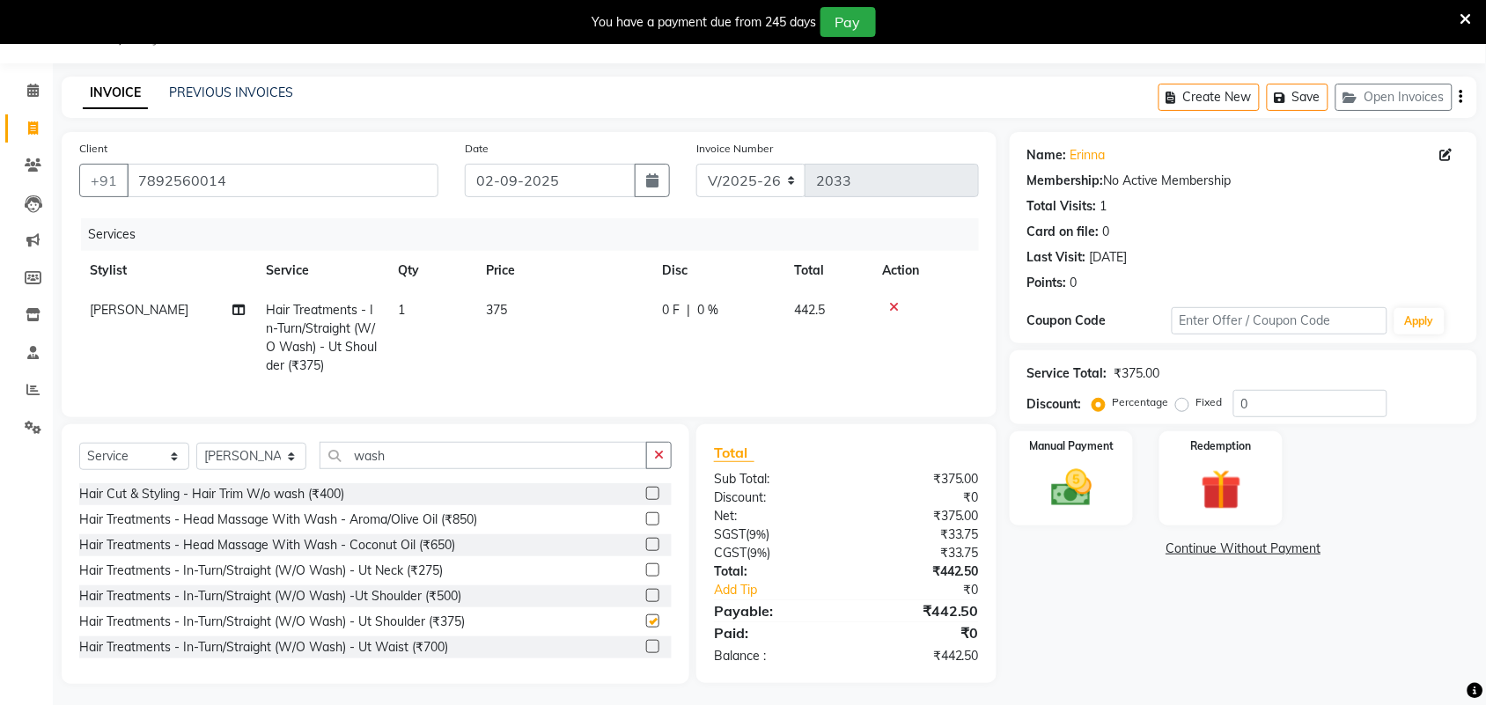
checkbox input "false"
click at [553, 326] on td "375" at bounding box center [563, 338] width 176 height 95
select select "61721"
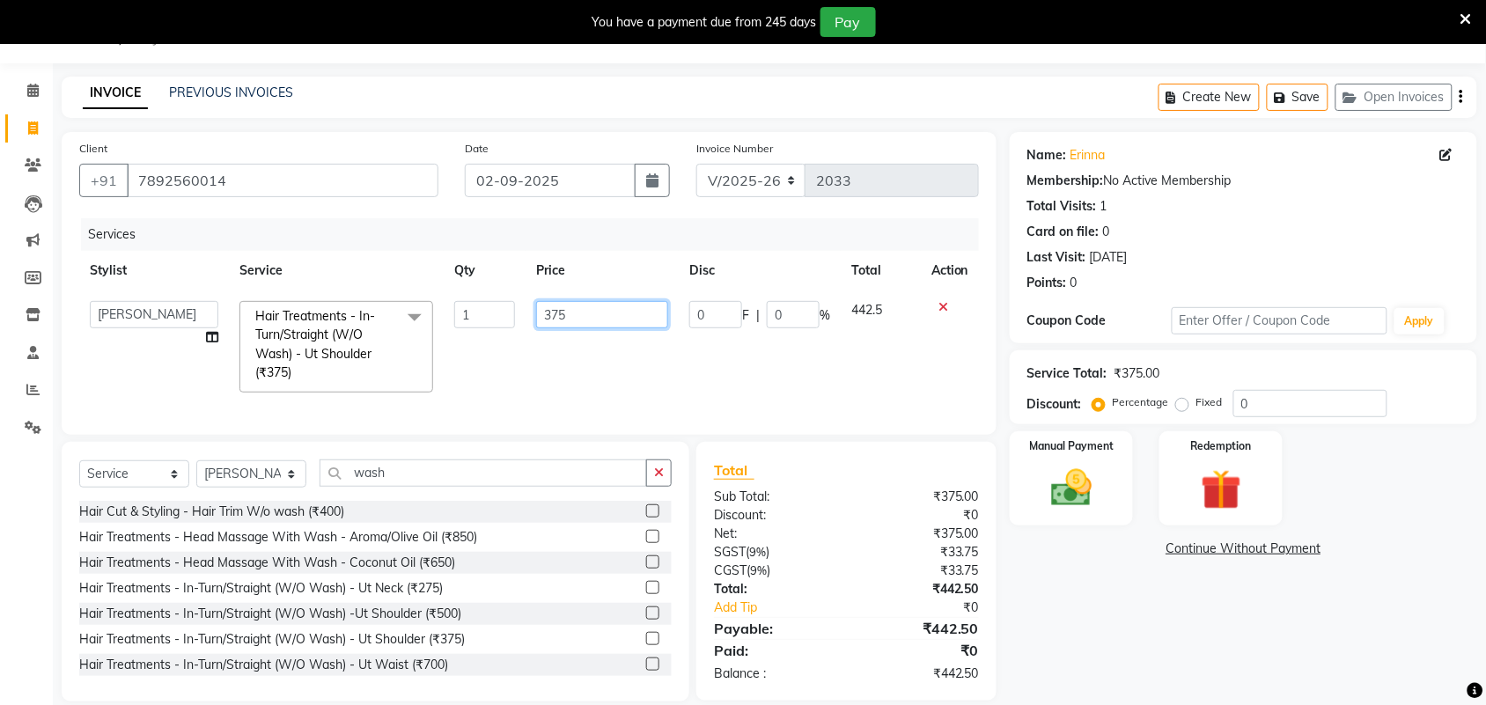
click at [609, 306] on input "375" at bounding box center [602, 314] width 132 height 27
type input "379"
click at [1116, 577] on div "Name: Erinna Membership: No Active Membership Total Visits: 1 Card on file: 0 L…" at bounding box center [1250, 417] width 481 height 570
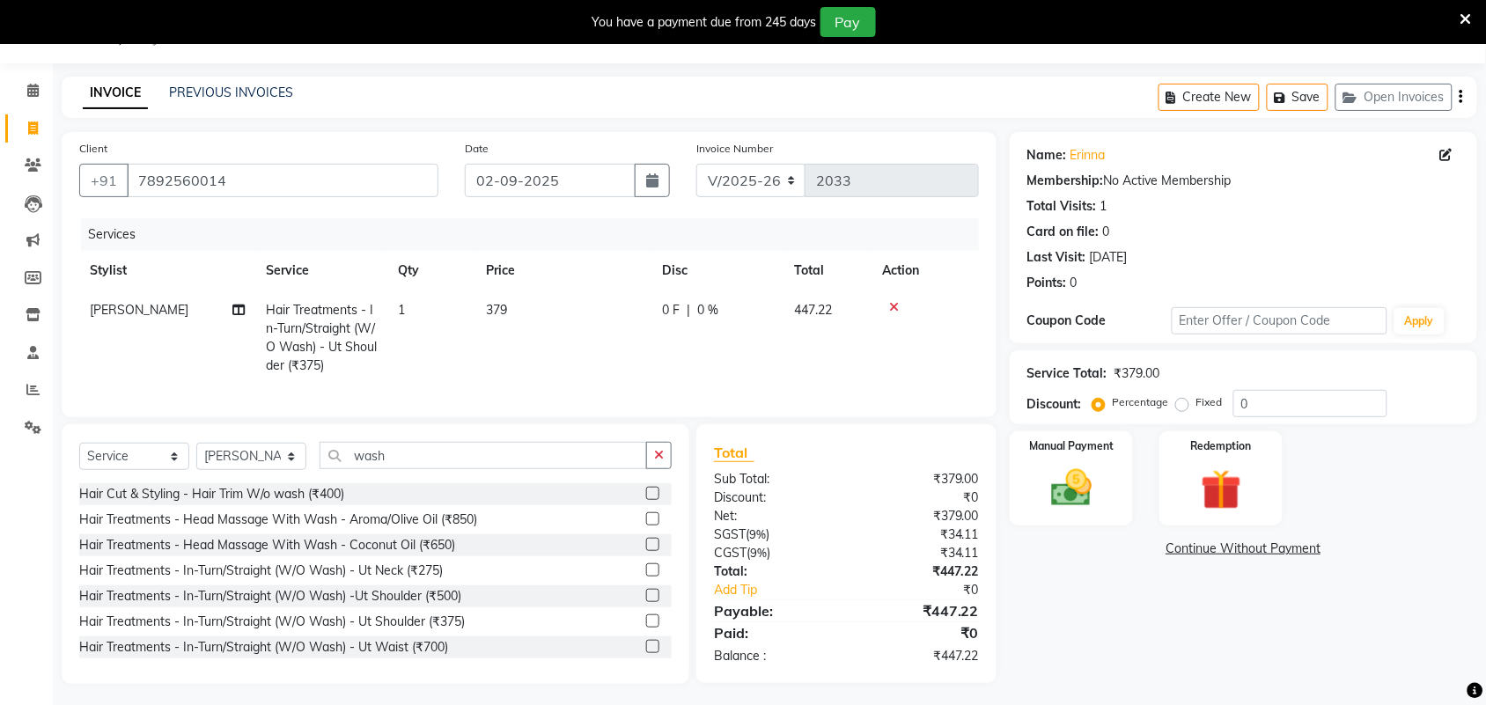
click at [556, 305] on td "379" at bounding box center [563, 338] width 176 height 95
select select "61721"
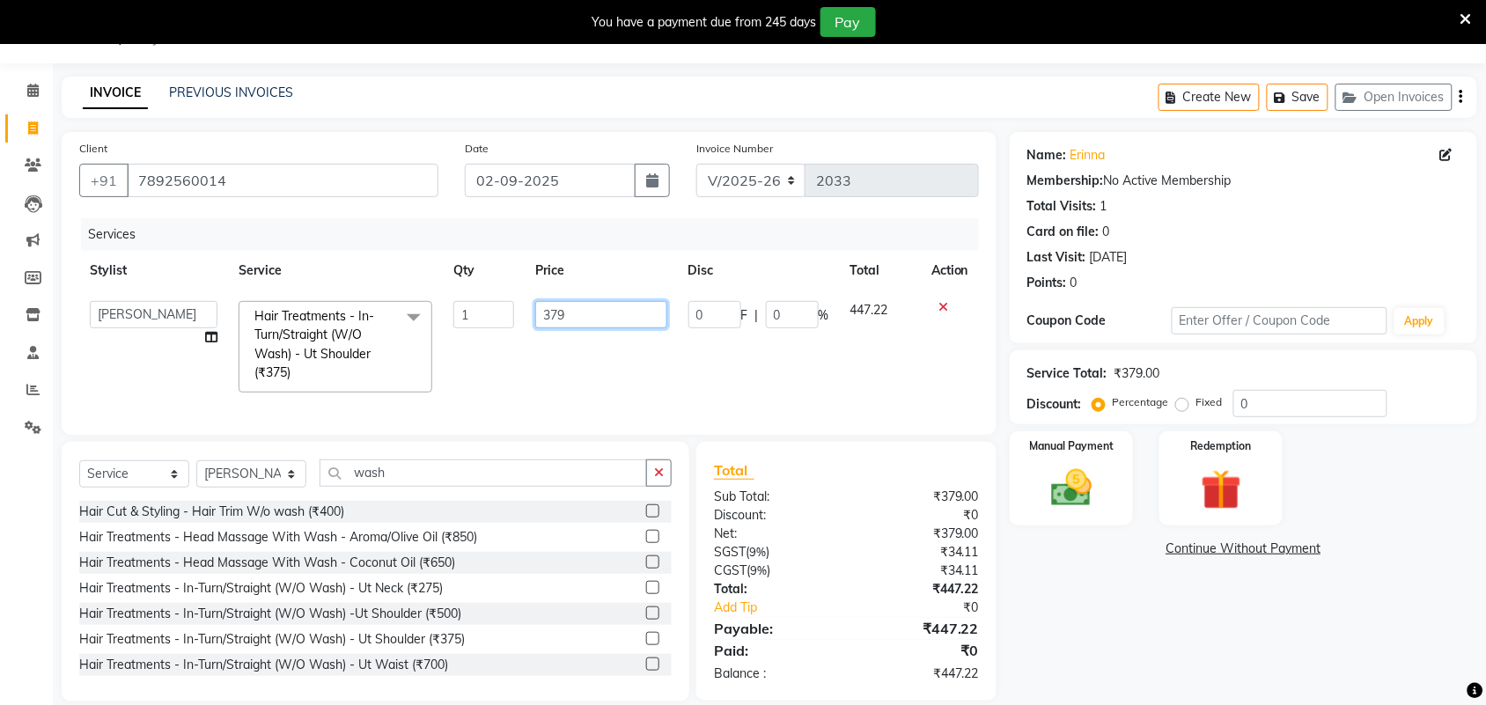
drag, startPoint x: 556, startPoint y: 305, endPoint x: 578, endPoint y: 313, distance: 23.4
click at [574, 313] on input "379" at bounding box center [600, 314] width 131 height 27
click at [575, 313] on input "379" at bounding box center [600, 314] width 131 height 27
click at [578, 313] on input "379" at bounding box center [600, 314] width 131 height 27
type input "382"
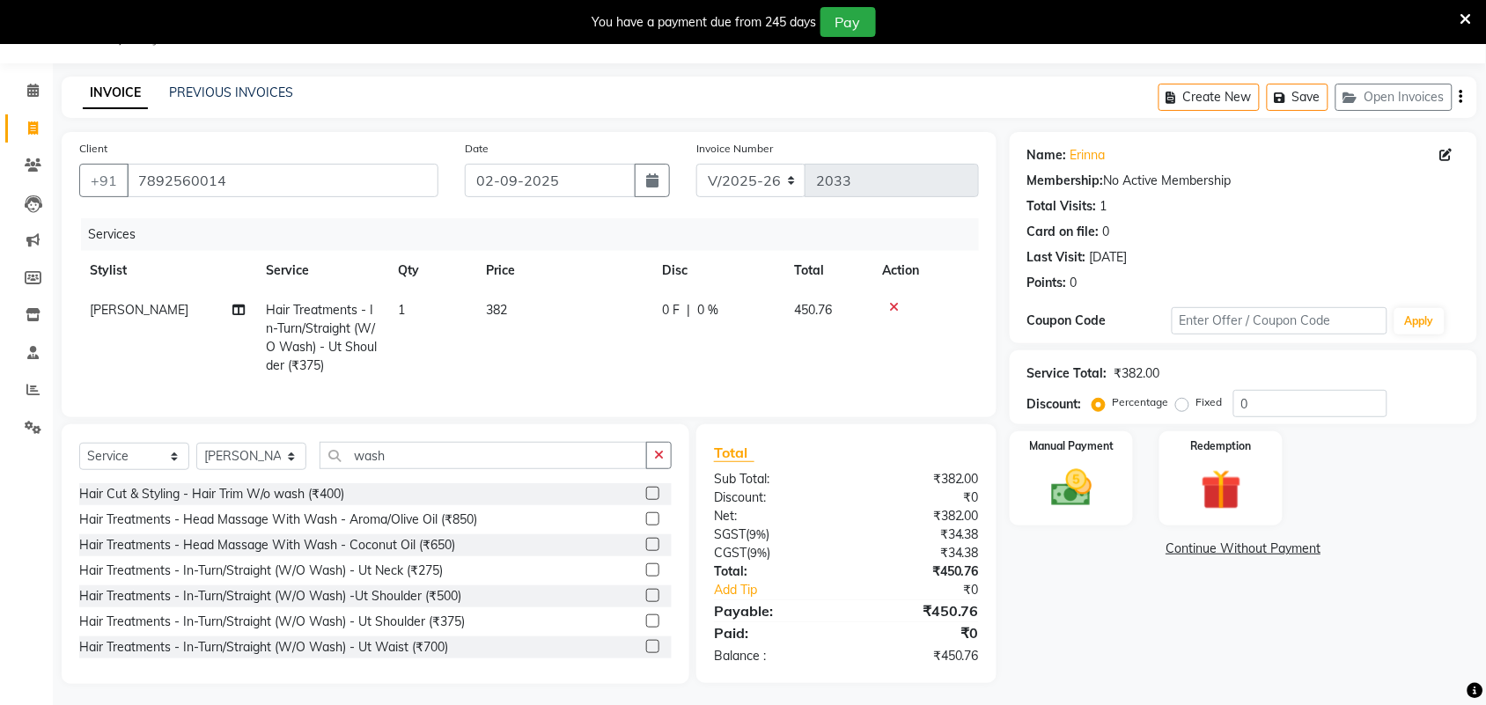
click at [1111, 645] on div "Name: Erinna Membership: No Active Membership Total Visits: 1 Card on file: 0 L…" at bounding box center [1250, 408] width 481 height 552
click at [594, 293] on td "382" at bounding box center [563, 338] width 176 height 95
select select "61721"
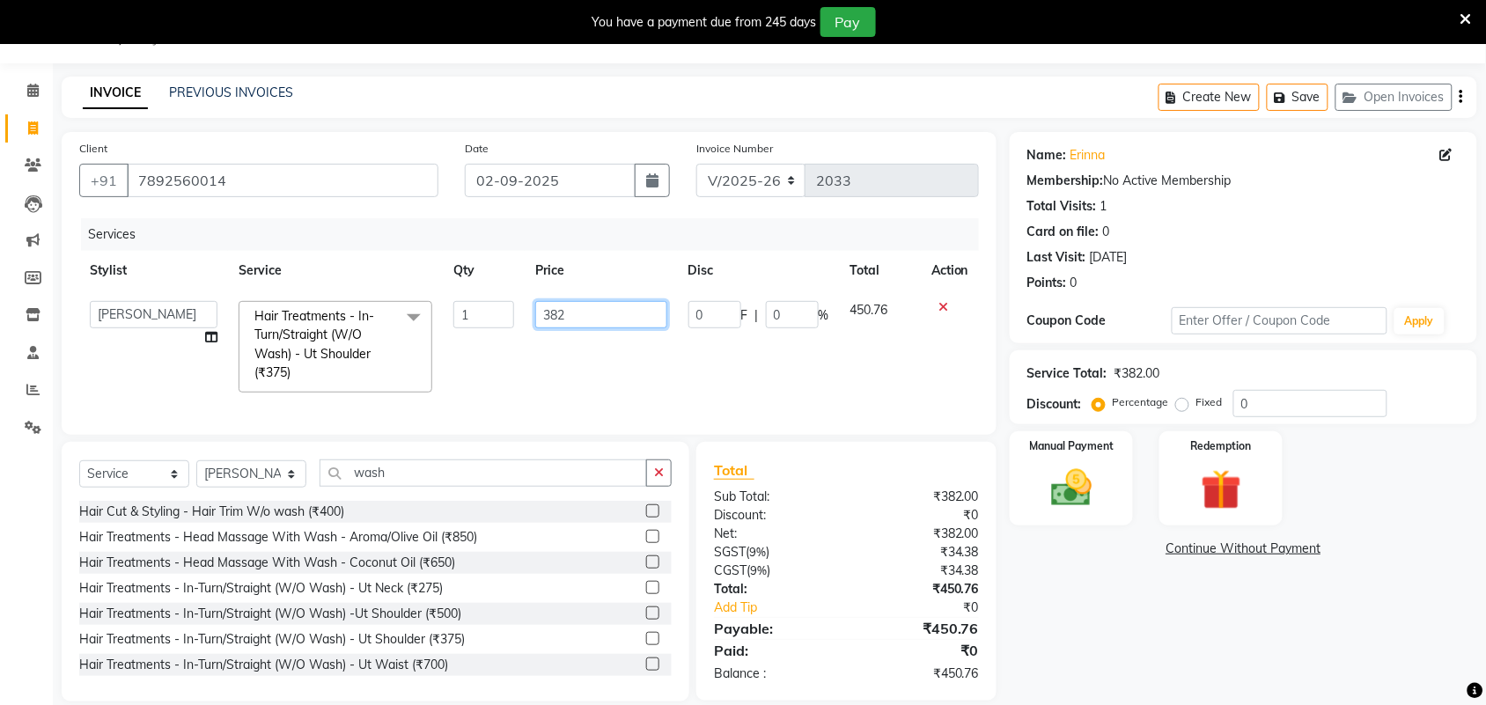
click at [621, 306] on input "382" at bounding box center [600, 314] width 131 height 27
type input "381.5"
click at [1155, 692] on div "Name: Erinna Membership: No Active Membership Total Visits: 1 Card on file: 0 L…" at bounding box center [1250, 417] width 481 height 570
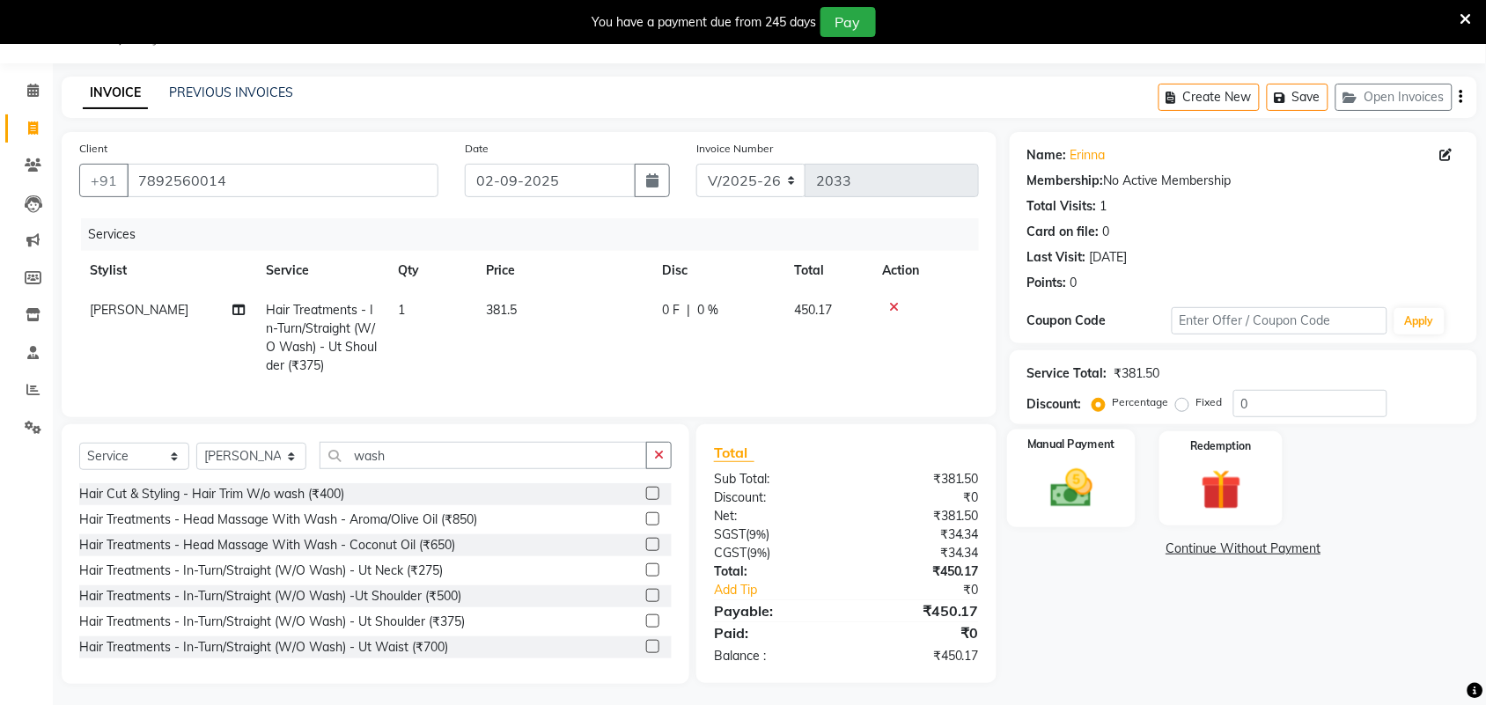
click at [1088, 490] on img at bounding box center [1071, 488] width 69 height 48
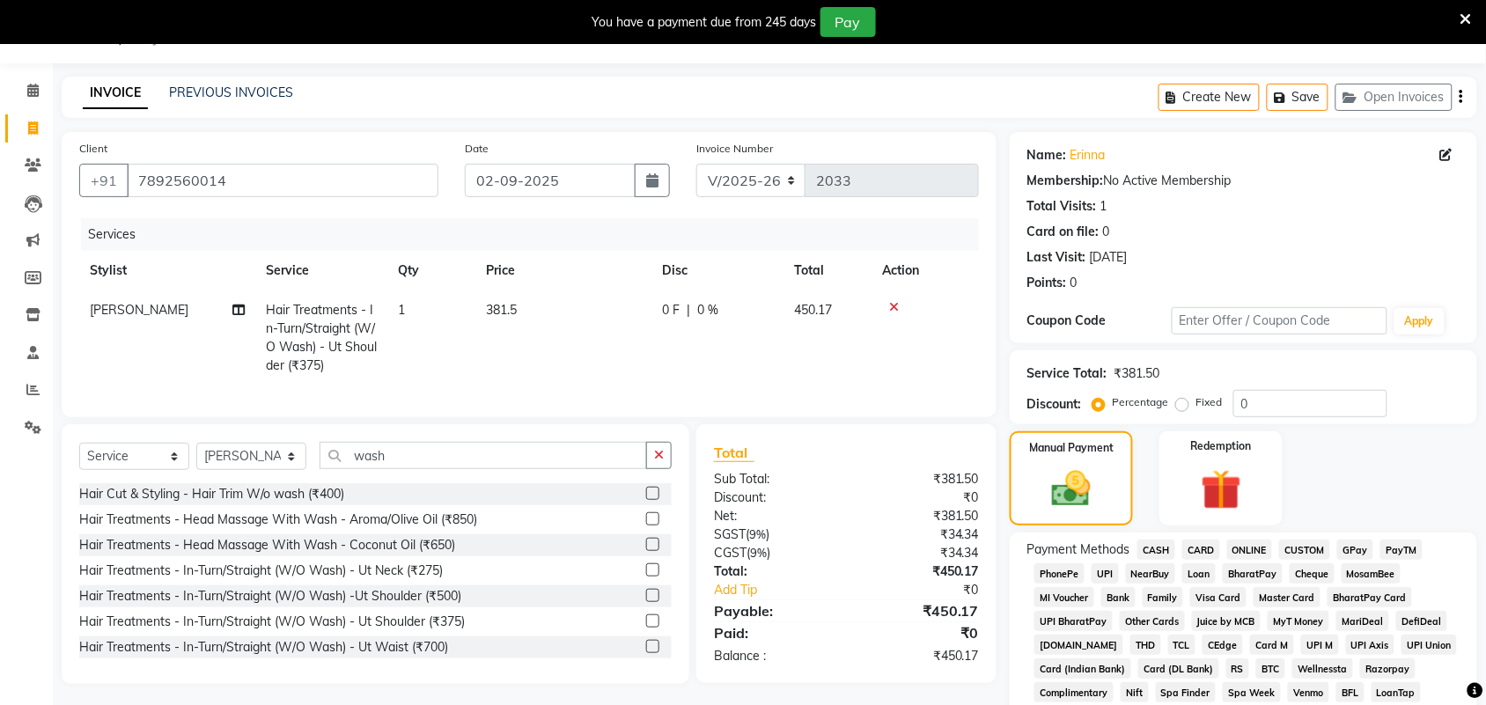
click at [1357, 540] on span "GPay" at bounding box center [1355, 550] width 36 height 20
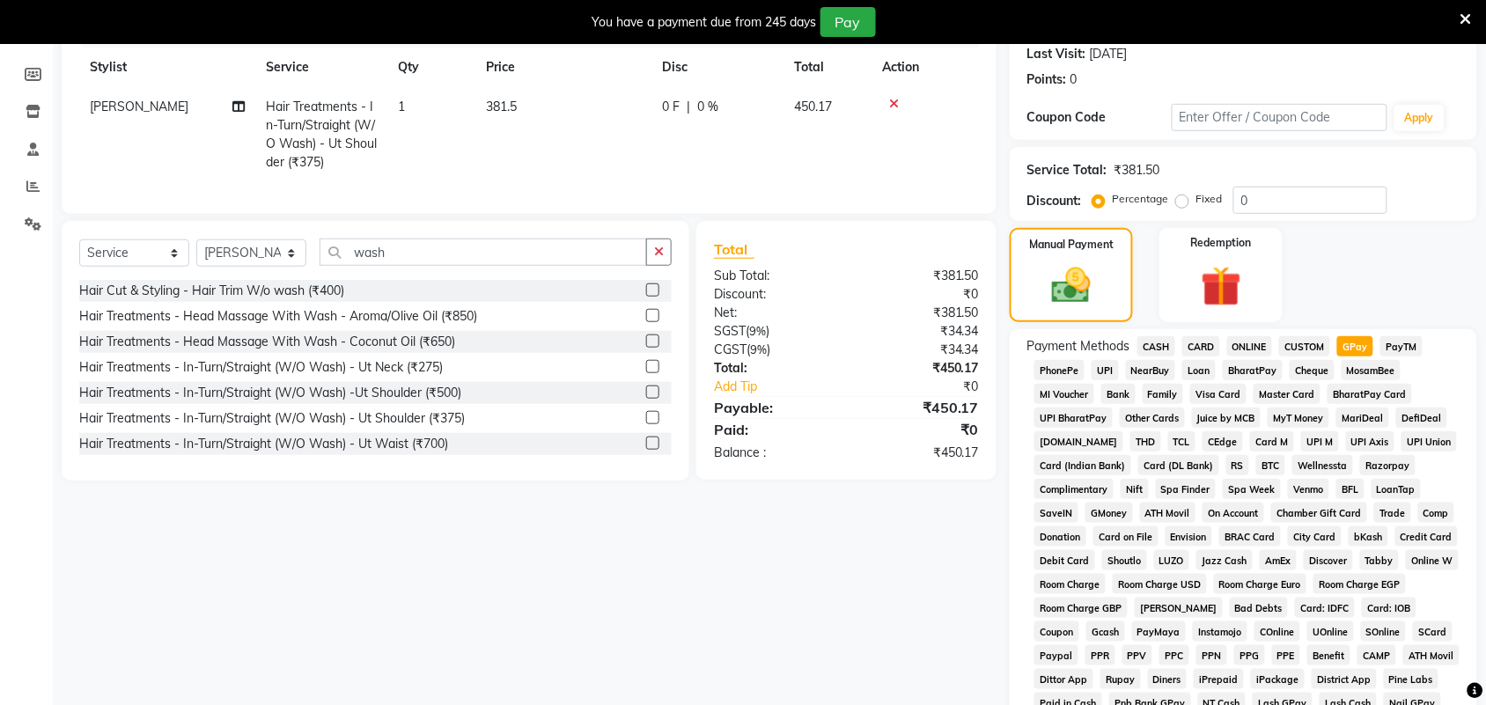
scroll to position [534, 0]
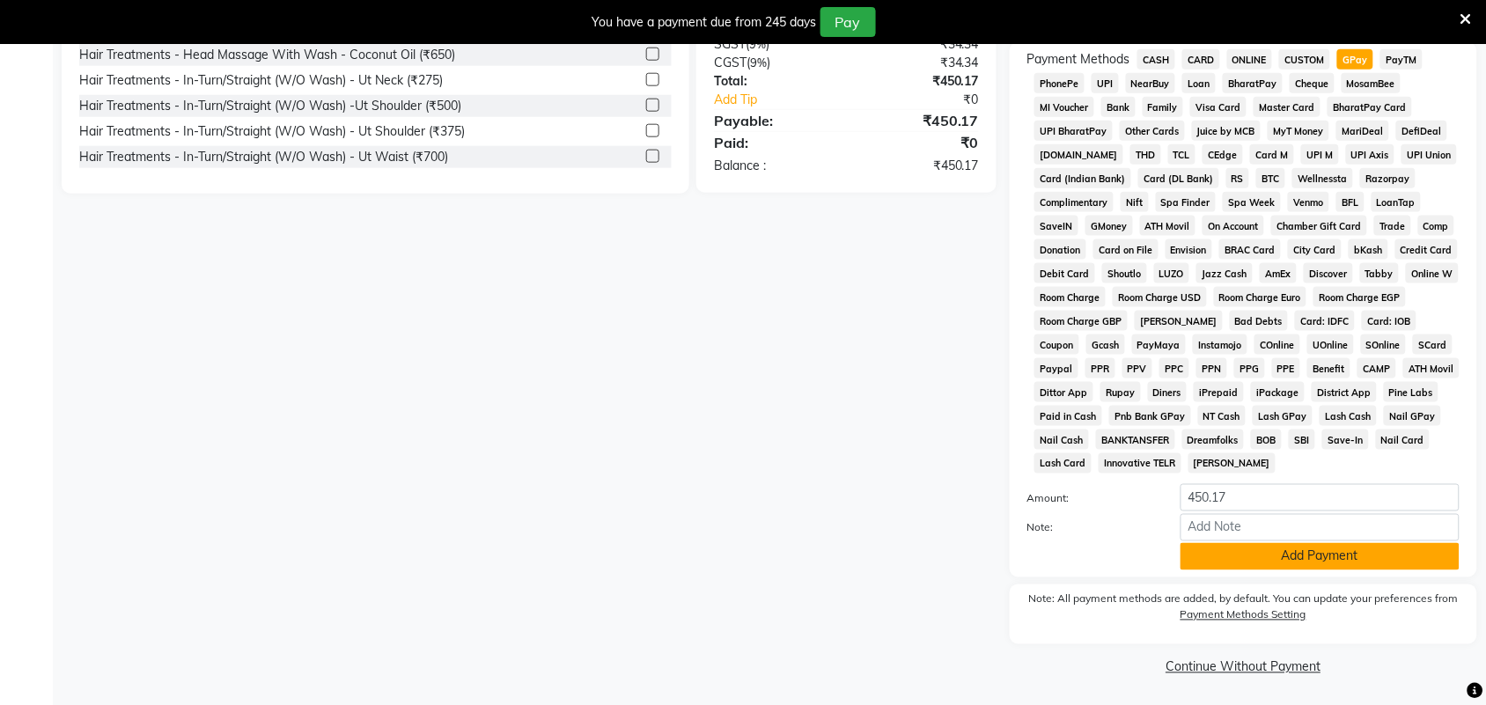
click at [1268, 557] on button "Add Payment" at bounding box center [1320, 556] width 279 height 27
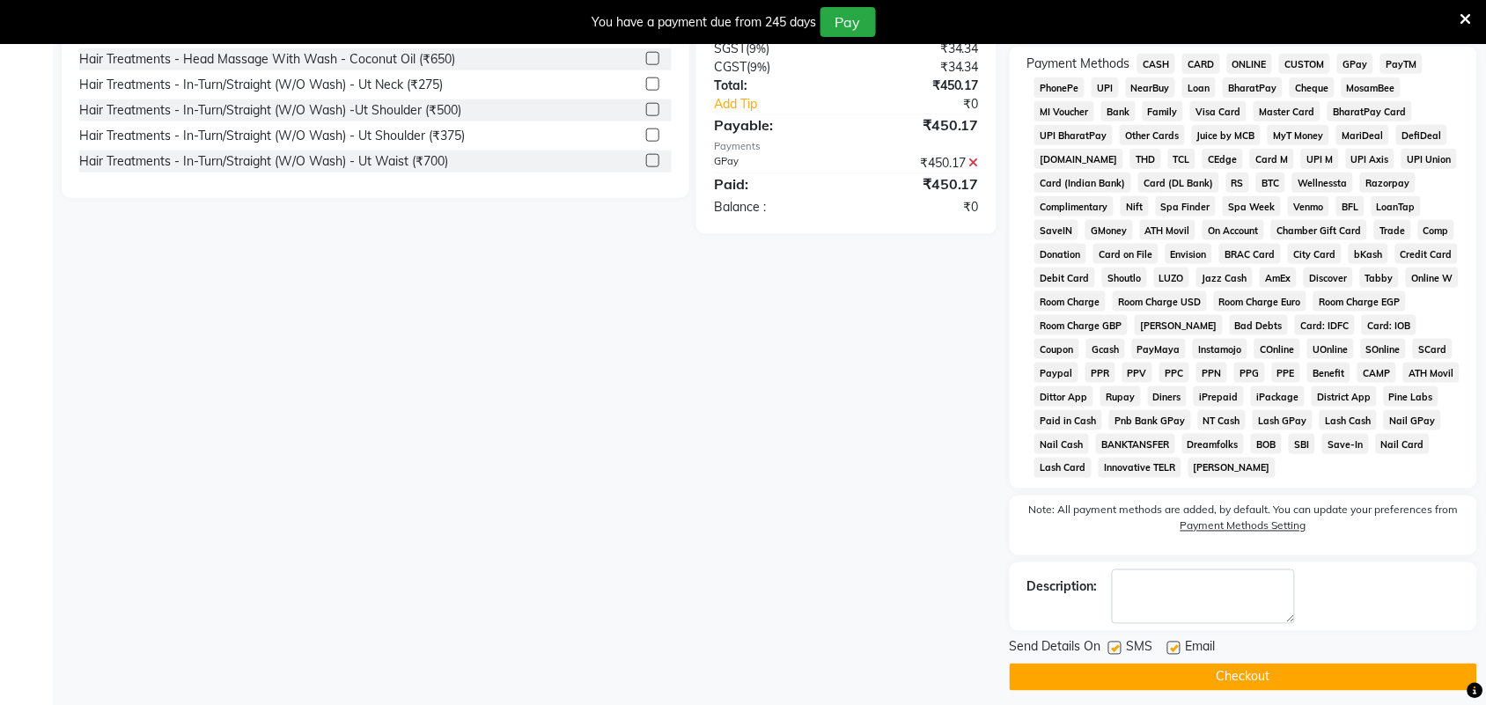
scroll to position [542, 0]
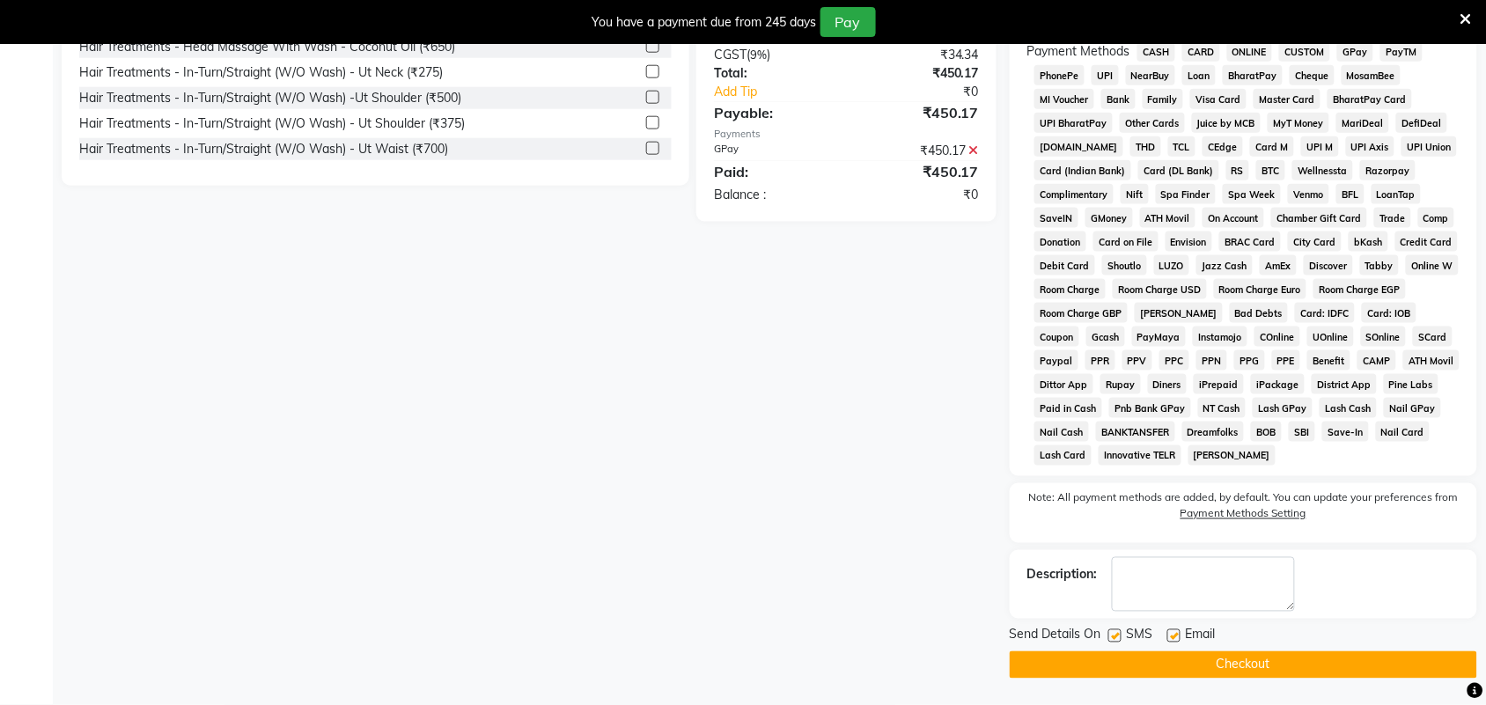
click at [1238, 657] on button "Checkout" at bounding box center [1244, 665] width 468 height 27
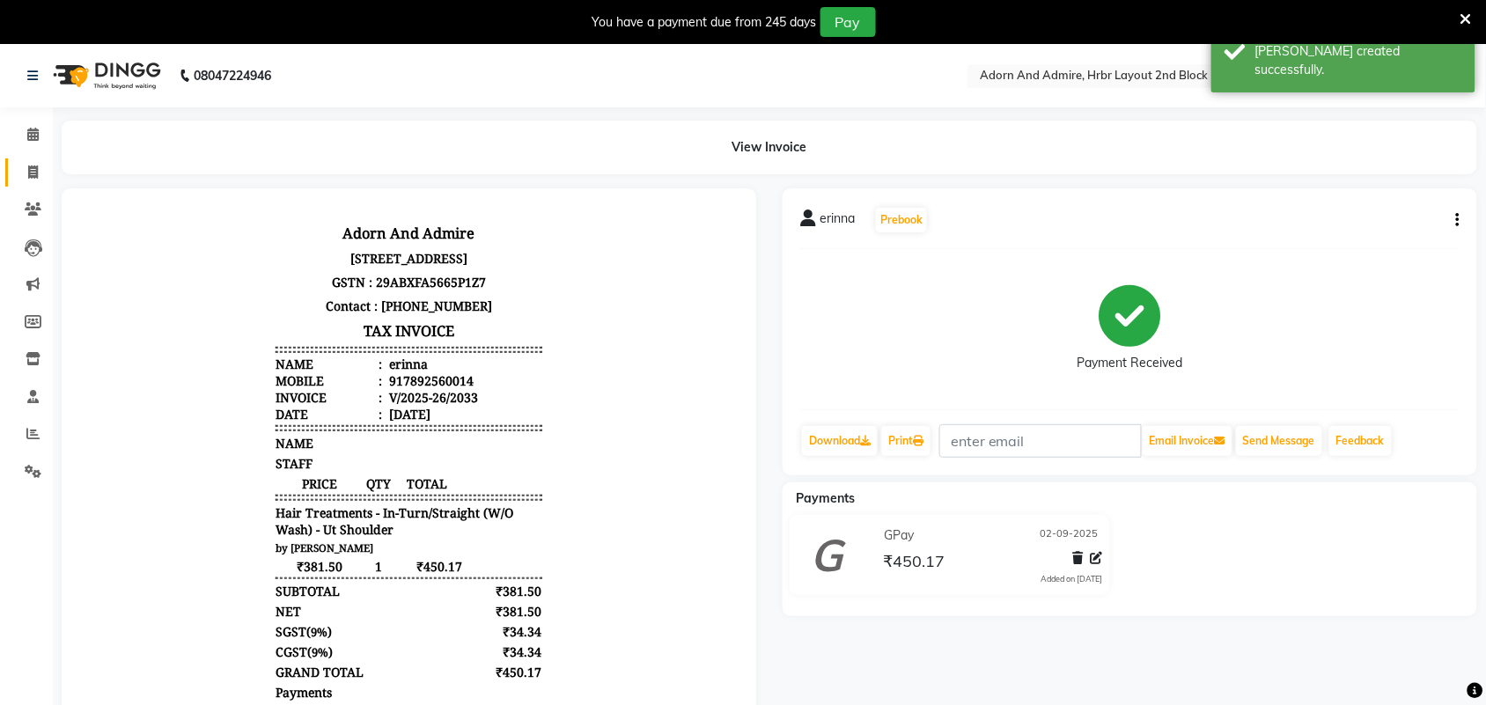
click at [18, 182] on link "Invoice" at bounding box center [26, 172] width 42 height 29
select select "service"
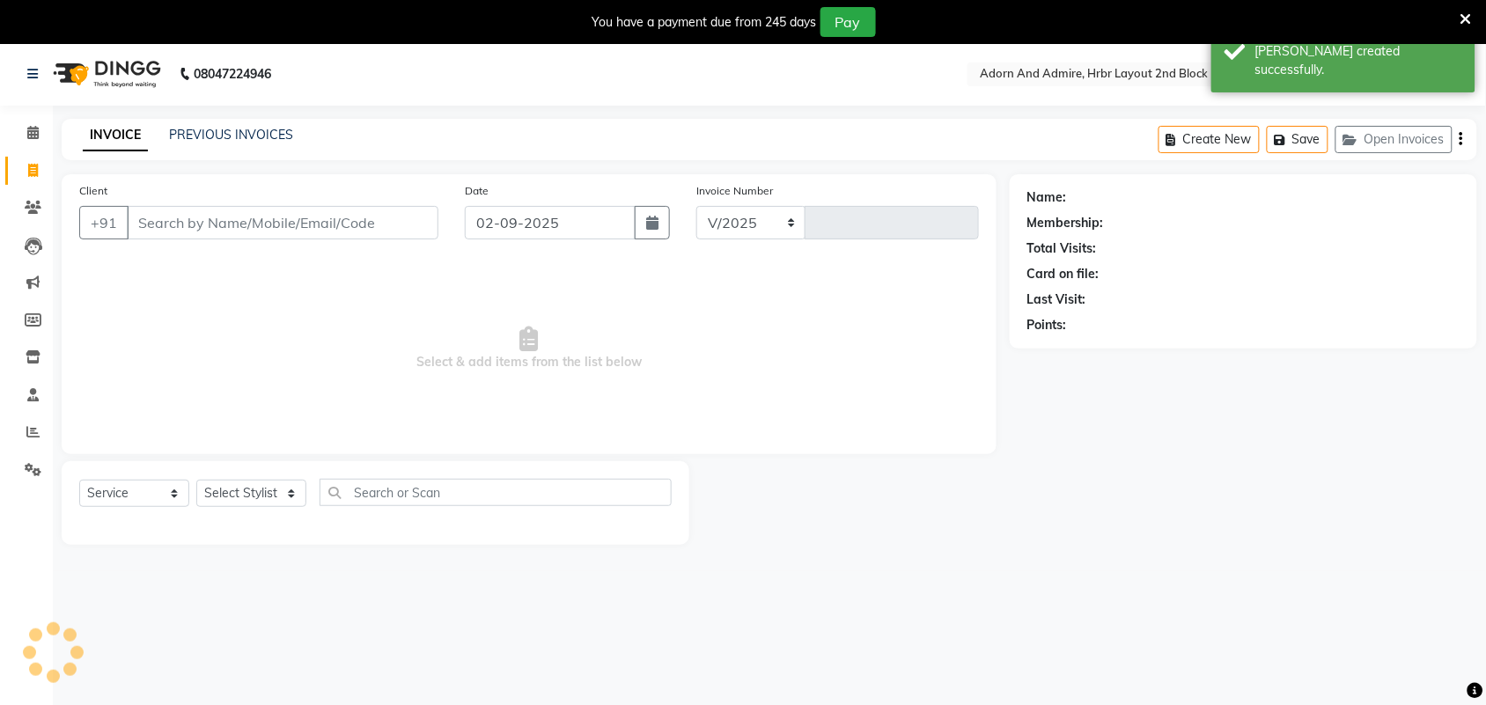
scroll to position [44, 0]
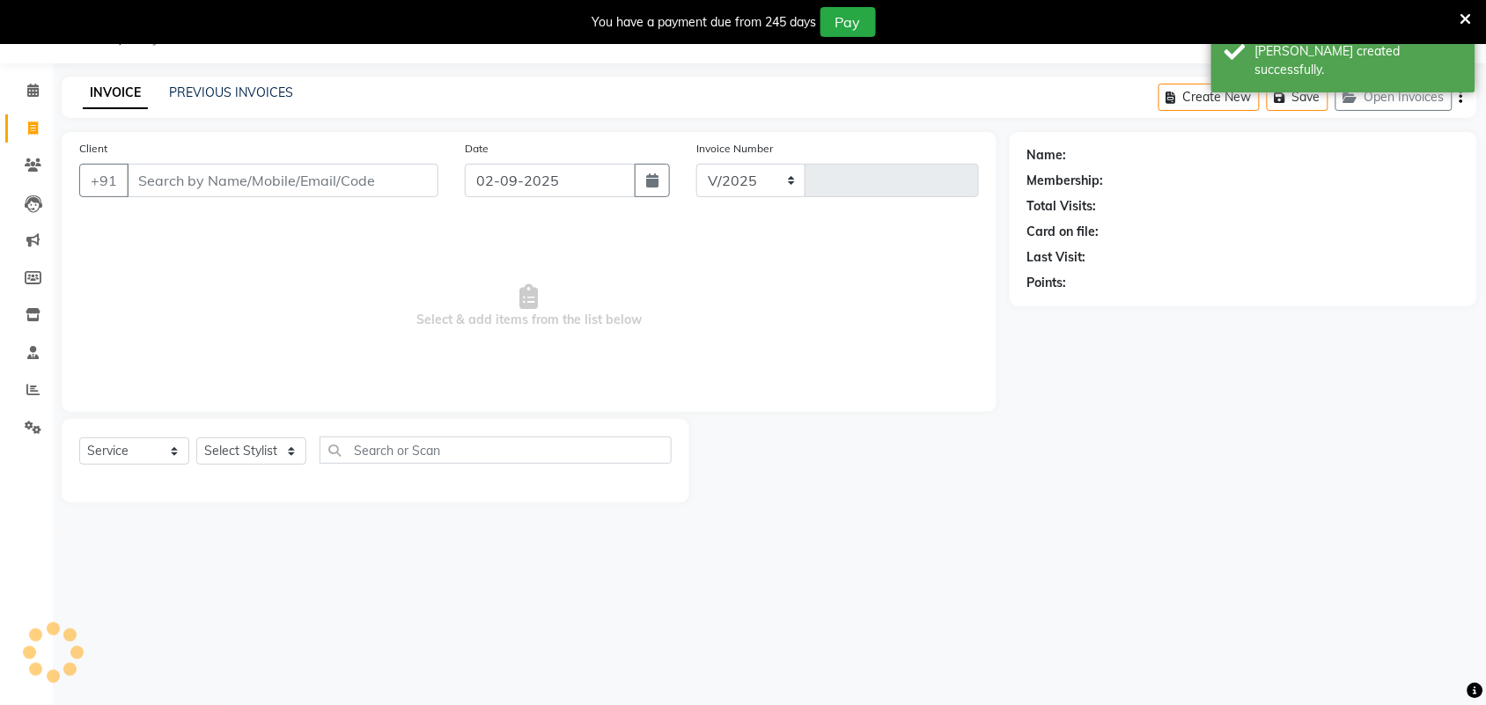
select select "7203"
type input "2034"
click at [195, 182] on input "Client" at bounding box center [283, 180] width 312 height 33
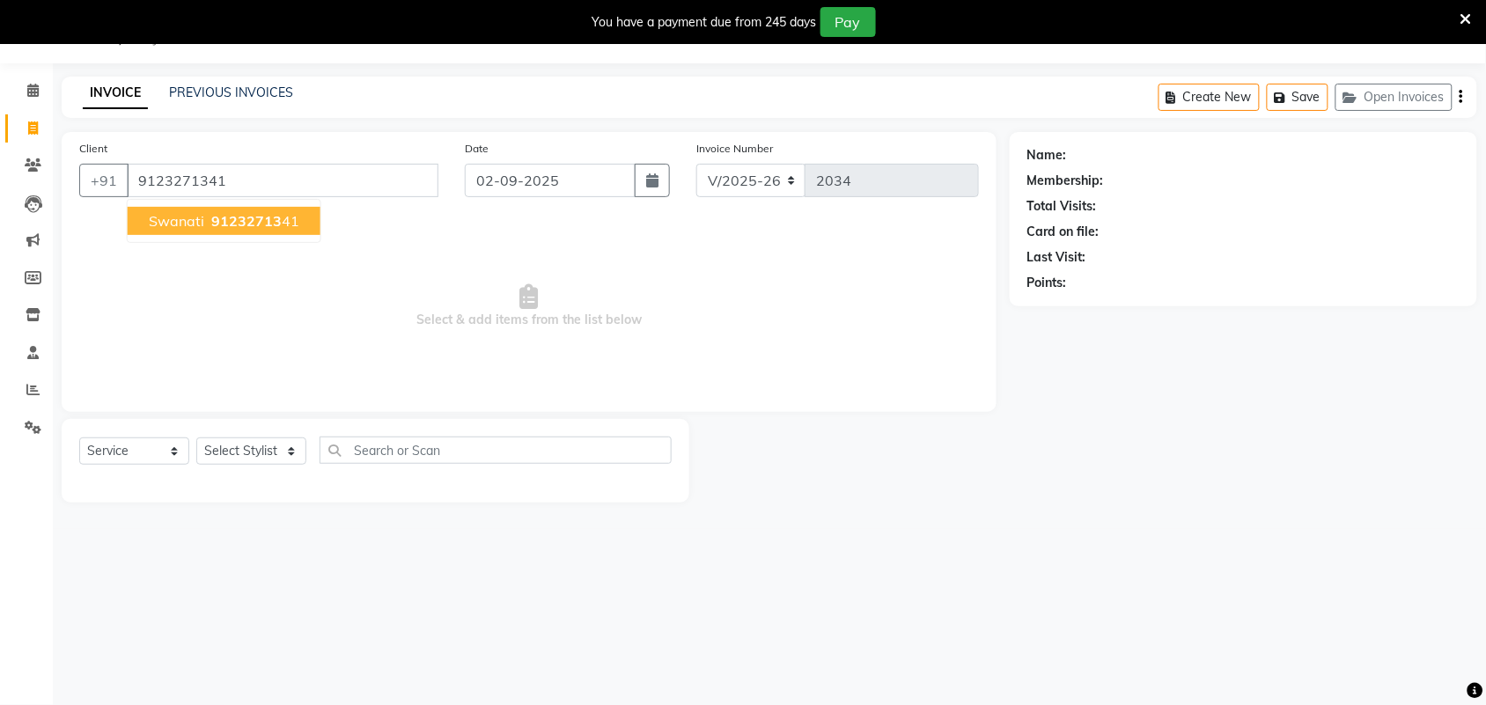
type input "9123271341"
click at [221, 216] on span "91232713" at bounding box center [246, 221] width 70 height 18
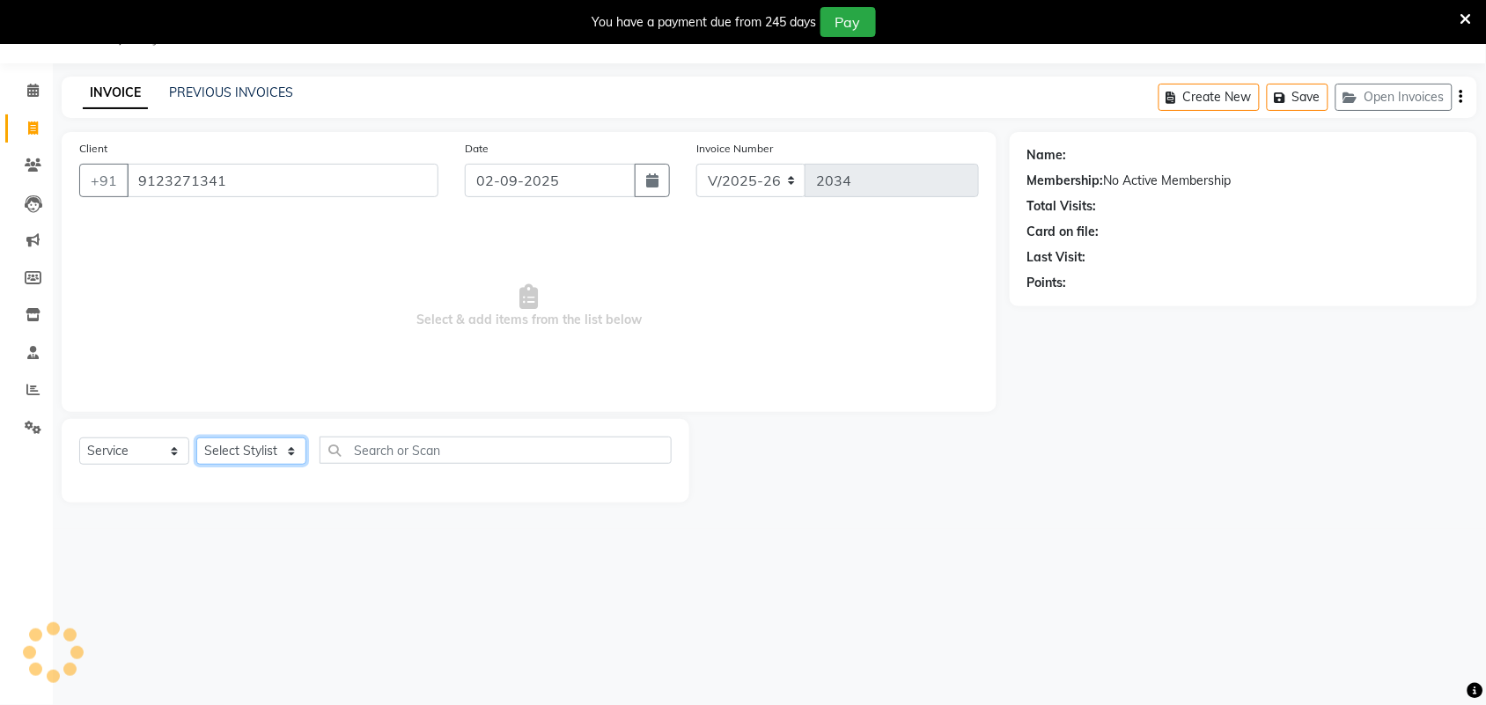
click at [247, 442] on select "Select Stylist ajay [PERSON_NAME] [PERSON_NAME] [PERSON_NAME] [PERSON_NAME] [PE…" at bounding box center [251, 451] width 110 height 27
select select "61580"
click at [196, 438] on select "Select Stylist ajay [PERSON_NAME] [PERSON_NAME] [PERSON_NAME] [PERSON_NAME] [PE…" at bounding box center [251, 451] width 110 height 27
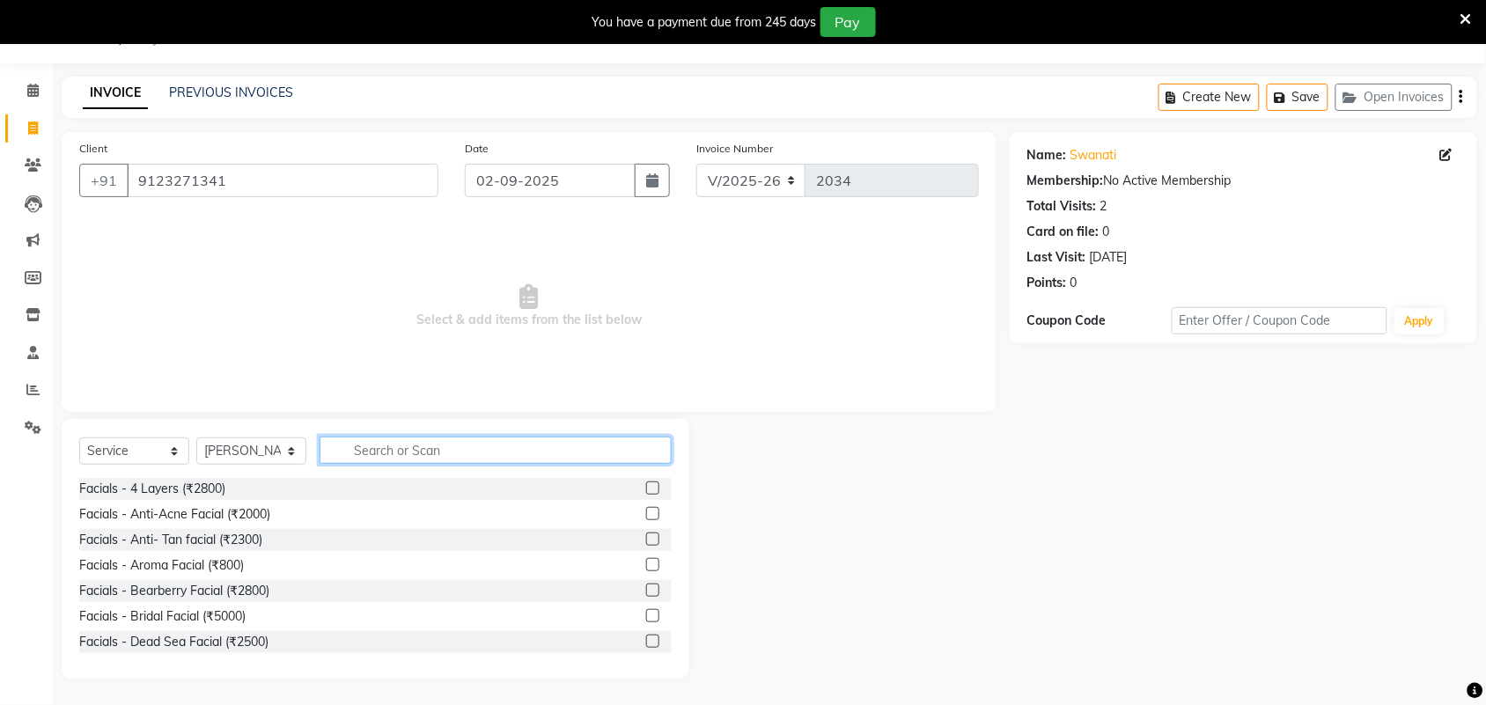
click at [403, 455] on input "text" at bounding box center [496, 450] width 352 height 27
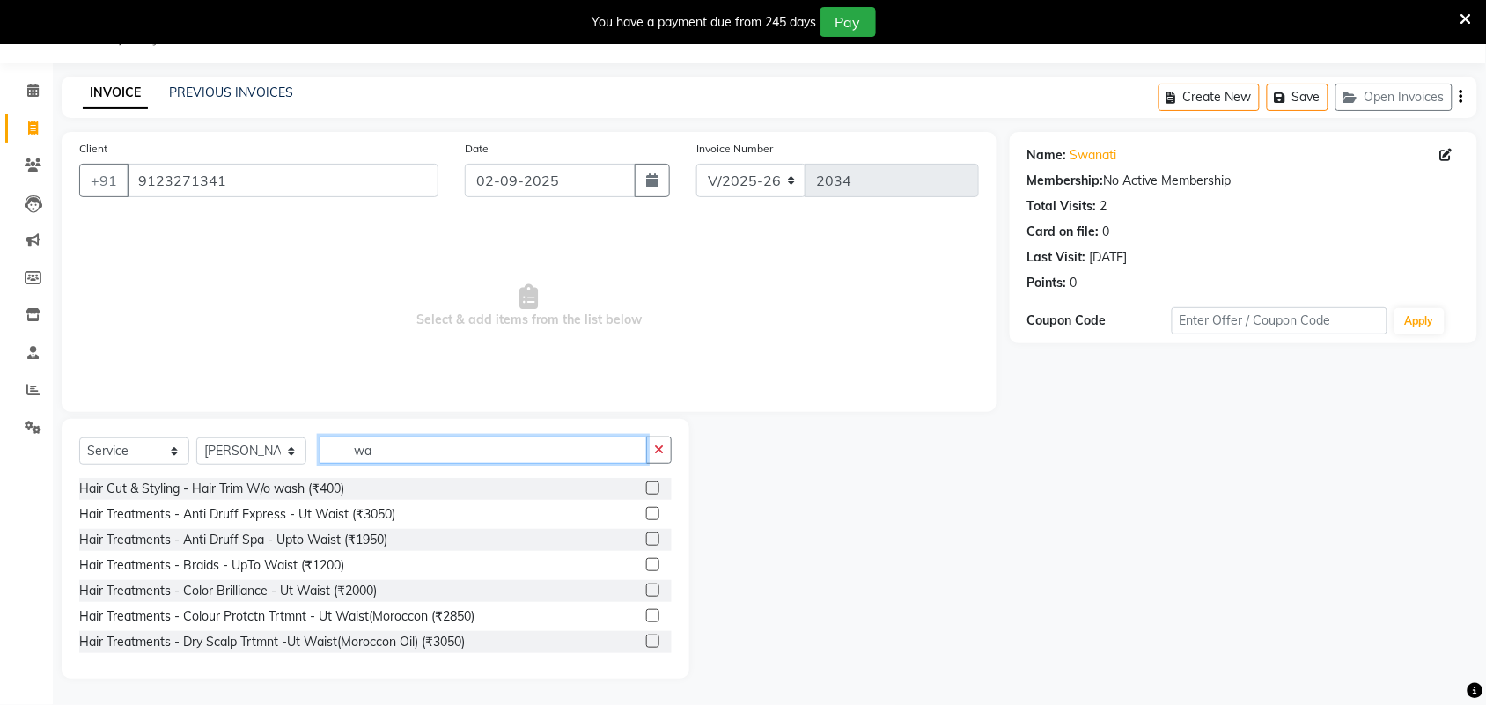
type input "w"
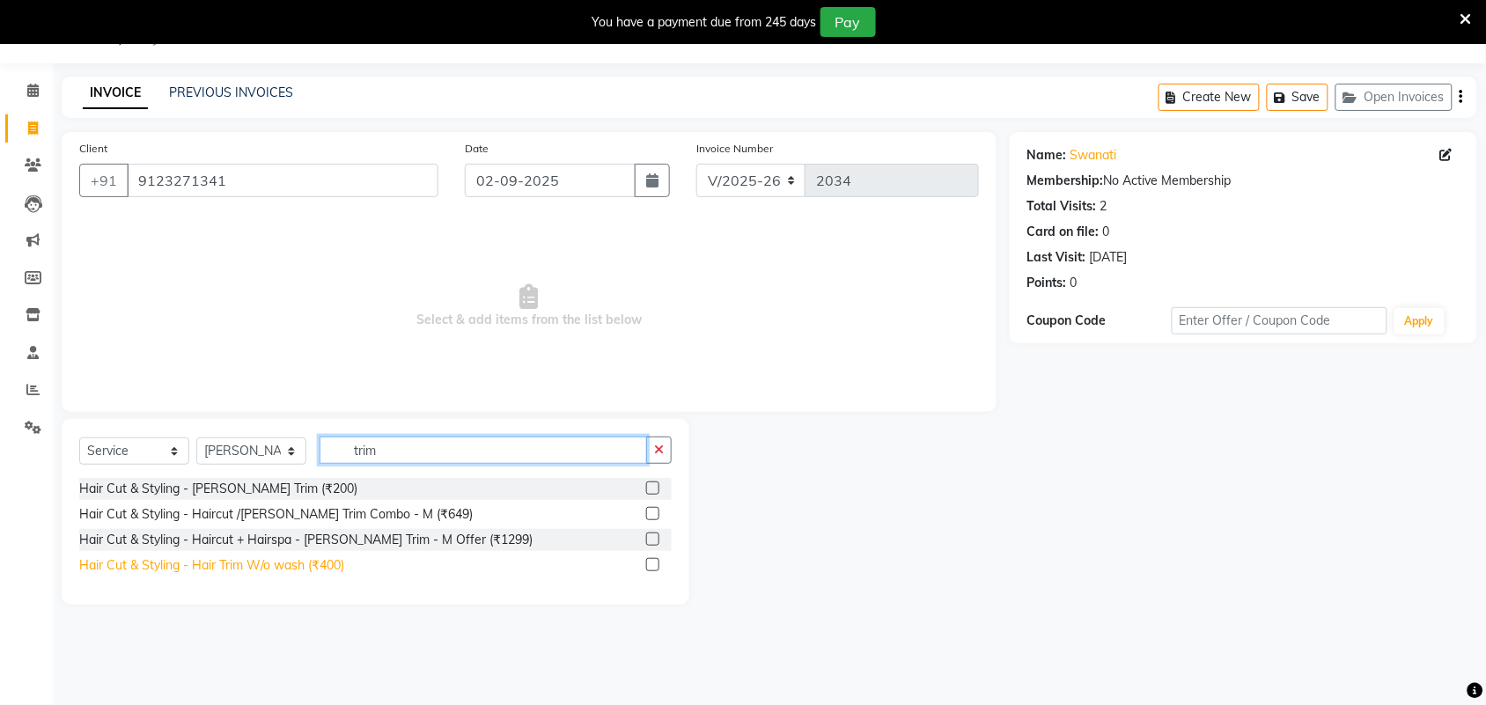
type input "trim"
click at [311, 570] on div "Hair Cut & Styling - Hair Trim W/o wash (₹400)" at bounding box center [211, 565] width 265 height 18
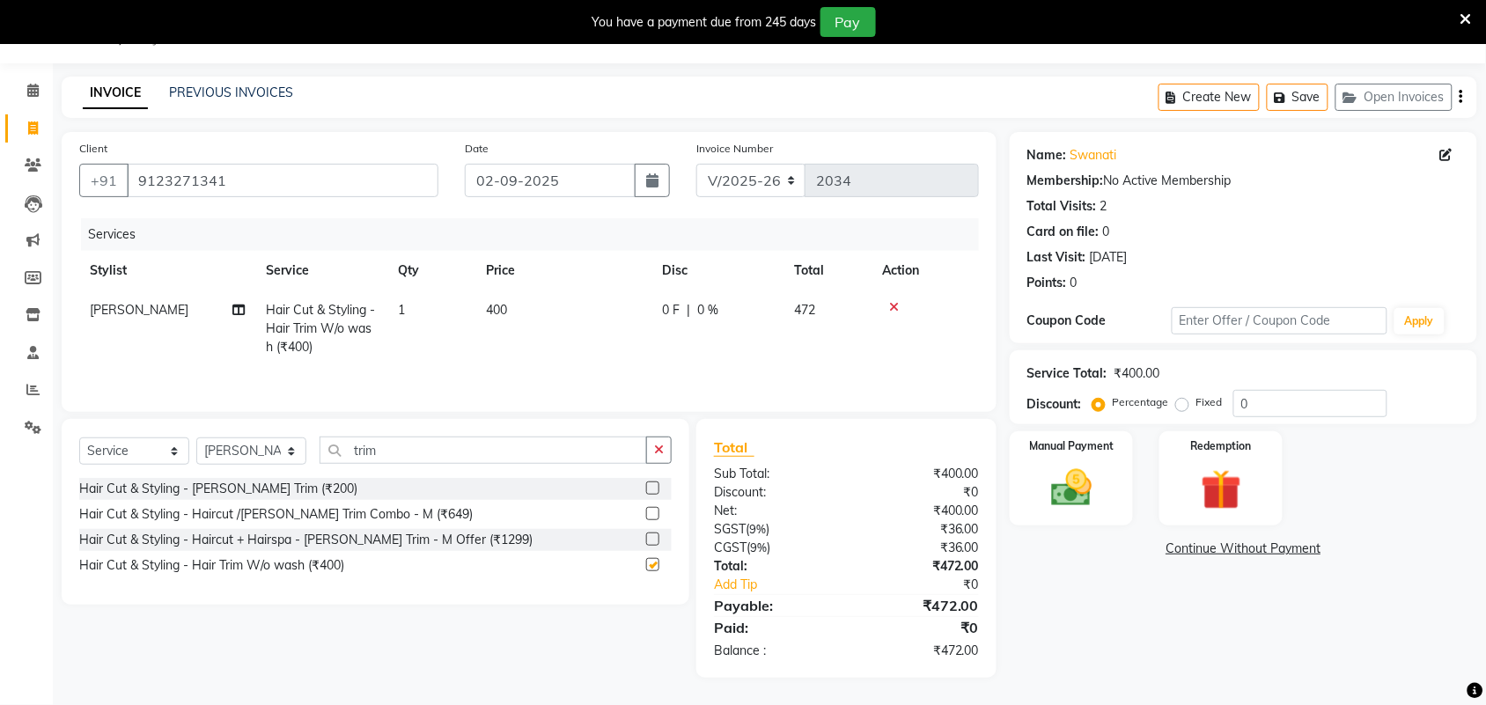
checkbox input "false"
click at [1099, 490] on img at bounding box center [1071, 488] width 69 height 48
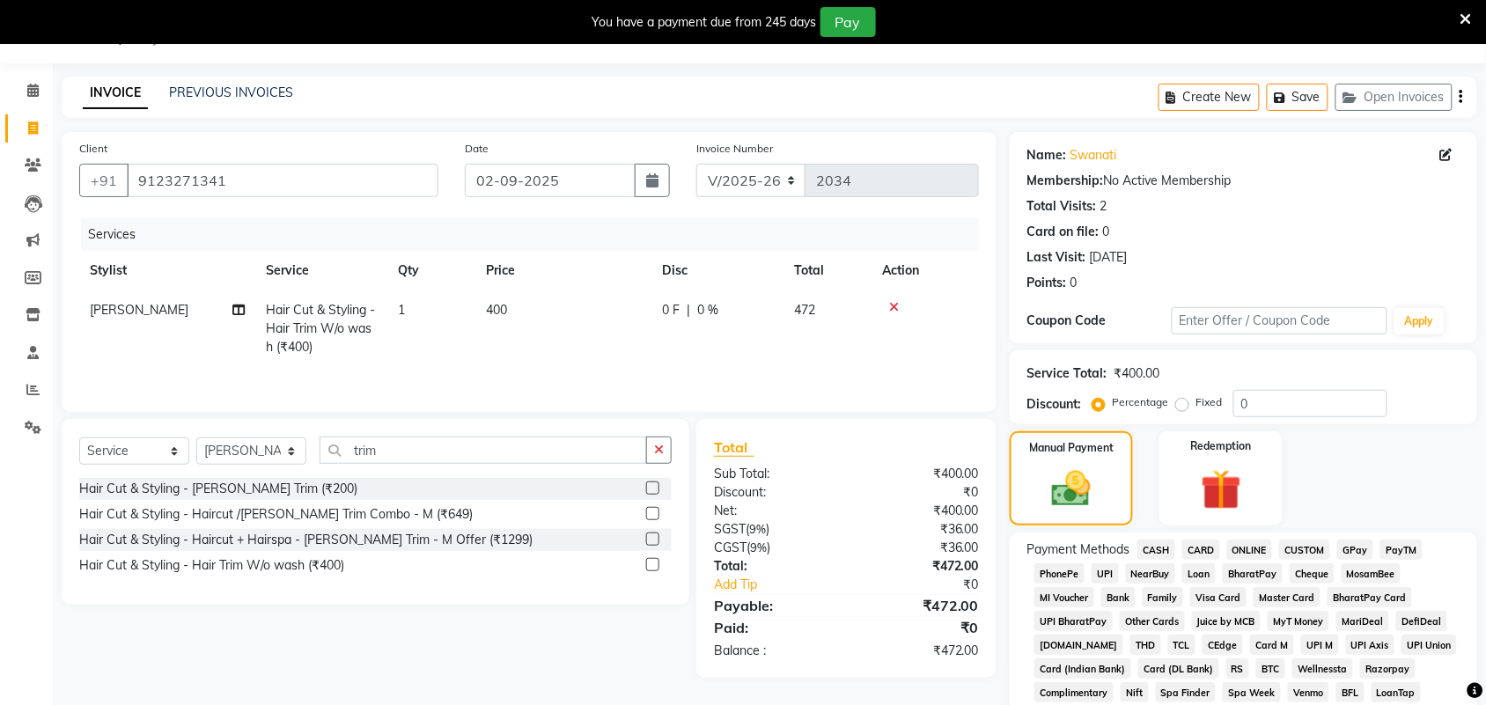
click at [1344, 548] on span "GPay" at bounding box center [1355, 550] width 36 height 20
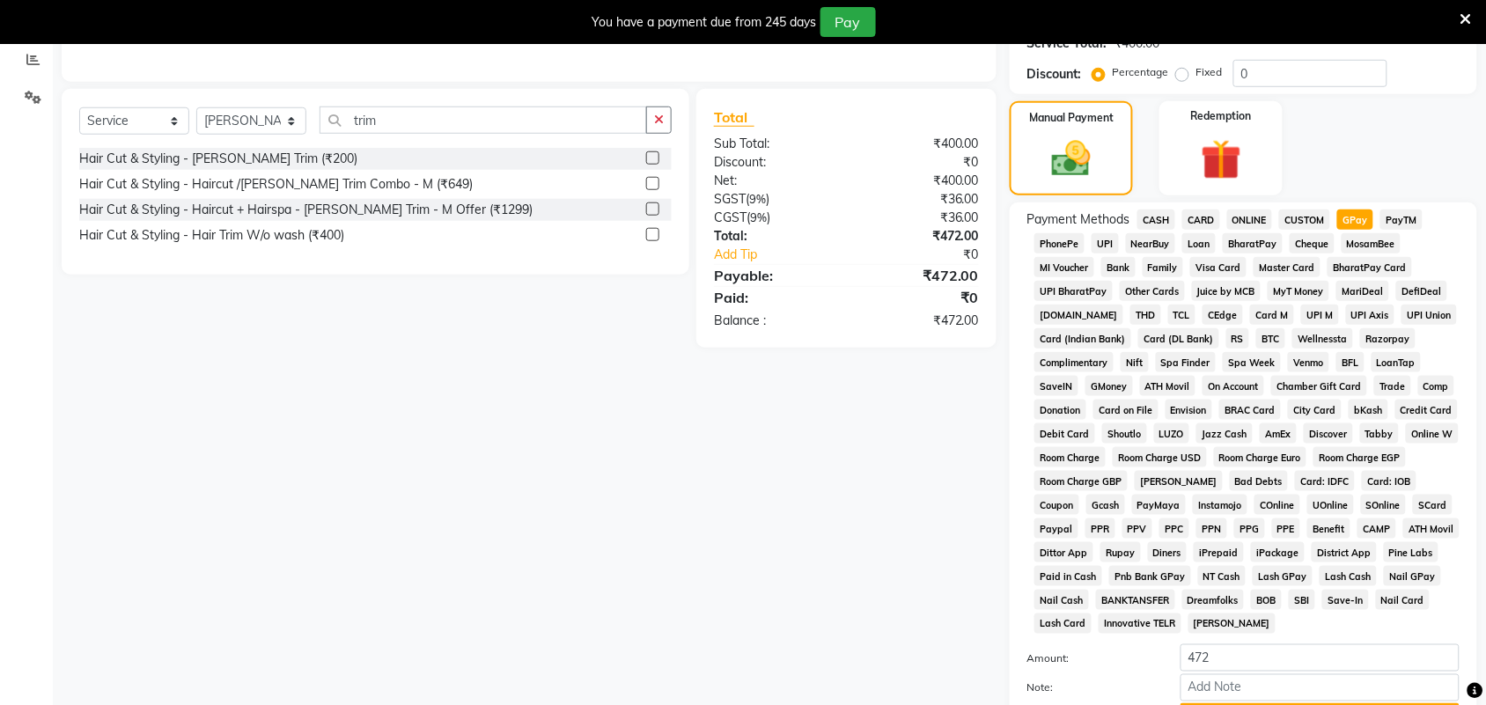
scroll to position [534, 0]
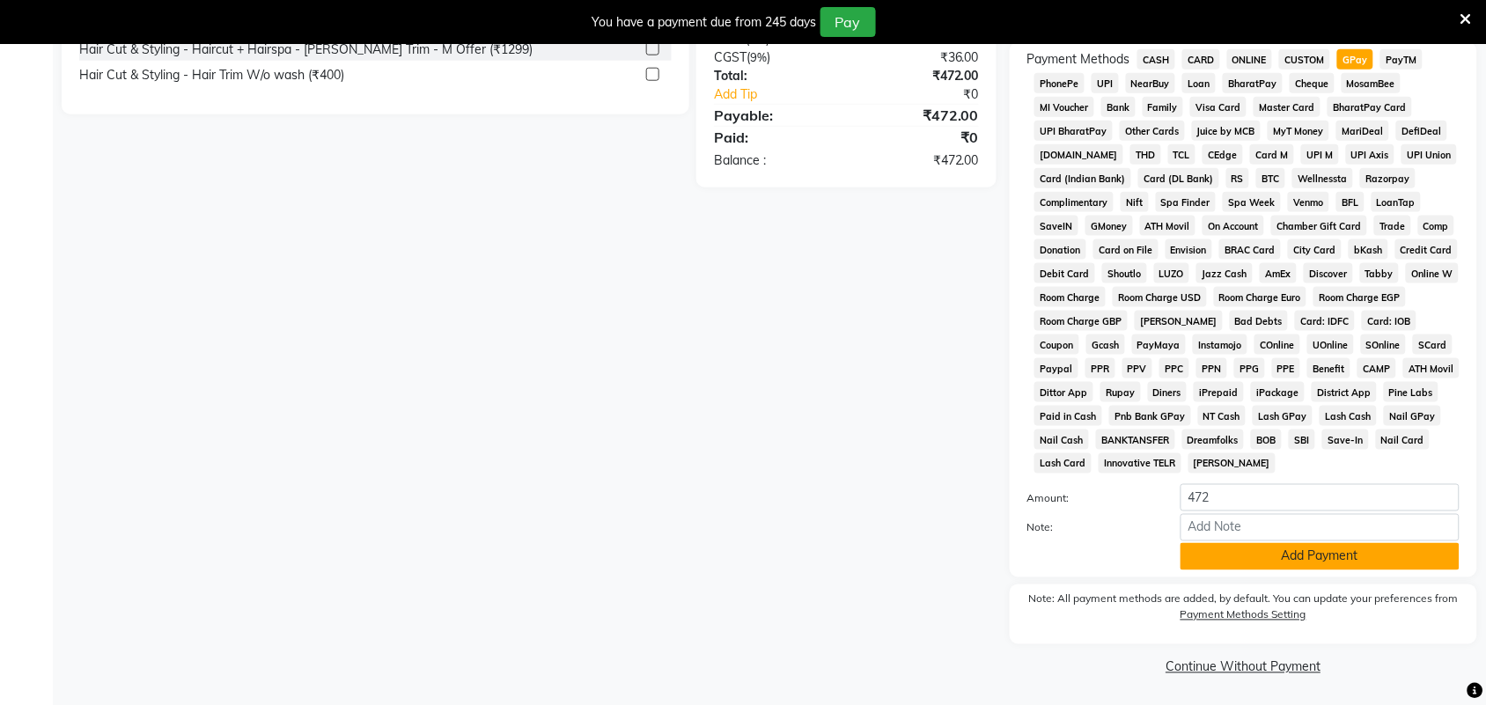
click at [1277, 555] on button "Add Payment" at bounding box center [1320, 556] width 279 height 27
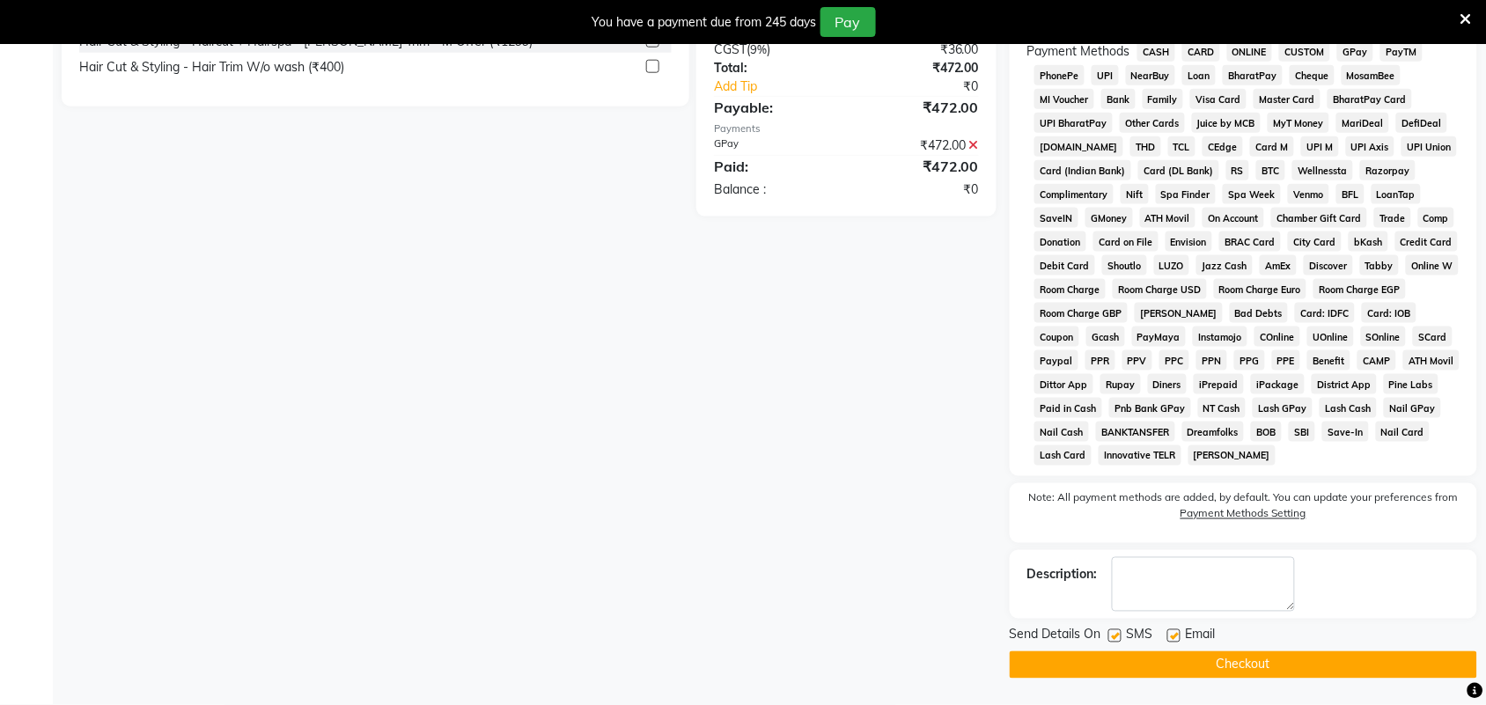
click at [1281, 667] on button "Checkout" at bounding box center [1244, 665] width 468 height 27
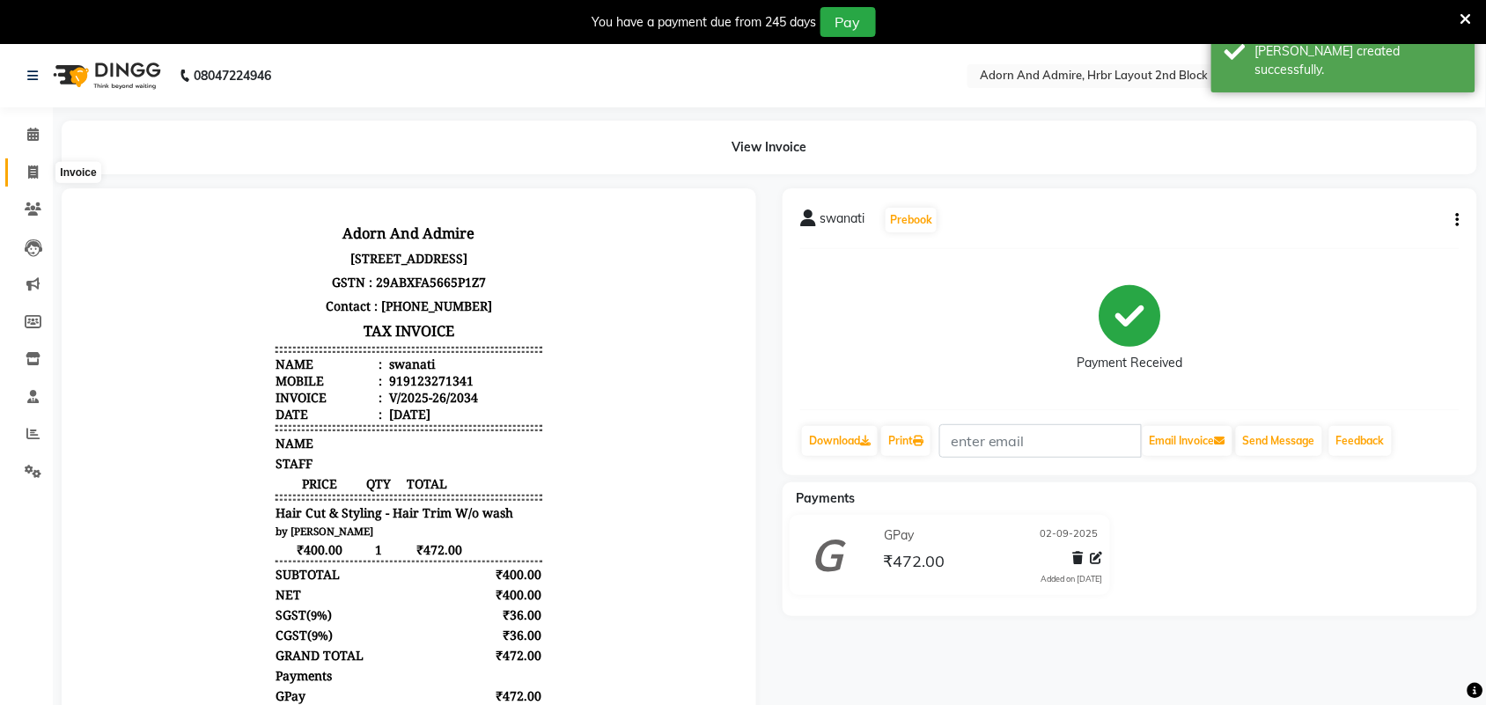
click at [29, 167] on icon at bounding box center [33, 172] width 10 height 13
select select "7203"
select select "service"
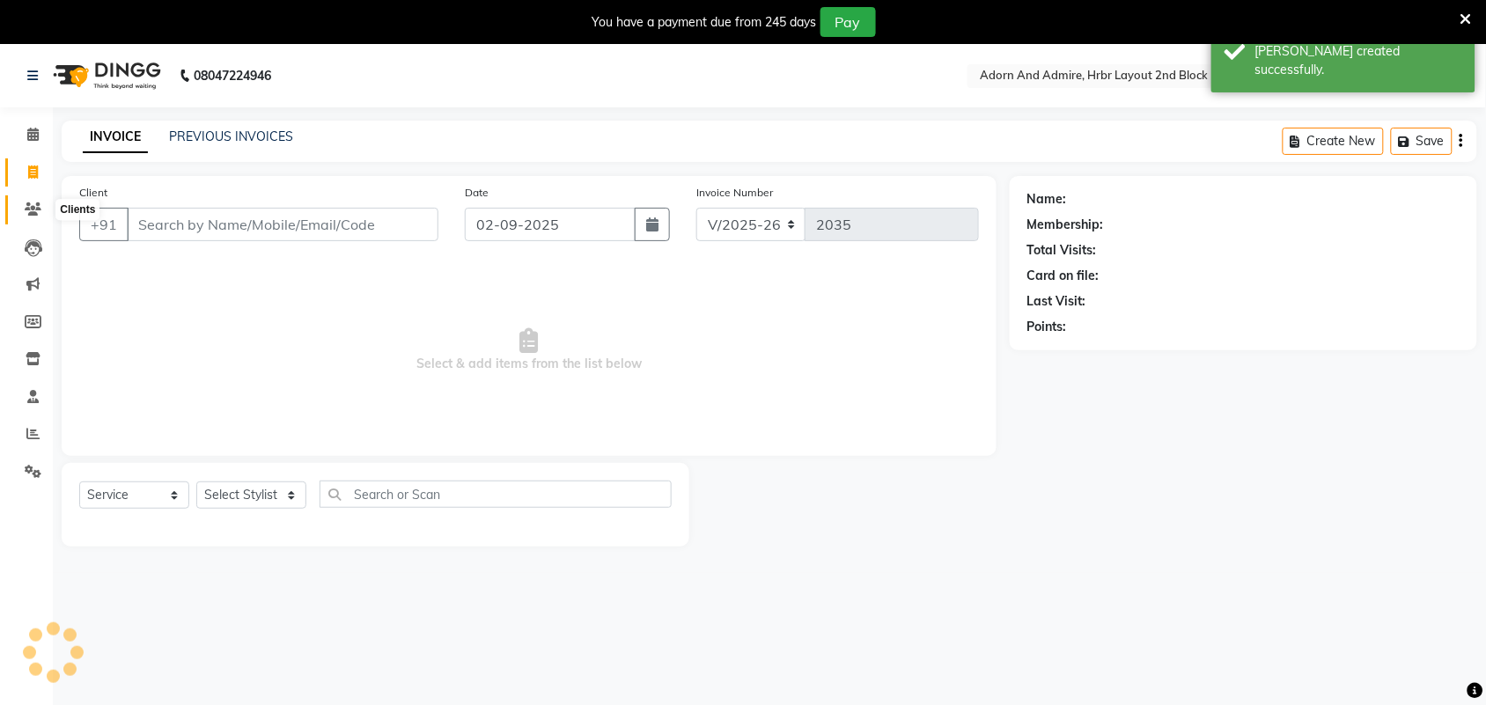
scroll to position [44, 0]
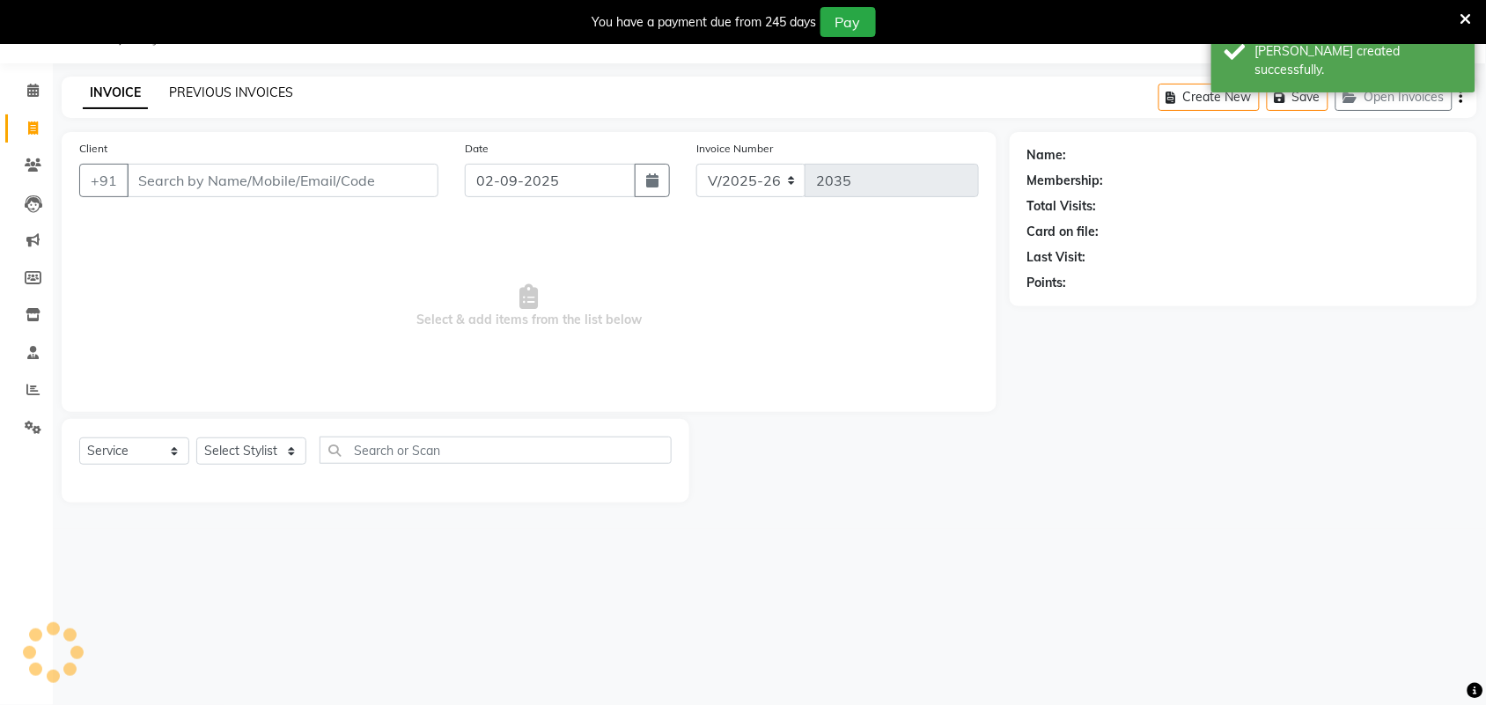
click at [258, 85] on link "PREVIOUS INVOICES" at bounding box center [231, 93] width 124 height 16
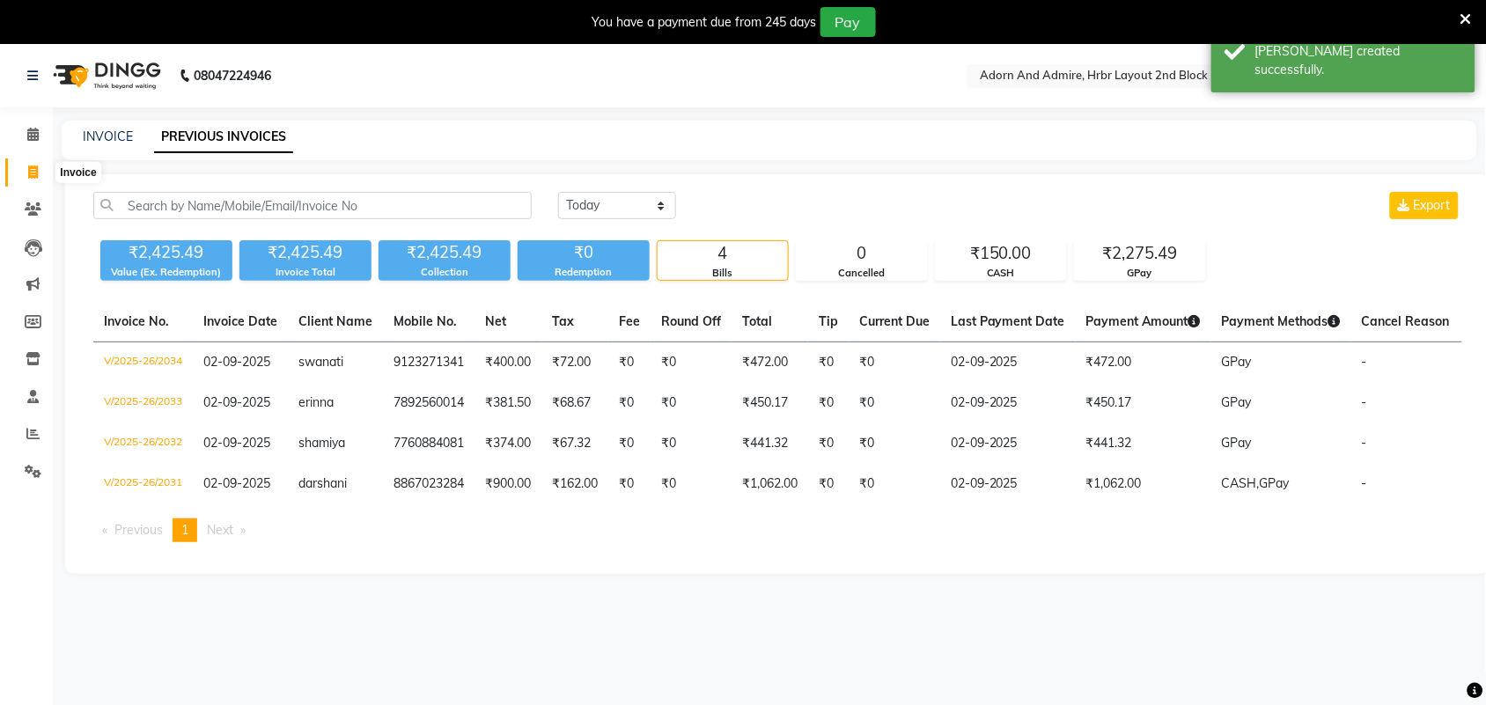
click at [31, 170] on icon at bounding box center [33, 172] width 10 height 13
select select "7203"
select select "service"
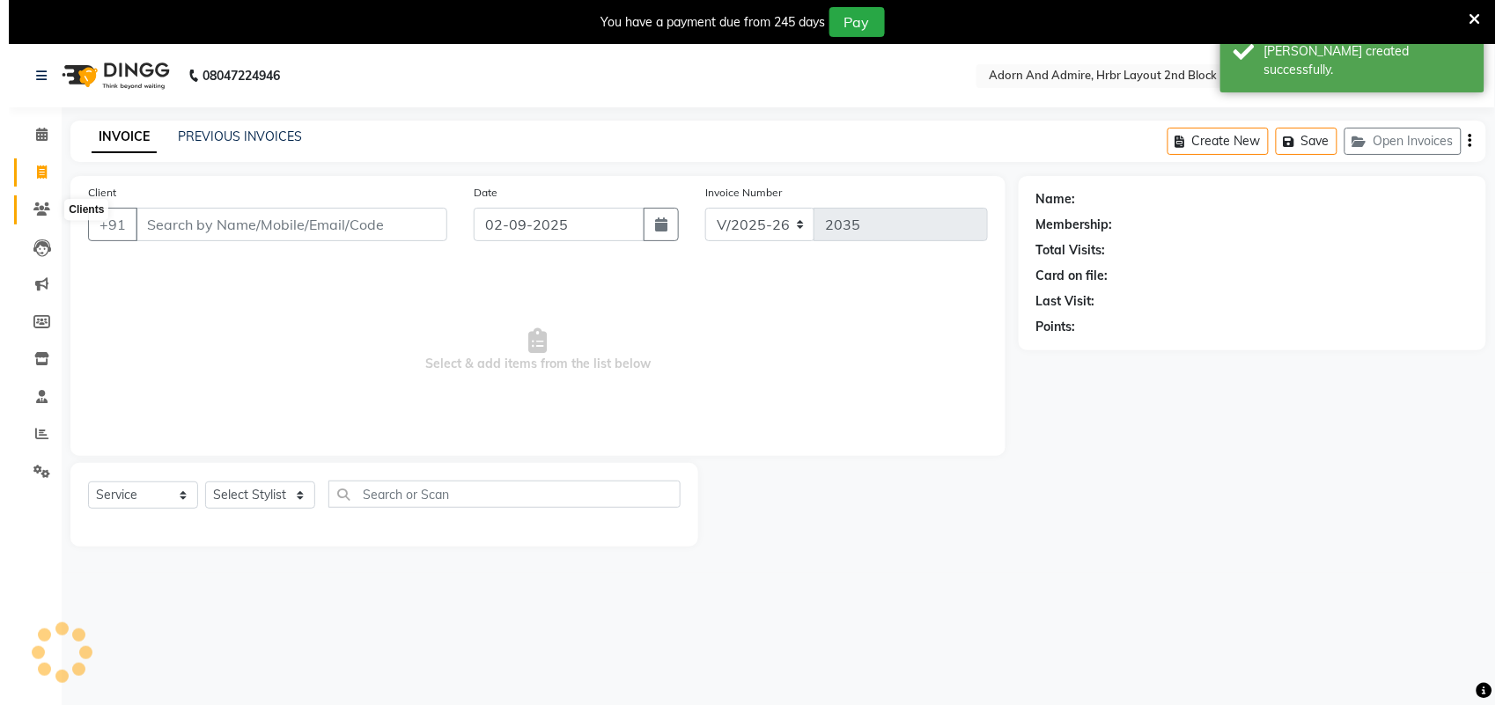
scroll to position [44, 0]
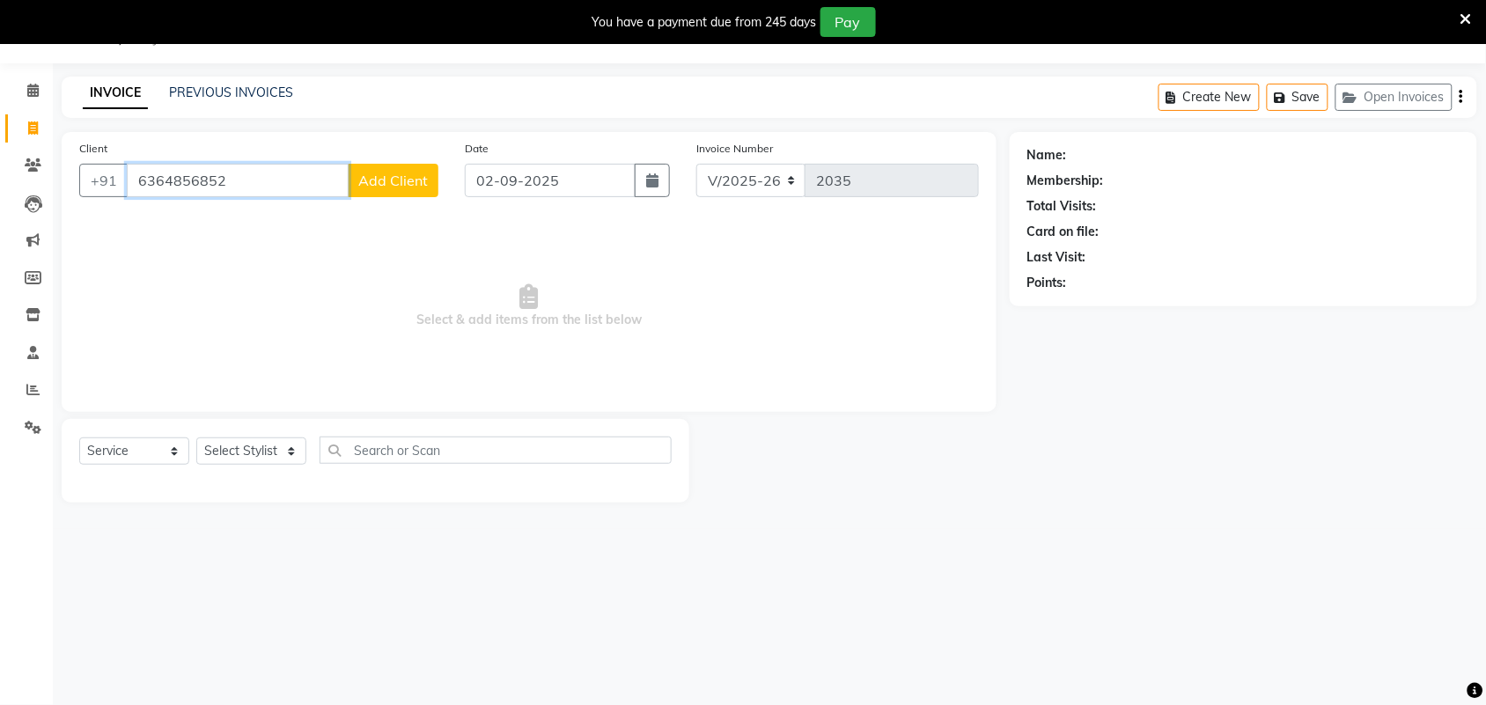
type input "6364856852"
click at [363, 180] on span "Add Client" at bounding box center [393, 181] width 70 height 18
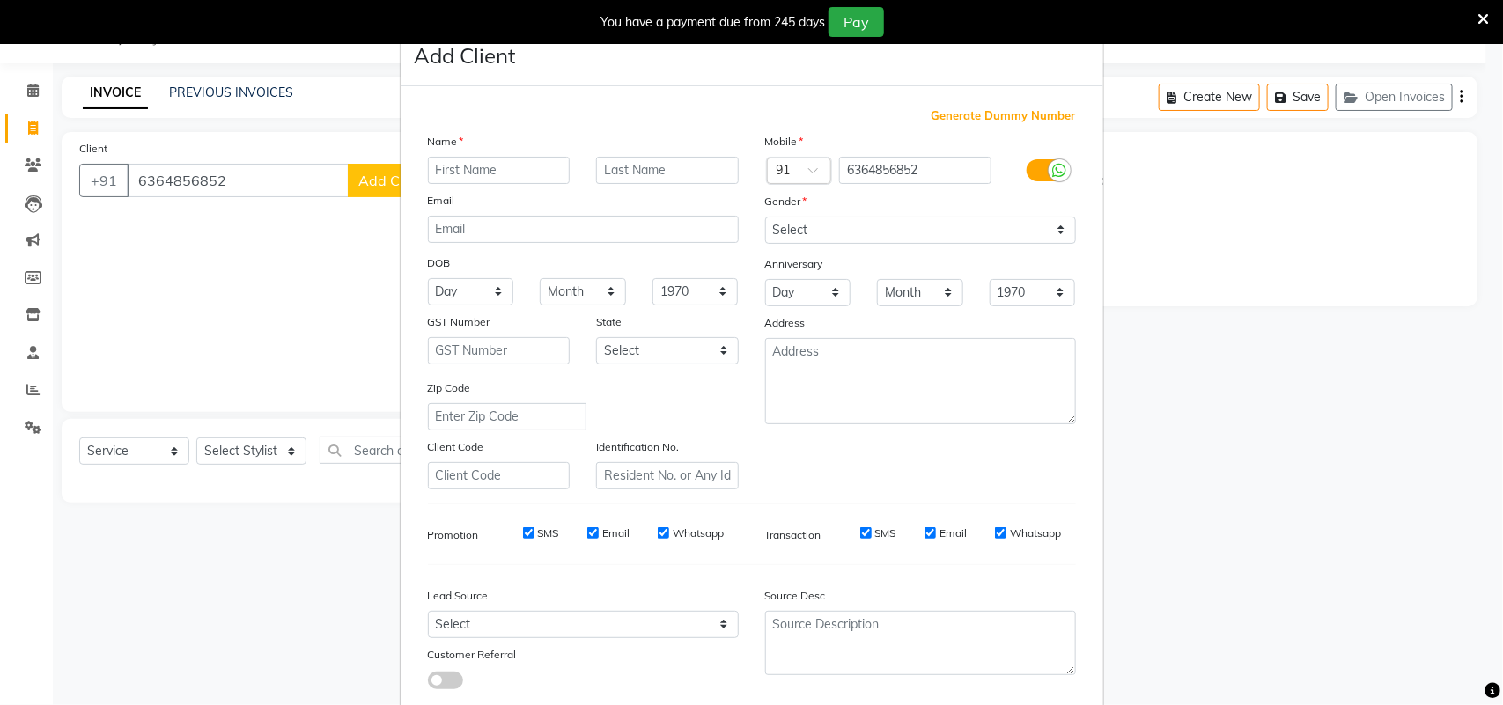
click at [486, 163] on input "text" at bounding box center [499, 170] width 143 height 27
type input "[DEMOGRAPHIC_DATA]"
click at [1004, 221] on select "Select [DEMOGRAPHIC_DATA] [DEMOGRAPHIC_DATA] Other Prefer Not To Say" at bounding box center [920, 230] width 311 height 27
select select "[DEMOGRAPHIC_DATA]"
click at [765, 217] on select "Select [DEMOGRAPHIC_DATA] [DEMOGRAPHIC_DATA] Other Prefer Not To Say" at bounding box center [920, 230] width 311 height 27
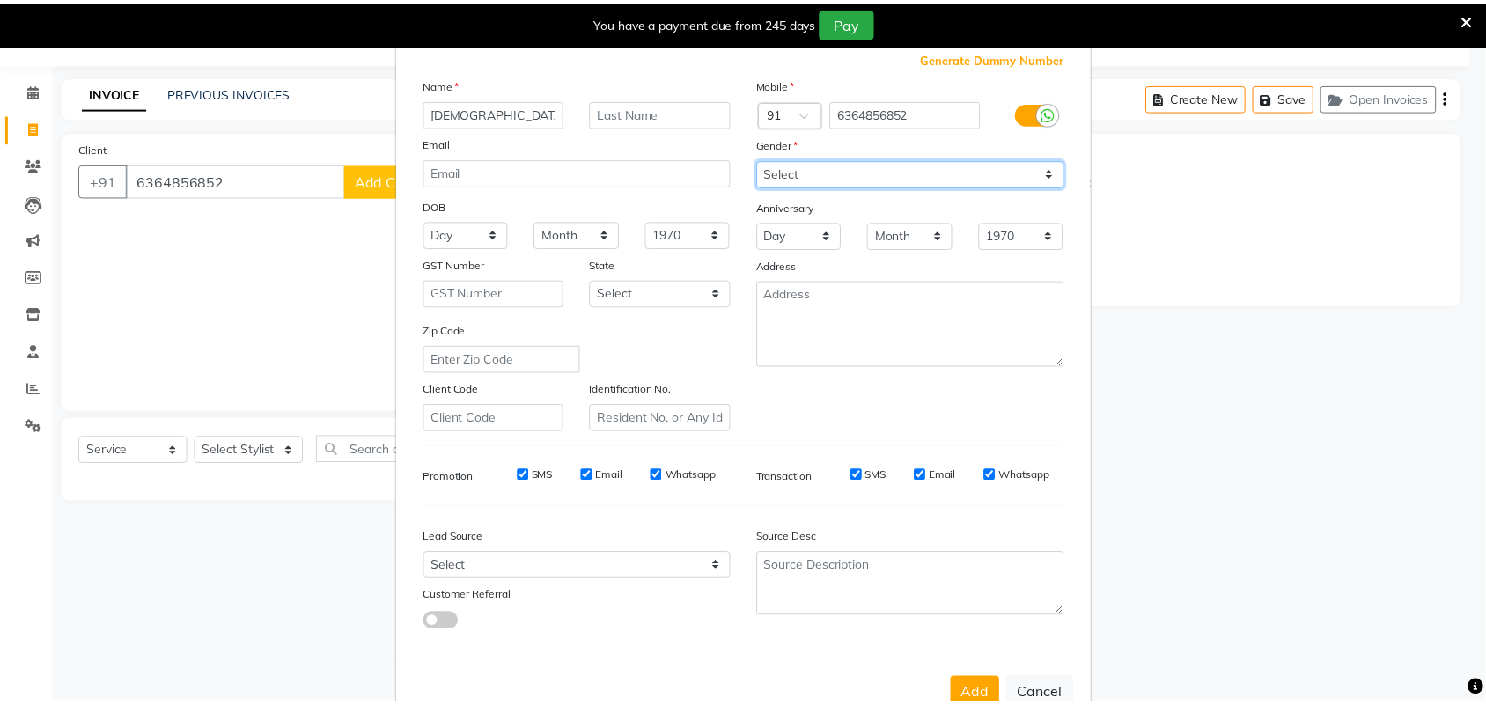
scroll to position [101, 0]
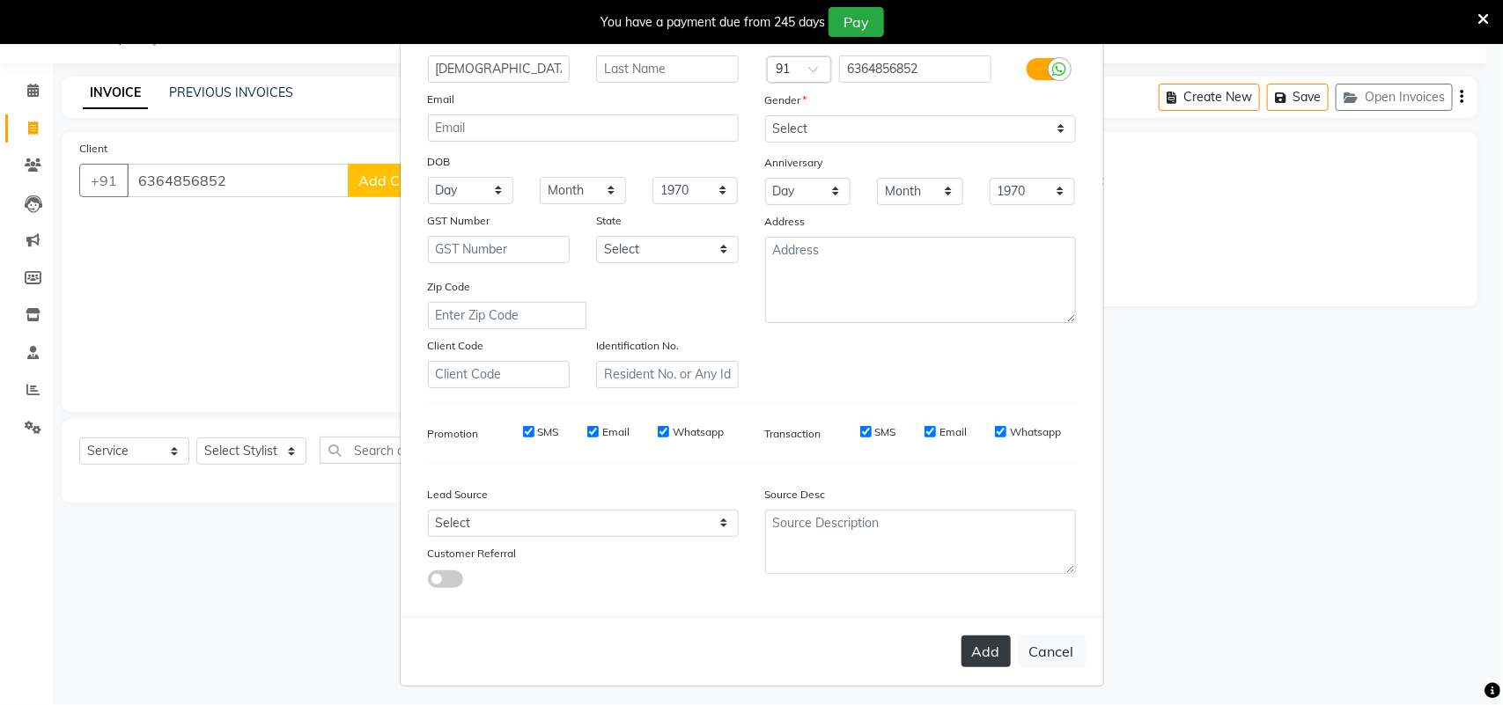
click at [966, 641] on button "Add" at bounding box center [985, 652] width 49 height 32
select select
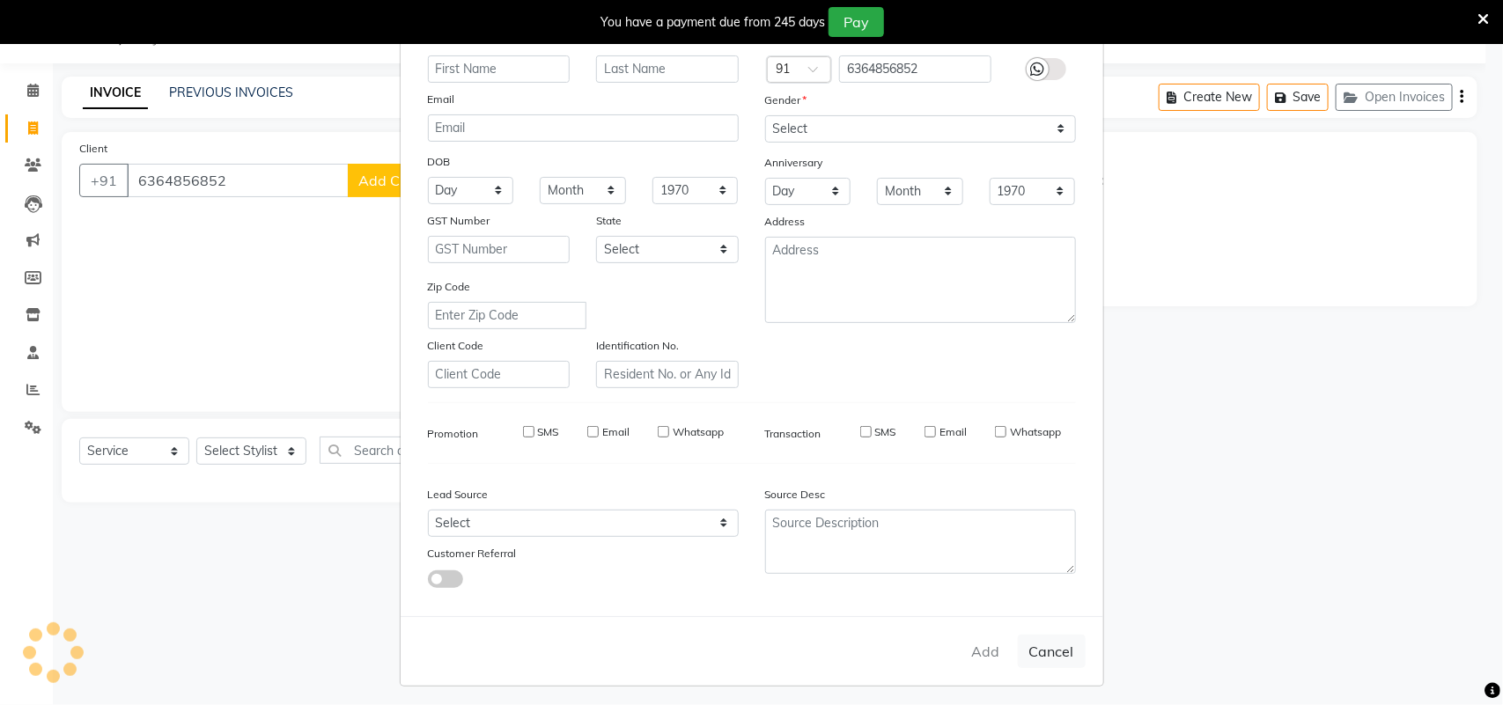
select select
checkbox input "false"
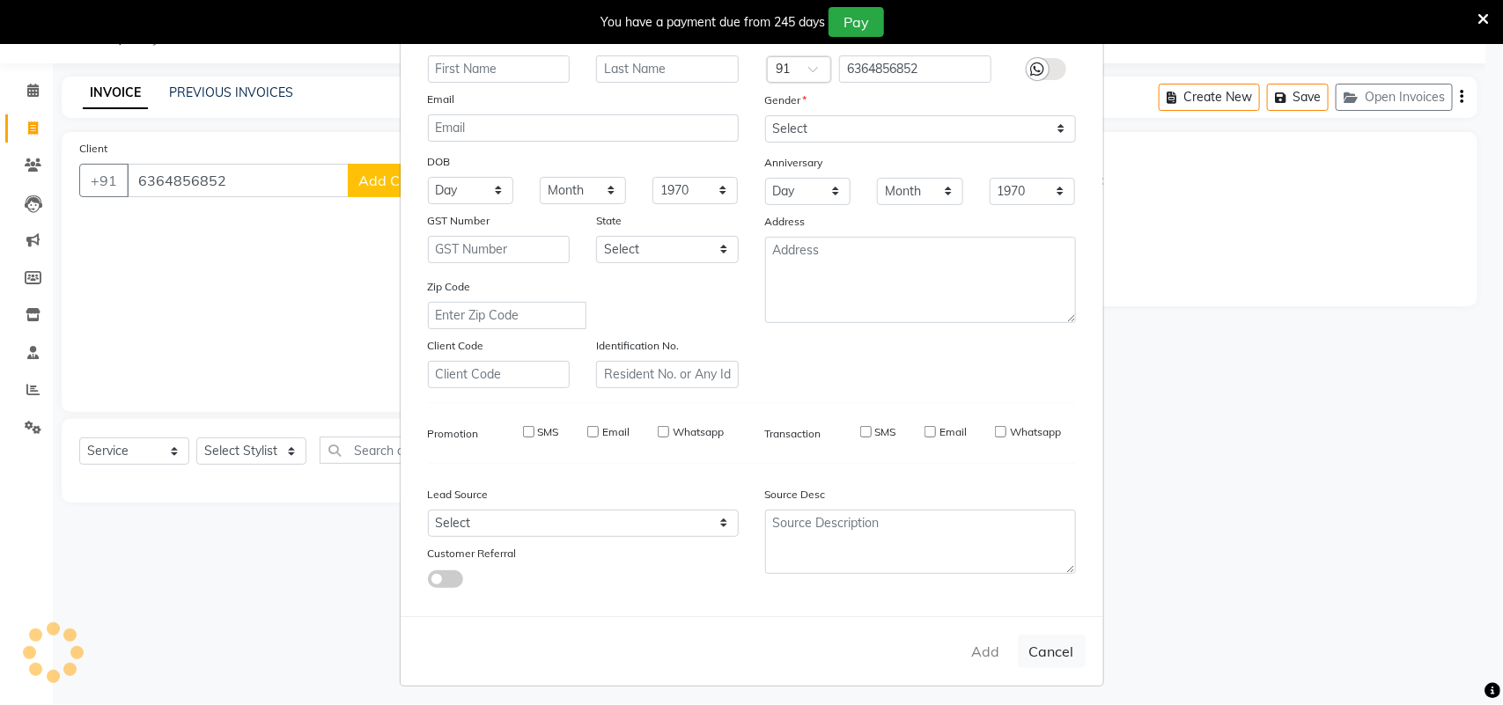
checkbox input "false"
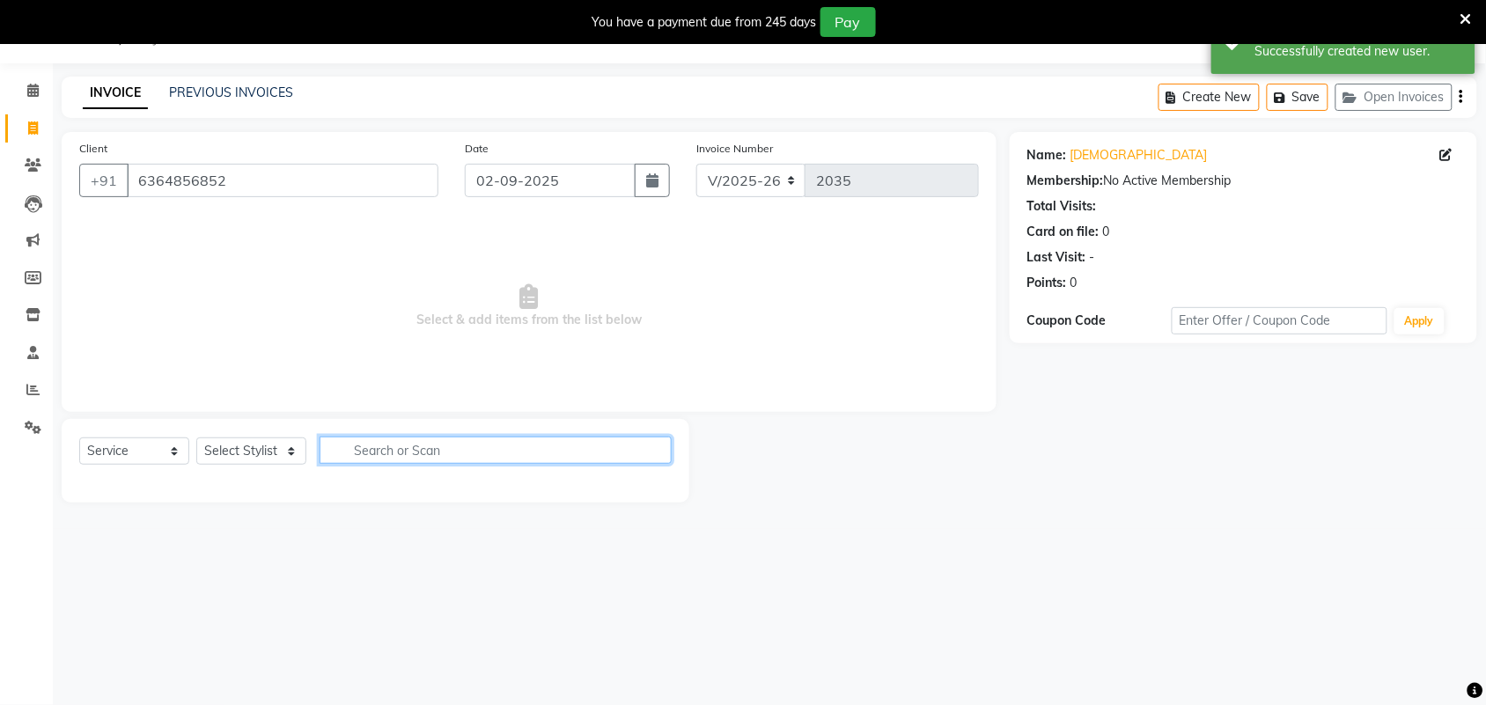
click at [509, 454] on input "text" at bounding box center [496, 450] width 352 height 27
type input "HAIR"
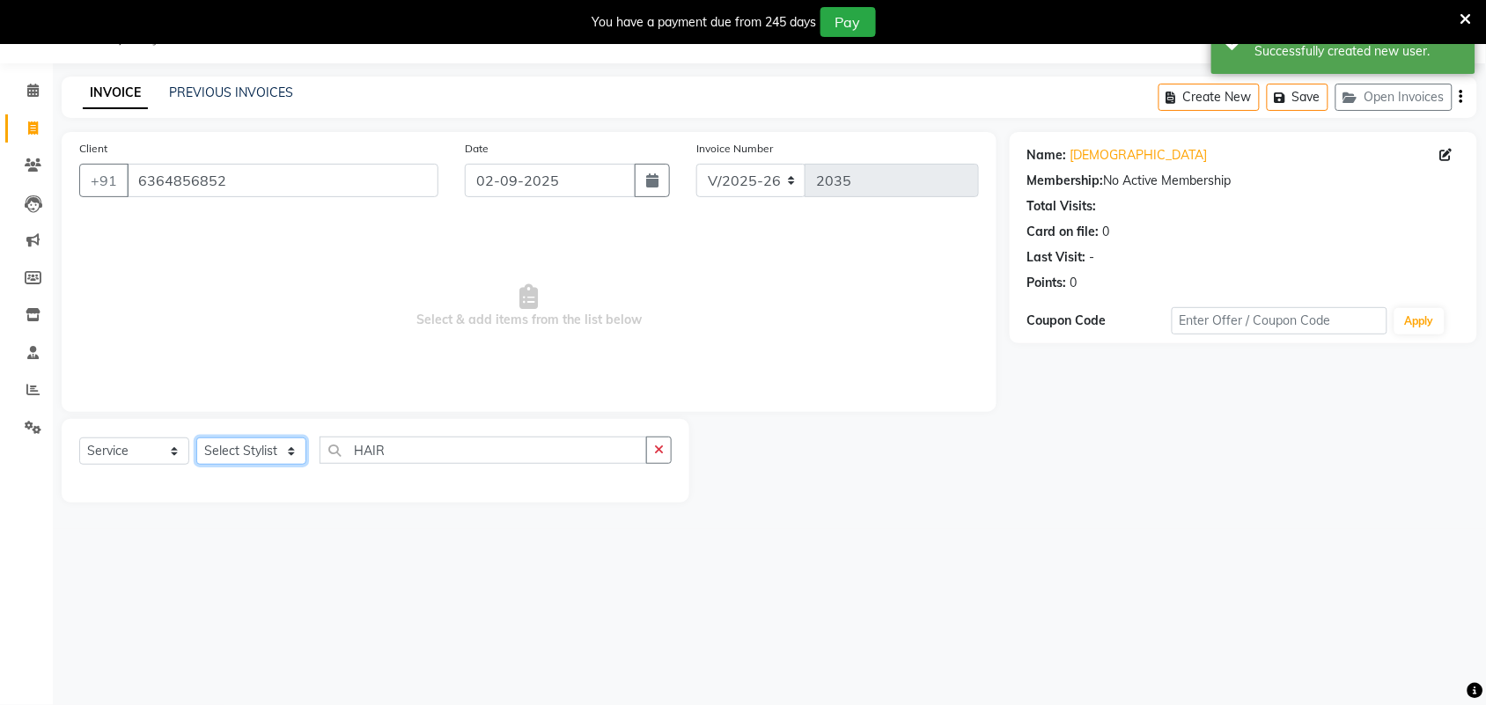
click at [295, 452] on select "Select Stylist ajay [PERSON_NAME] [PERSON_NAME] [PERSON_NAME] [PERSON_NAME] [PE…" at bounding box center [251, 451] width 110 height 27
select select "61580"
click at [196, 438] on select "Select Stylist ajay [PERSON_NAME] [PERSON_NAME] [PERSON_NAME] [PERSON_NAME] [PE…" at bounding box center [251, 451] width 110 height 27
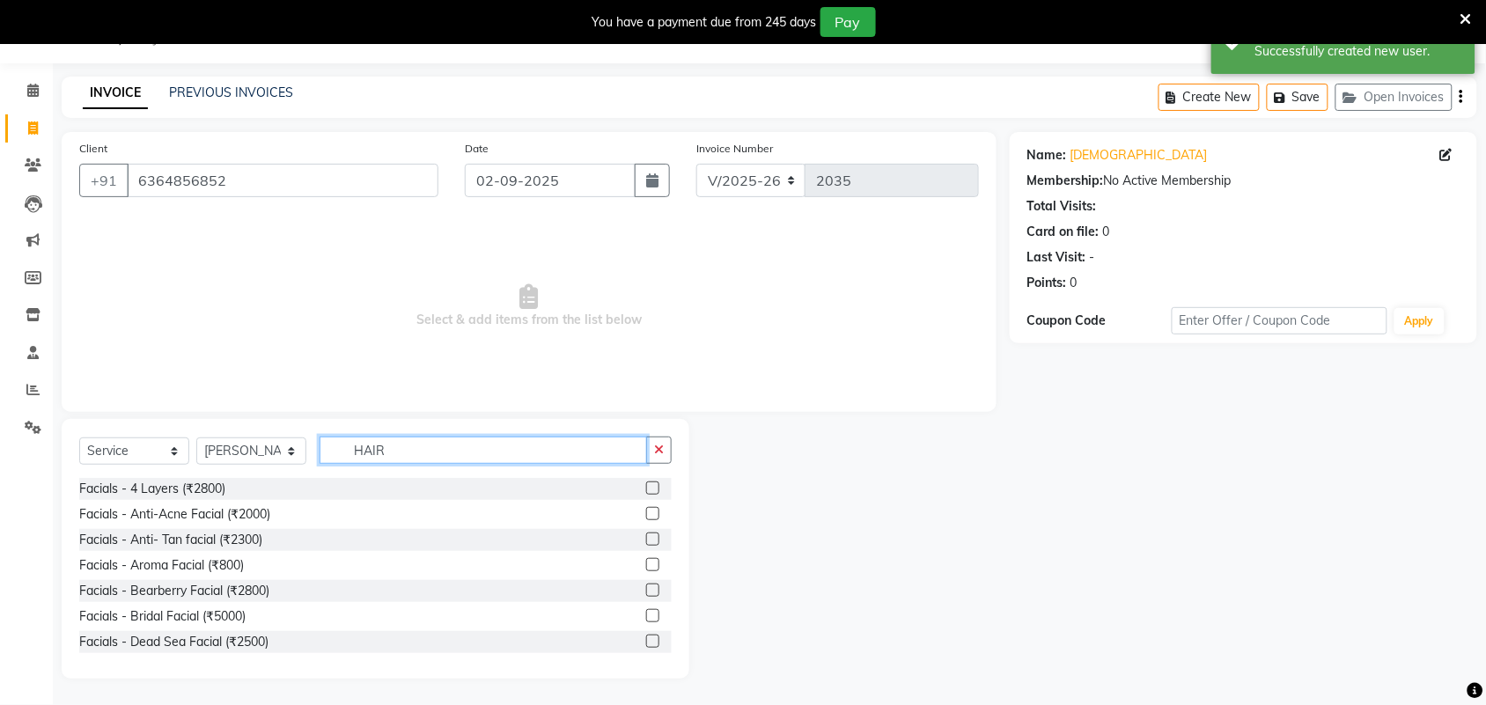
click at [430, 453] on input "HAIR" at bounding box center [484, 450] width 328 height 27
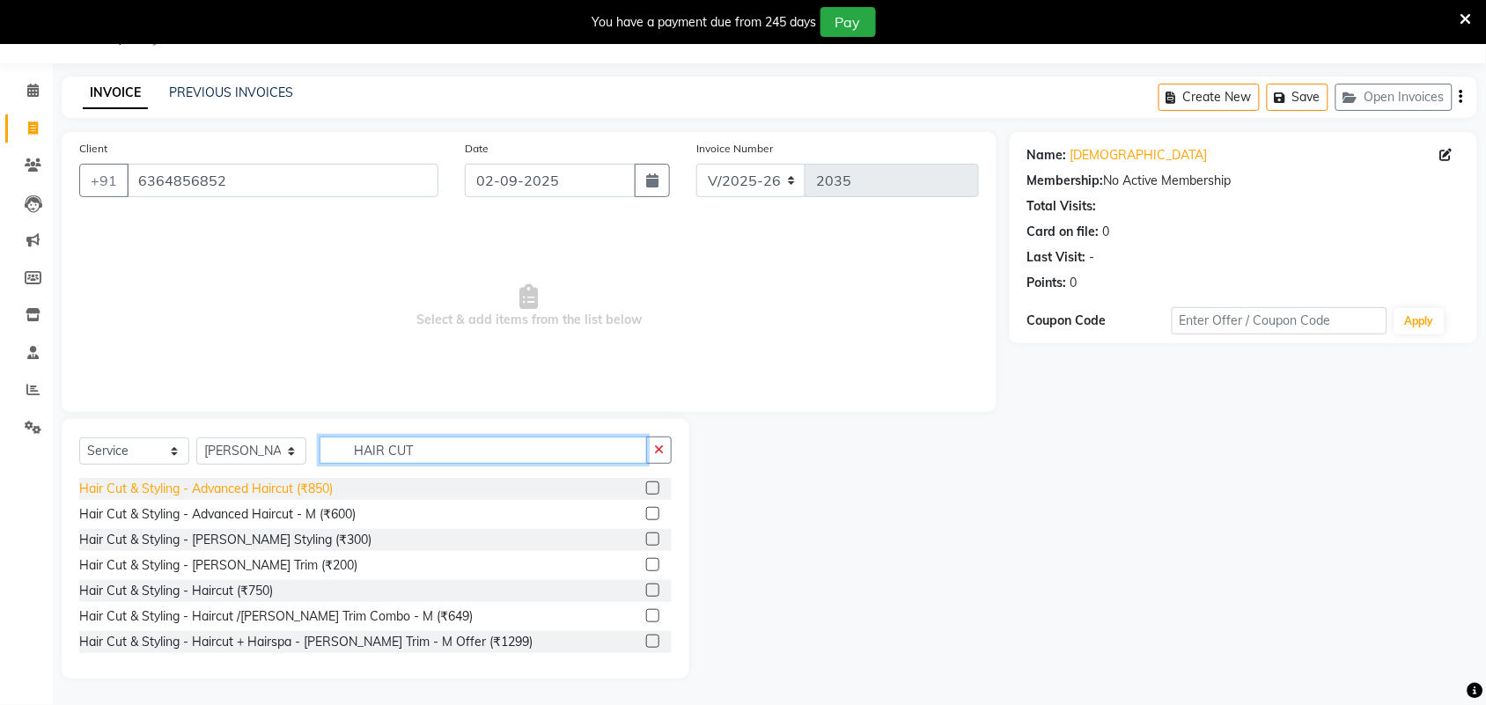
type input "HAIR CUT"
click at [328, 489] on div "Hair Cut & Styling - Advanced Haircut (₹850)" at bounding box center [206, 489] width 254 height 18
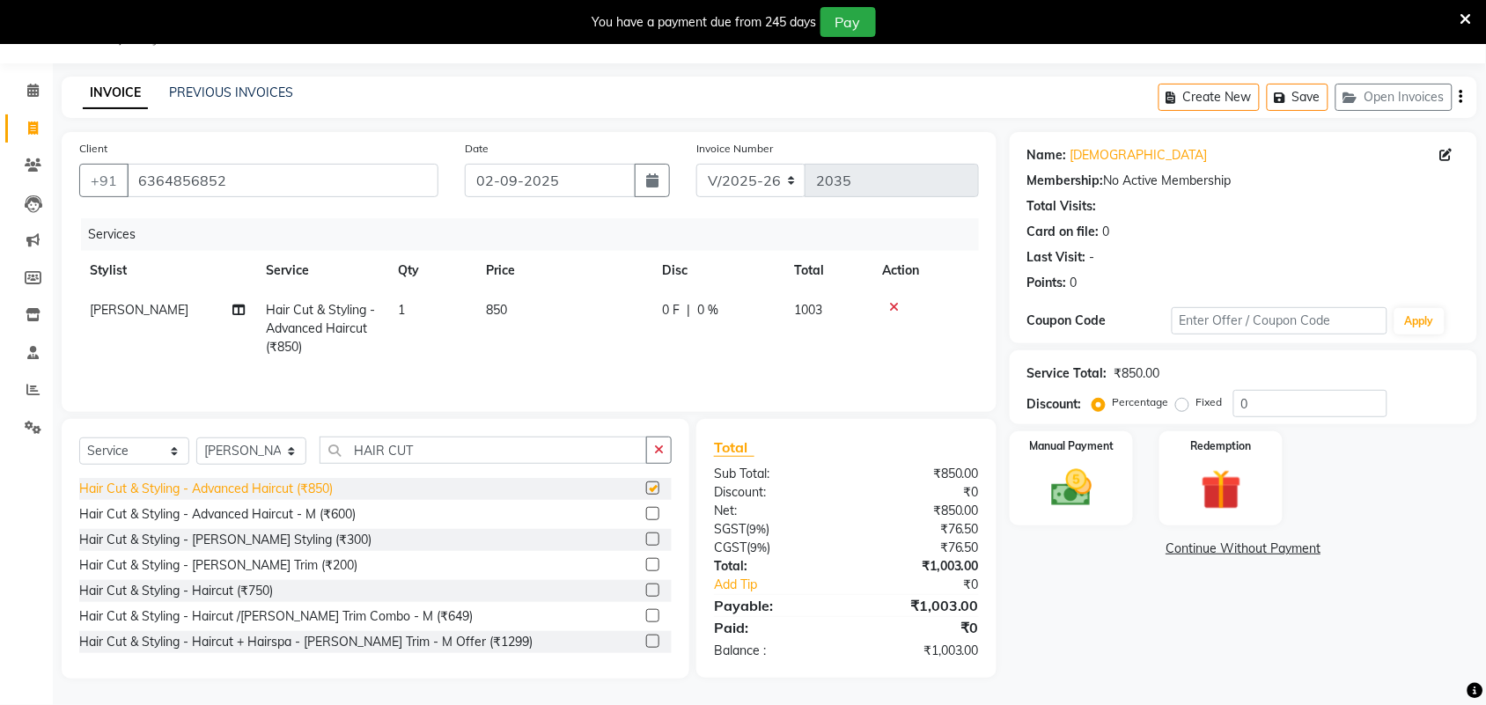
checkbox input "false"
click at [1080, 487] on img at bounding box center [1071, 488] width 69 height 48
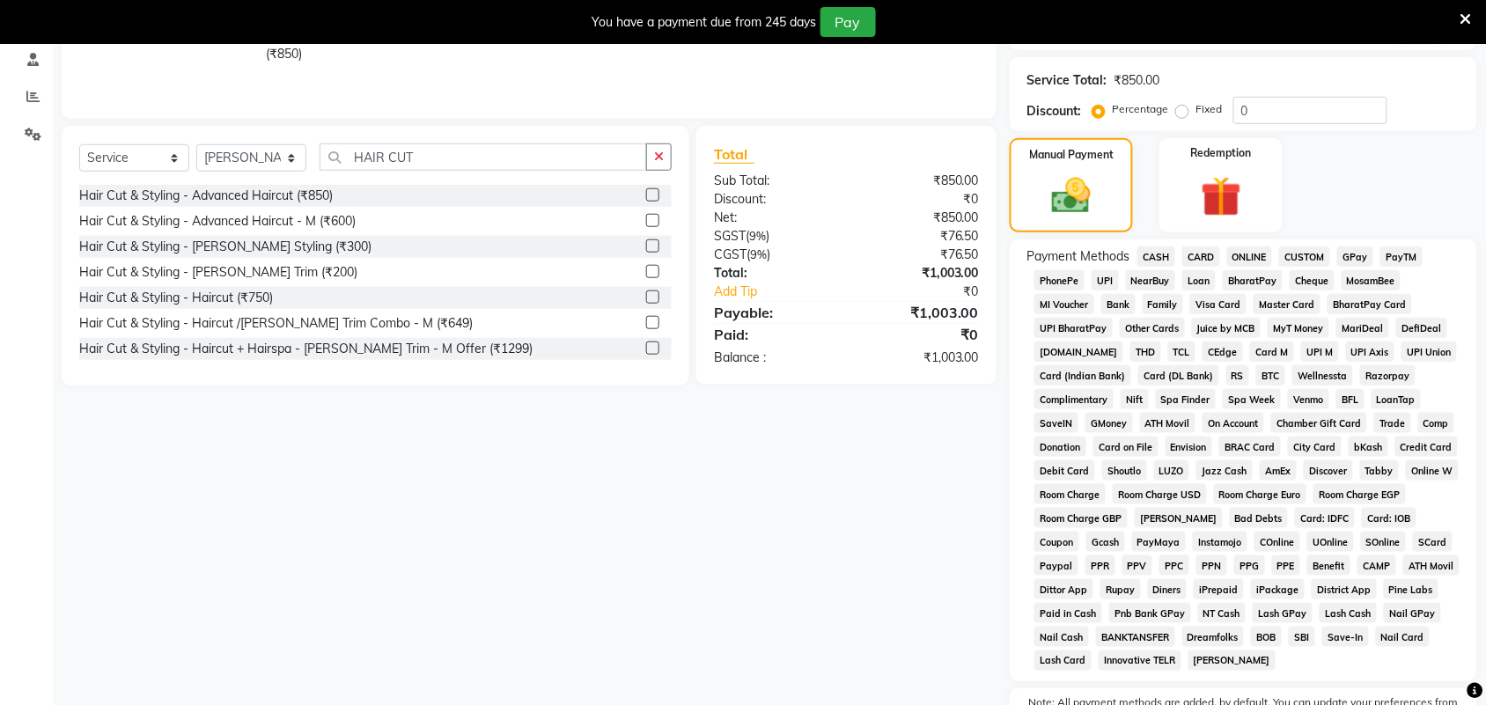
scroll to position [442, 0]
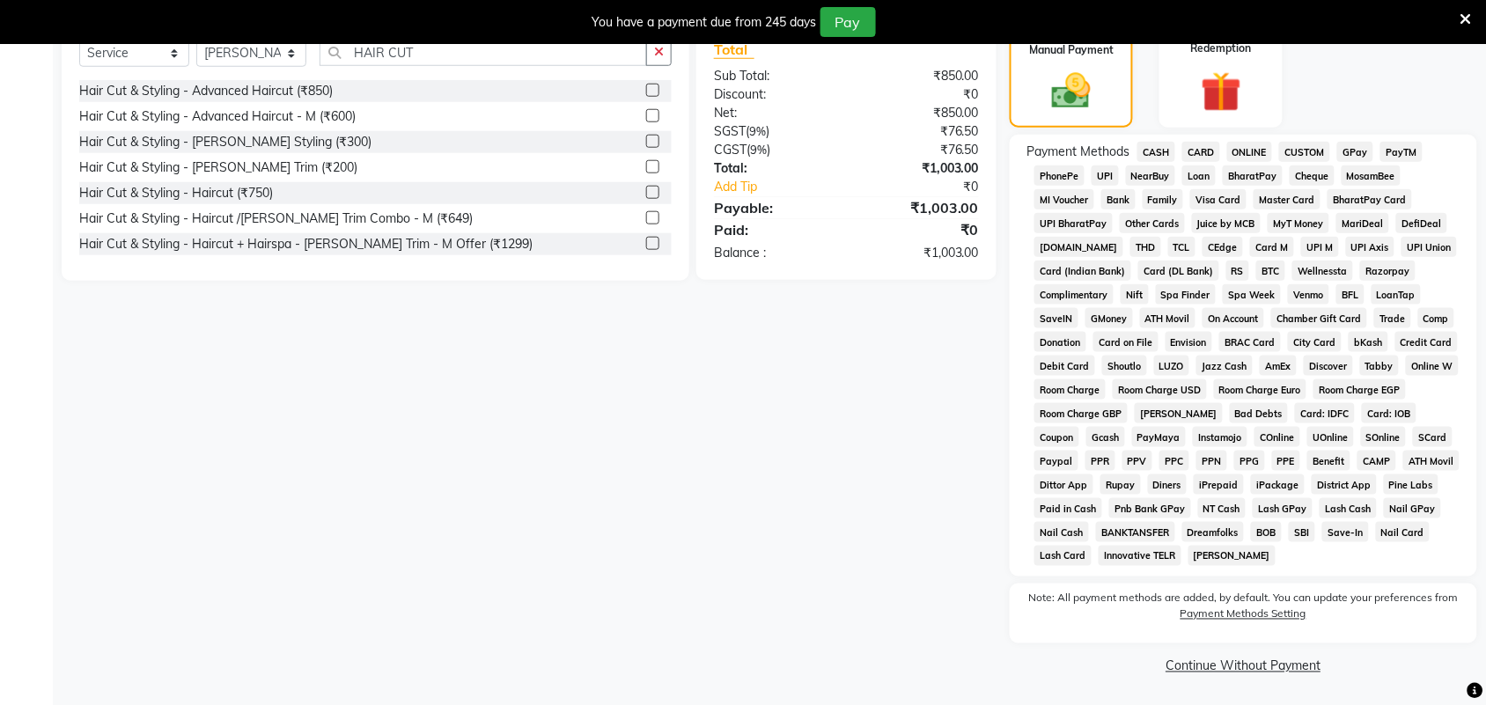
click at [1357, 152] on span "GPay" at bounding box center [1355, 152] width 36 height 20
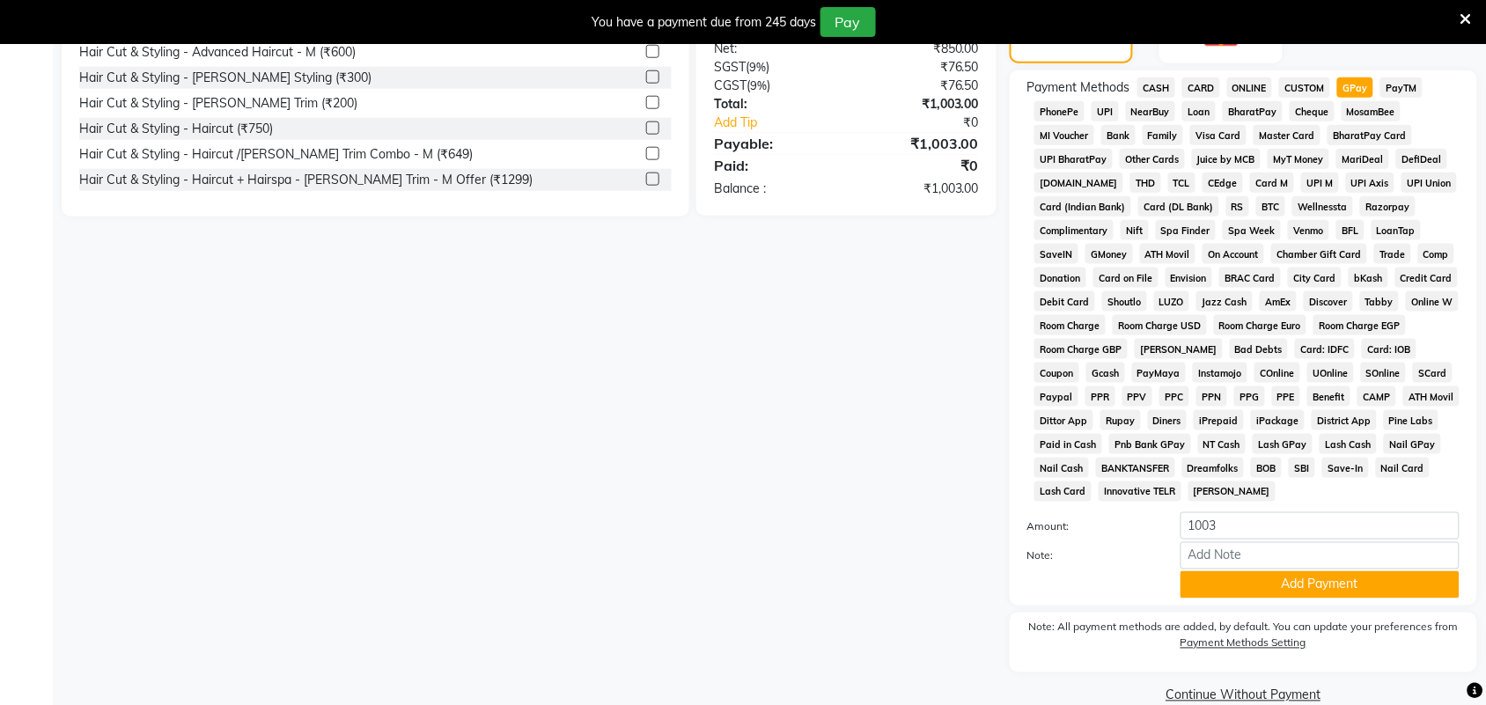
scroll to position [534, 0]
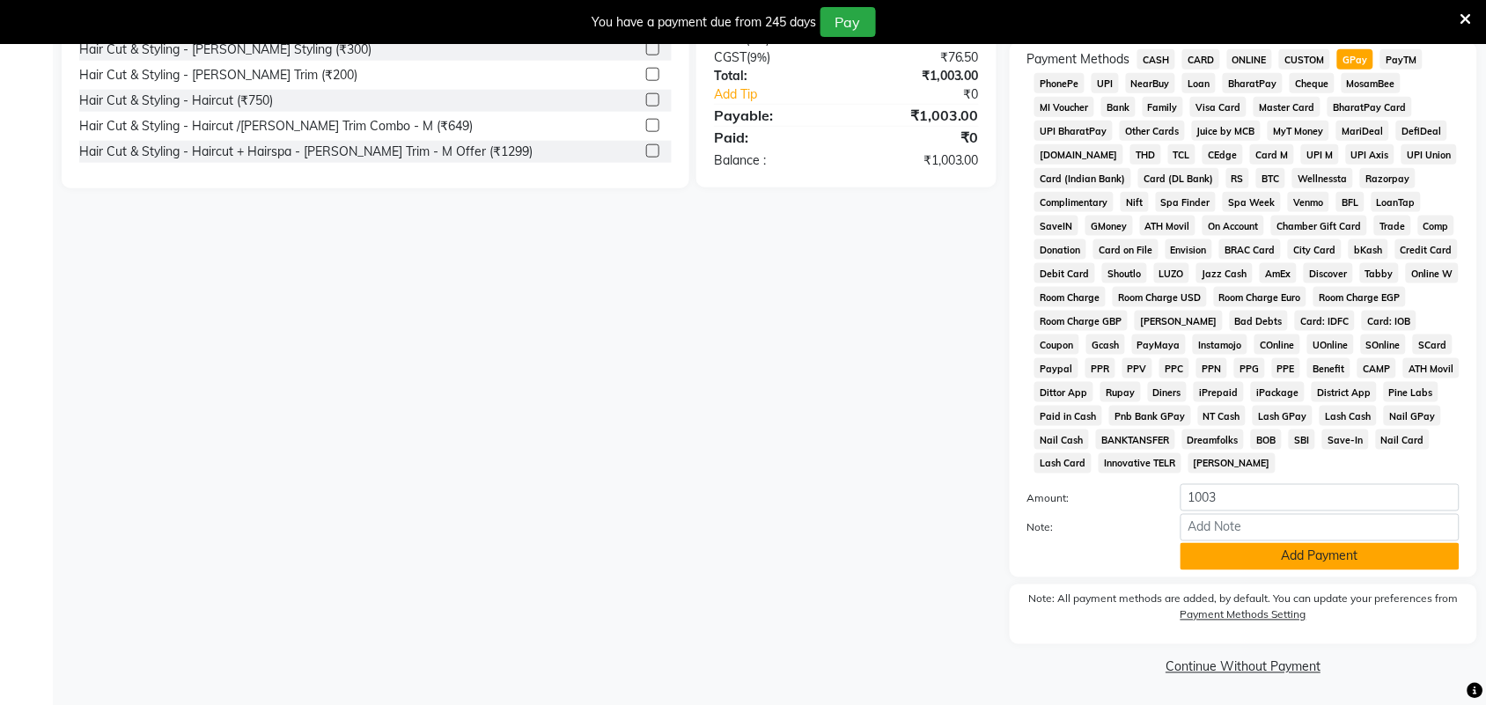
click at [1286, 556] on button "Add Payment" at bounding box center [1320, 556] width 279 height 27
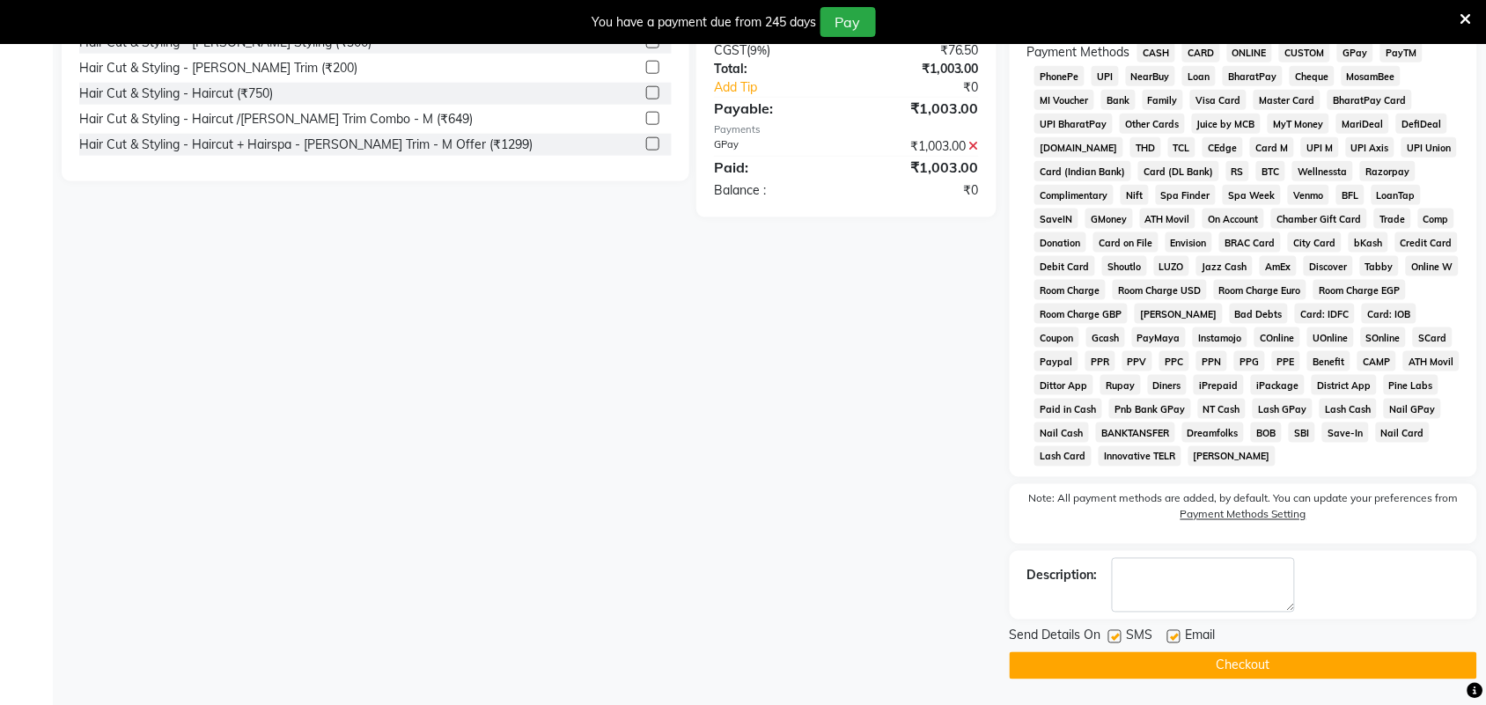
scroll to position [542, 0]
click at [1159, 671] on button "Checkout" at bounding box center [1244, 665] width 468 height 27
